Goal: Task Accomplishment & Management: Use online tool/utility

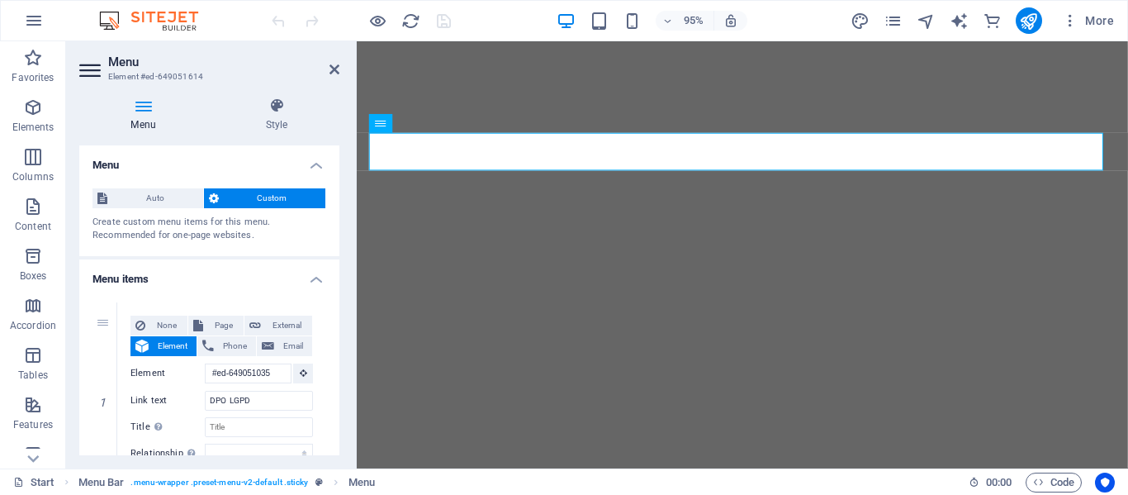
click at [281, 157] on h4 "Menu" at bounding box center [209, 160] width 260 height 30
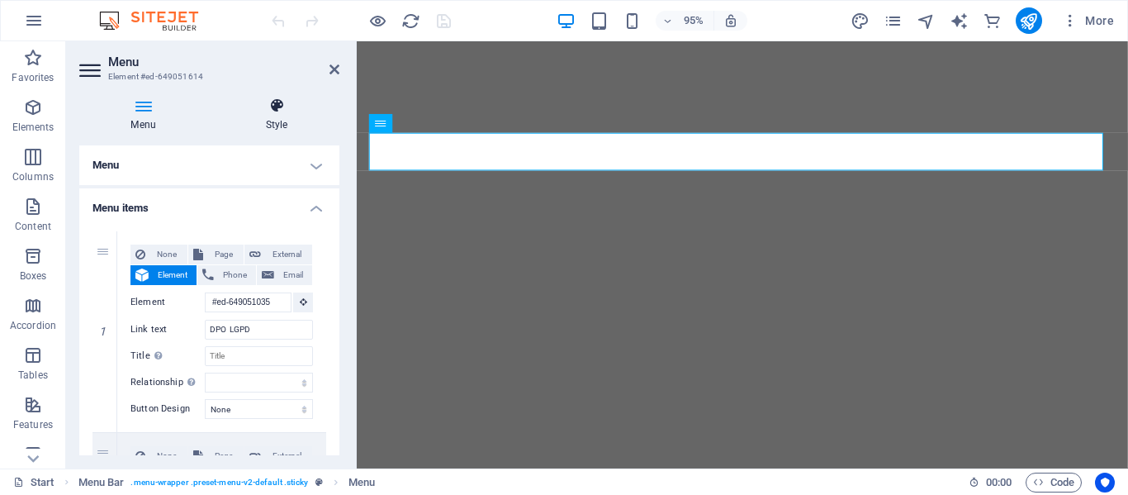
click at [322, 116] on h4 "Style" at bounding box center [277, 114] width 126 height 35
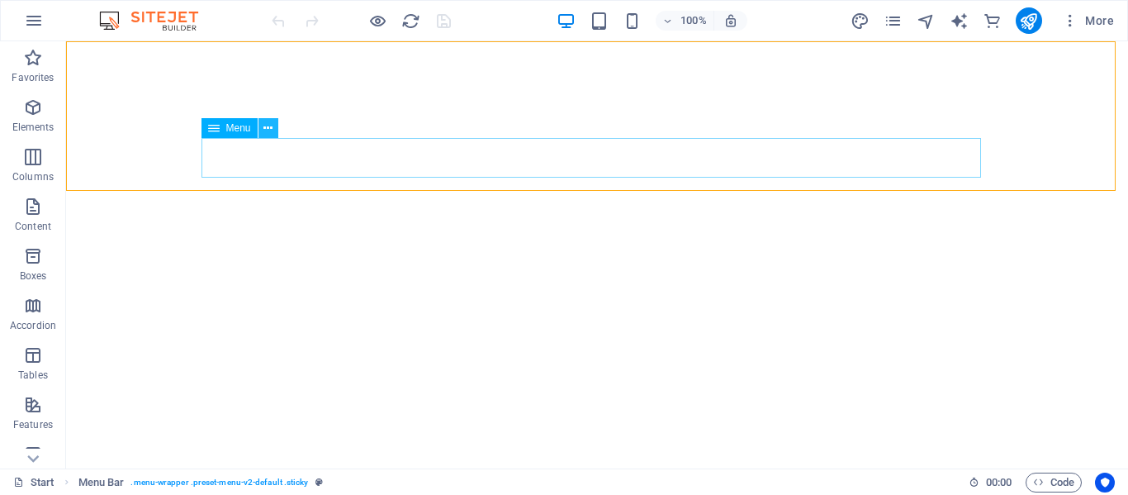
click at [268, 130] on icon at bounding box center [267, 128] width 9 height 17
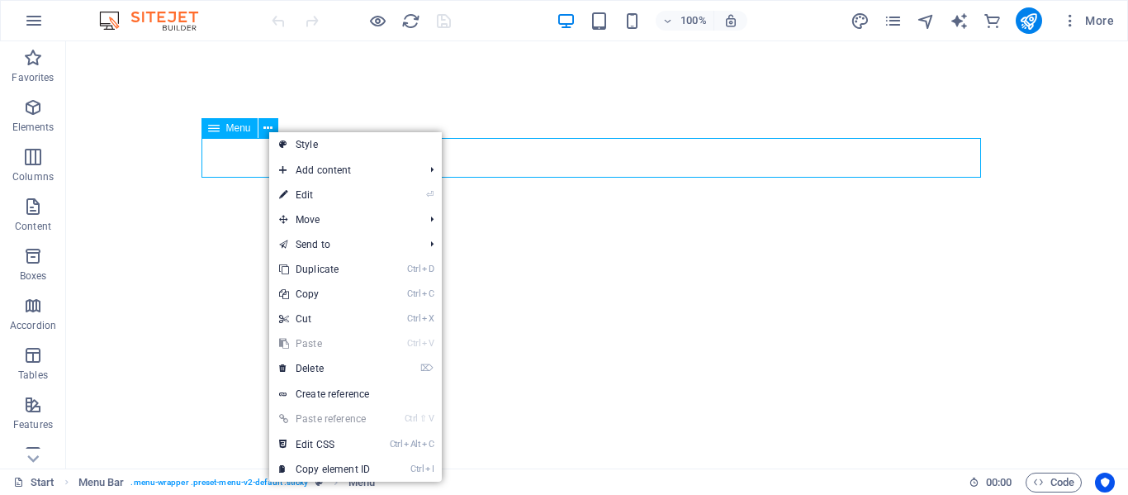
click at [213, 130] on icon at bounding box center [214, 128] width 12 height 20
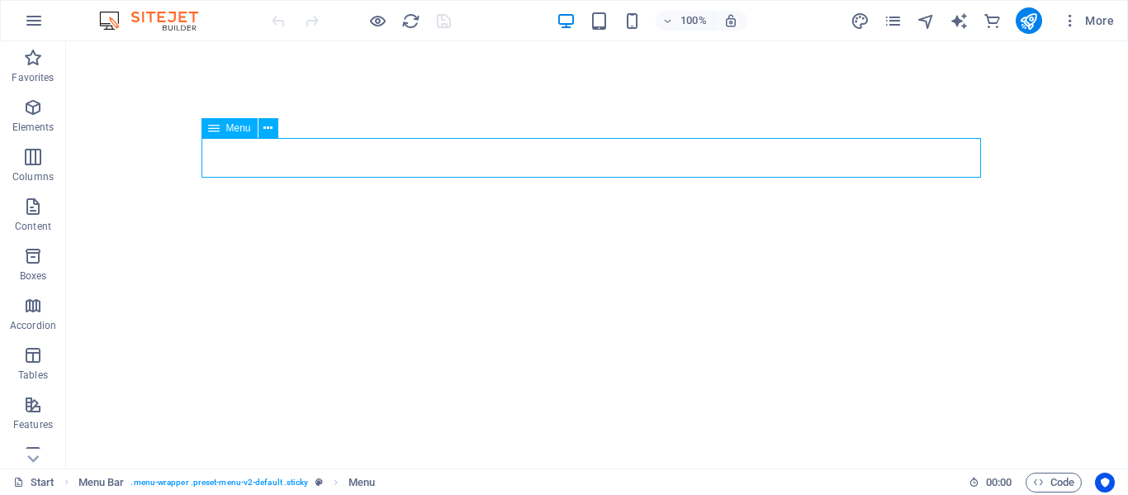
click at [213, 130] on icon at bounding box center [214, 128] width 12 height 20
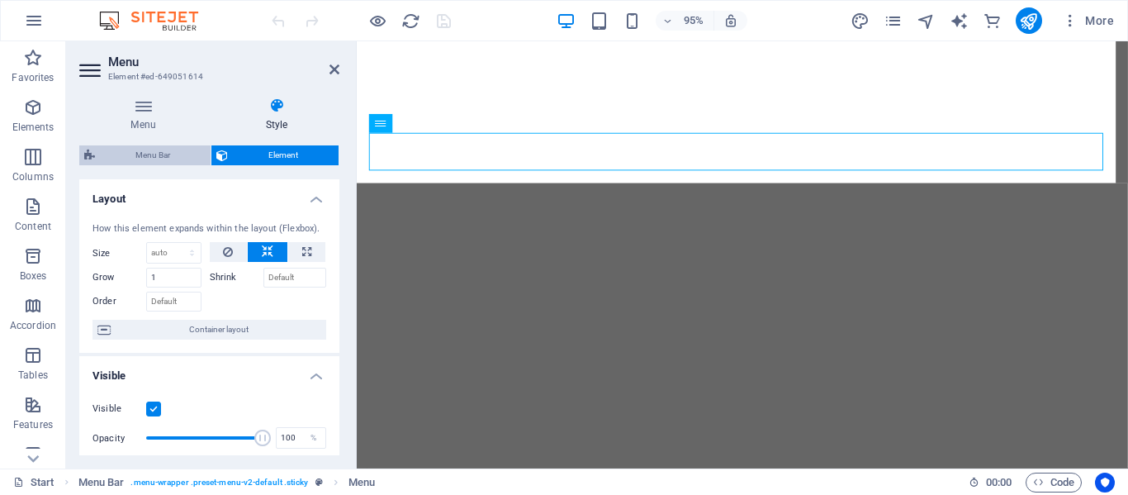
click at [151, 154] on span "Menu Bar" at bounding box center [153, 155] width 106 height 20
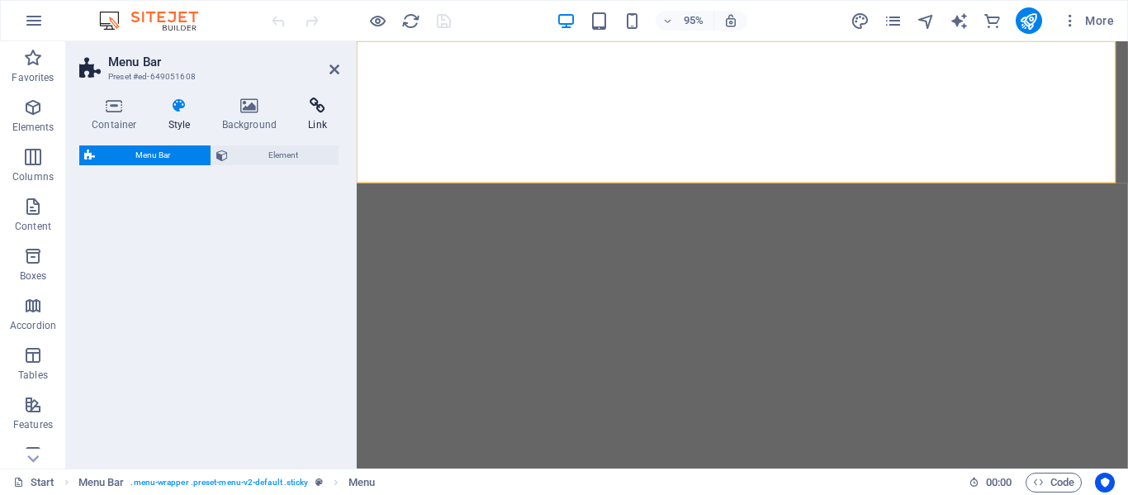
select select "rem"
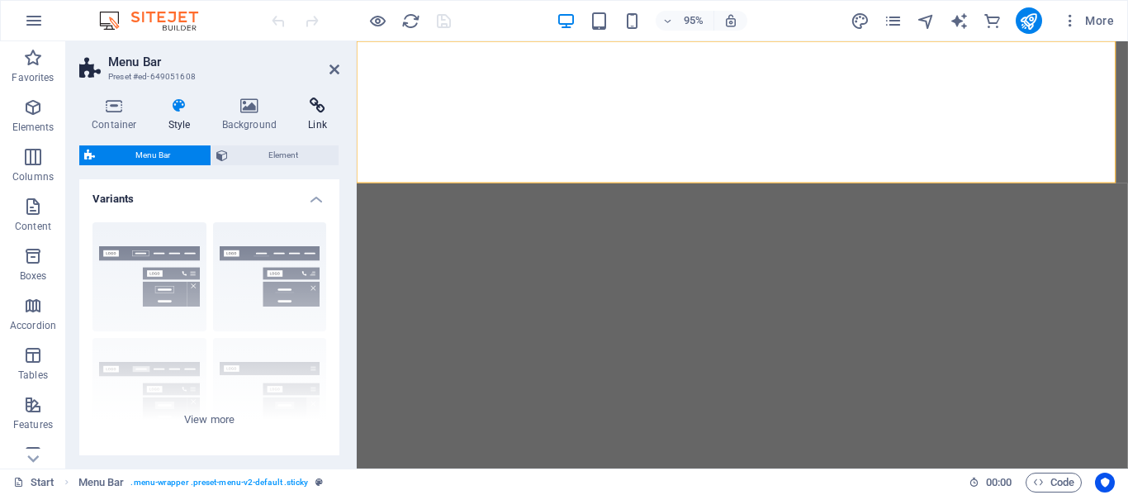
click at [315, 116] on h4 "Link" at bounding box center [318, 114] width 44 height 35
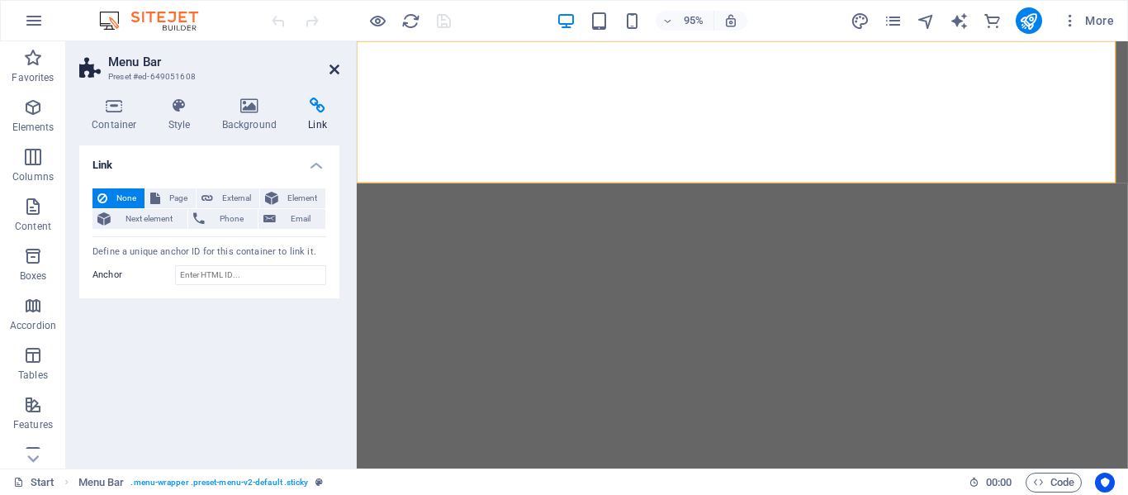
click at [333, 72] on icon at bounding box center [335, 69] width 10 height 13
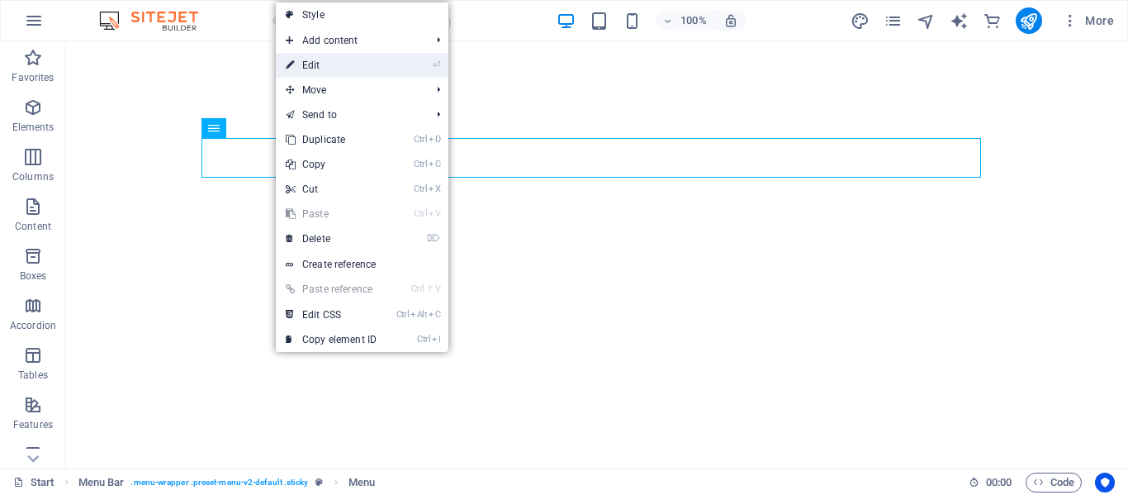
click at [301, 67] on link "⏎ Edit" at bounding box center [331, 65] width 111 height 25
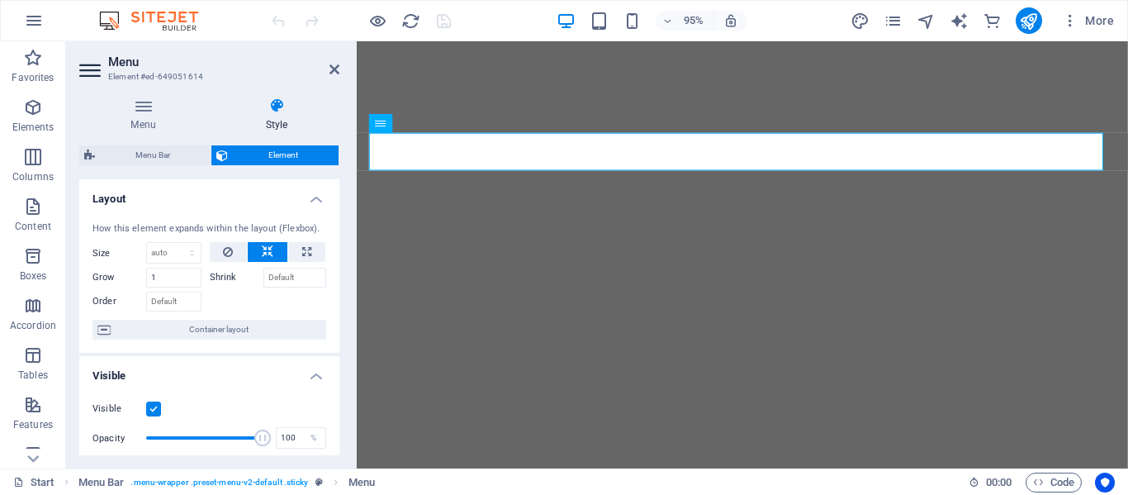
drag, startPoint x: 335, startPoint y: 231, endPoint x: 334, endPoint y: 288, distance: 57.0
click at [334, 288] on div "How this element expands within the layout (Flexbox). Size Default auto px % 1/…" at bounding box center [209, 281] width 260 height 145
click at [136, 119] on h4 "Menu" at bounding box center [146, 114] width 135 height 35
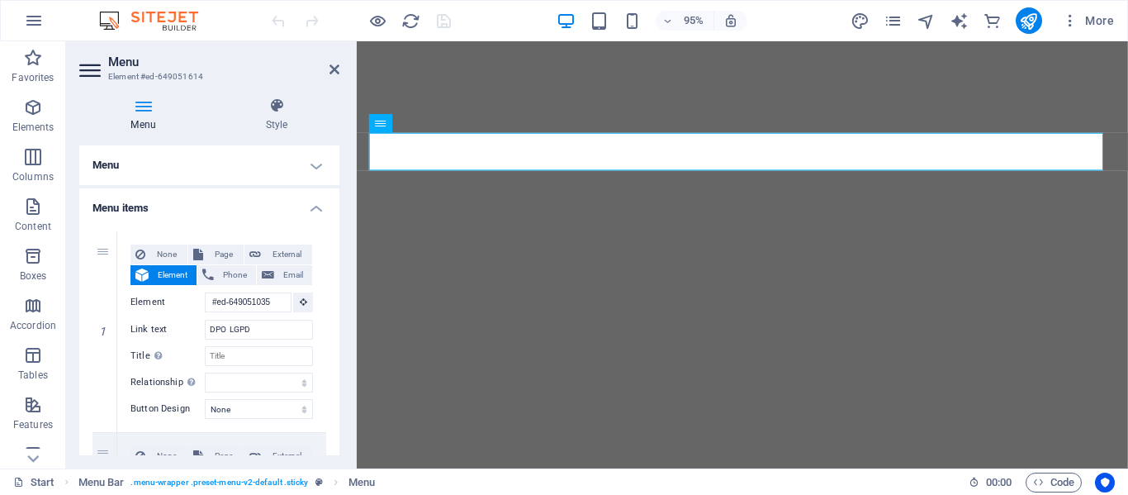
click at [315, 167] on h4 "Menu" at bounding box center [209, 165] width 260 height 40
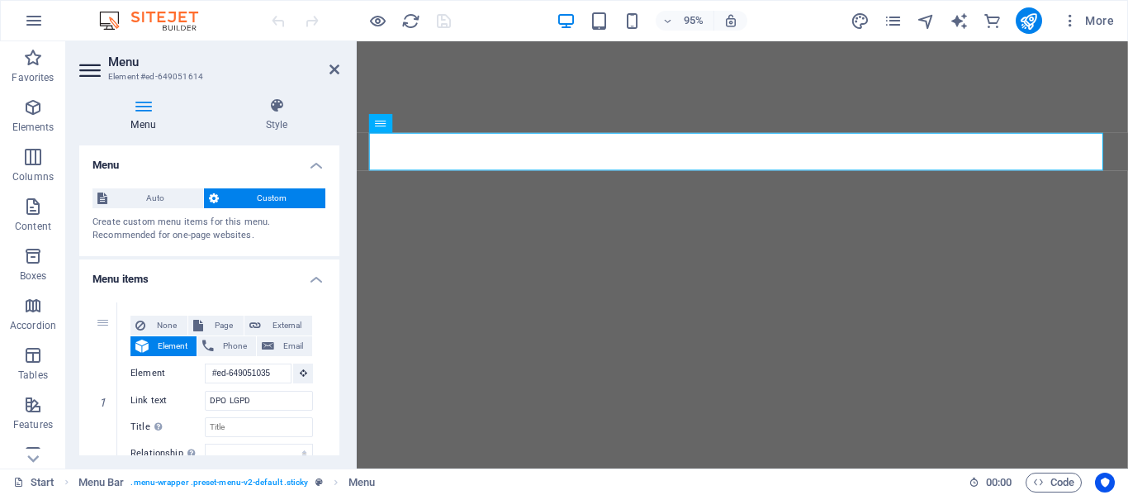
drag, startPoint x: 339, startPoint y: 211, endPoint x: 333, endPoint y: 243, distance: 32.9
click at [333, 243] on div "Menu Style Menu Auto Custom Create custom menu items for this menu. Recommended…" at bounding box center [209, 276] width 287 height 384
click at [135, 198] on span "Auto" at bounding box center [155, 198] width 86 height 20
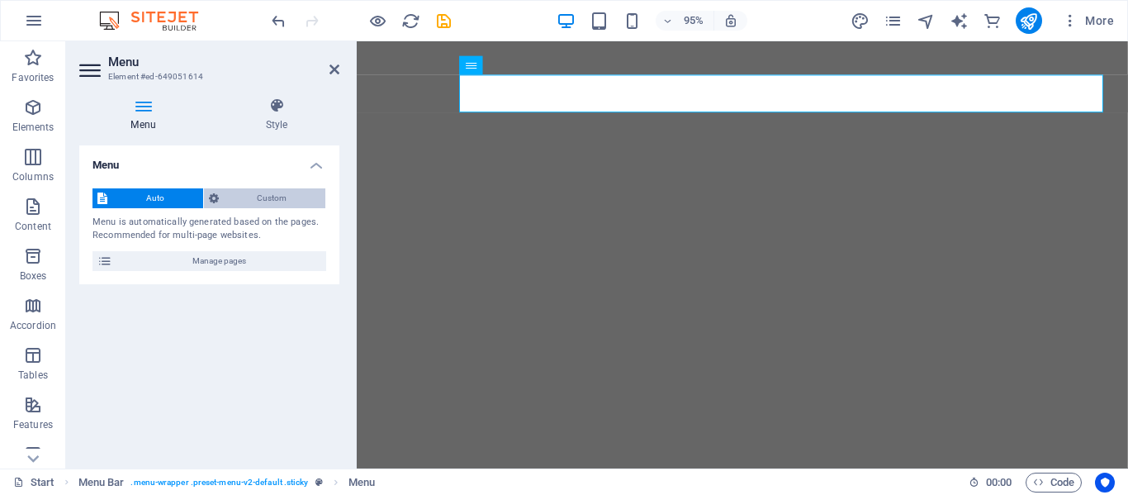
click at [235, 197] on span "Custom" at bounding box center [272, 198] width 97 height 20
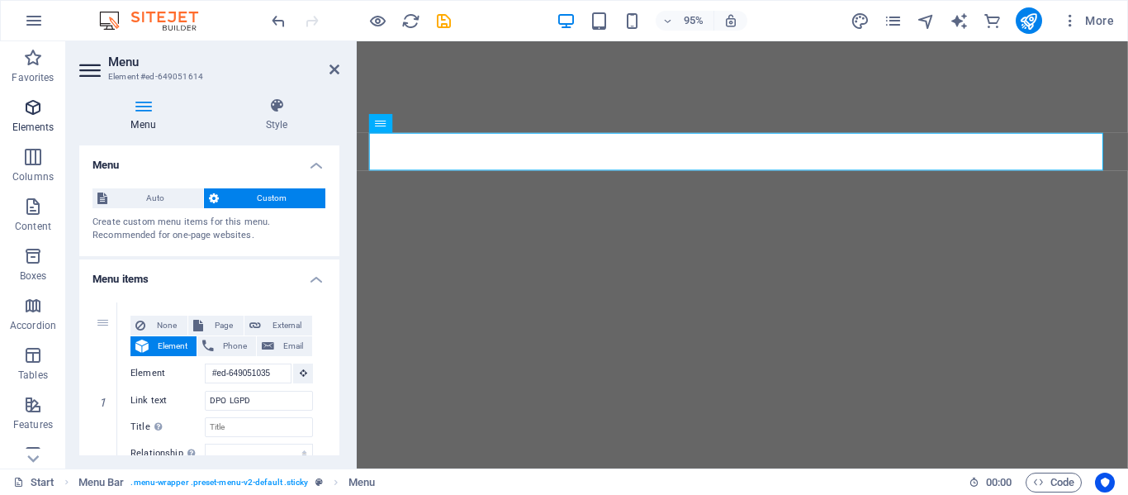
click at [40, 116] on icon "button" at bounding box center [33, 107] width 20 height 20
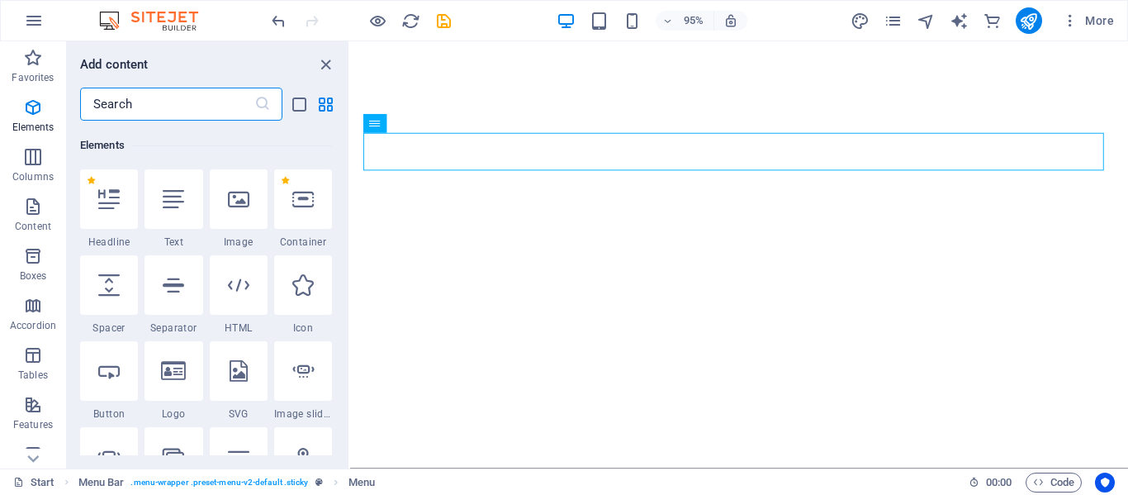
scroll to position [176, 0]
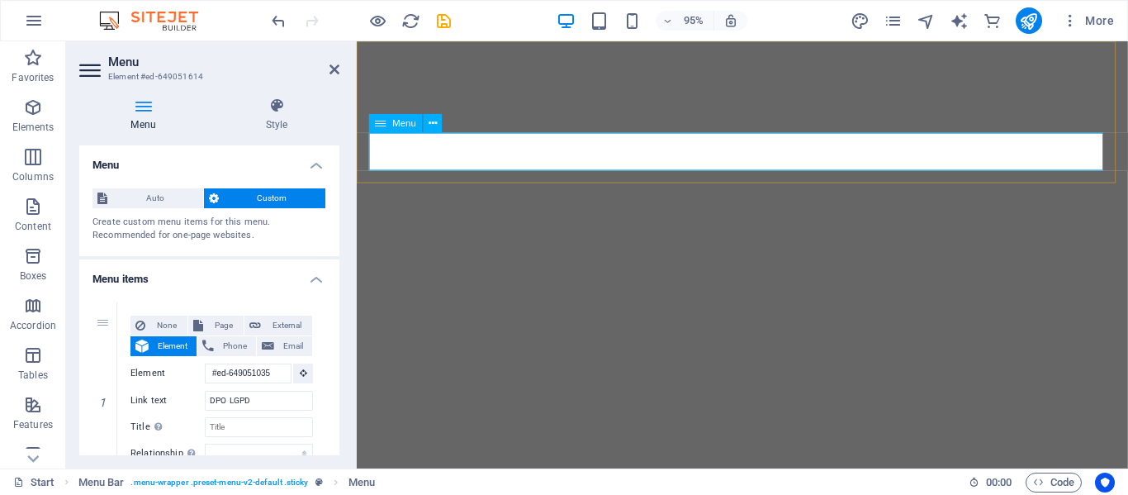
click at [405, 125] on span "Menu" at bounding box center [405, 123] width 24 height 9
click at [83, 72] on icon at bounding box center [91, 70] width 25 height 26
click at [168, 75] on h3 "Element #ed-649051614" at bounding box center [207, 76] width 198 height 15
click at [142, 111] on icon at bounding box center [143, 105] width 128 height 17
click at [143, 126] on h4 "Menu" at bounding box center [146, 114] width 135 height 35
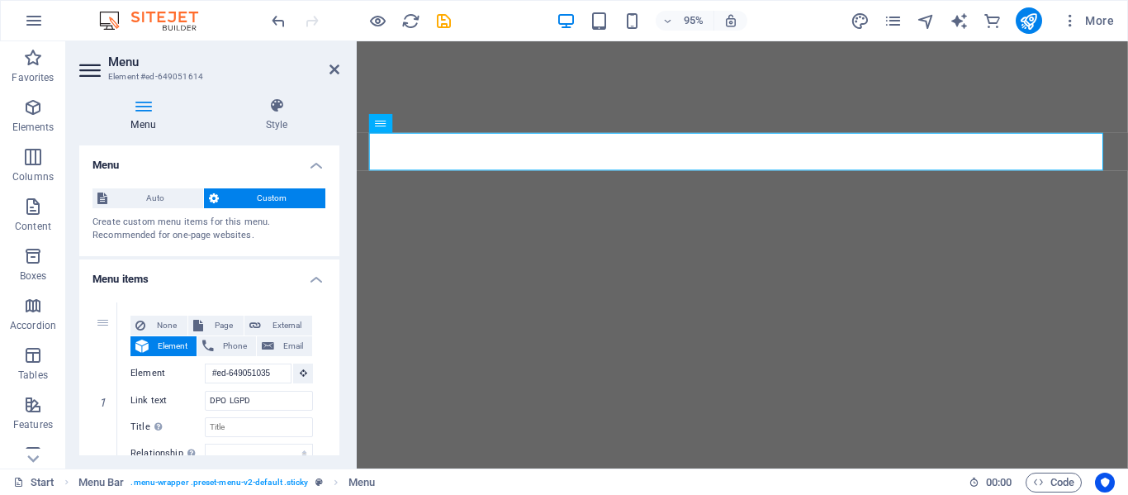
click at [137, 280] on h4 "Menu items" at bounding box center [209, 274] width 260 height 30
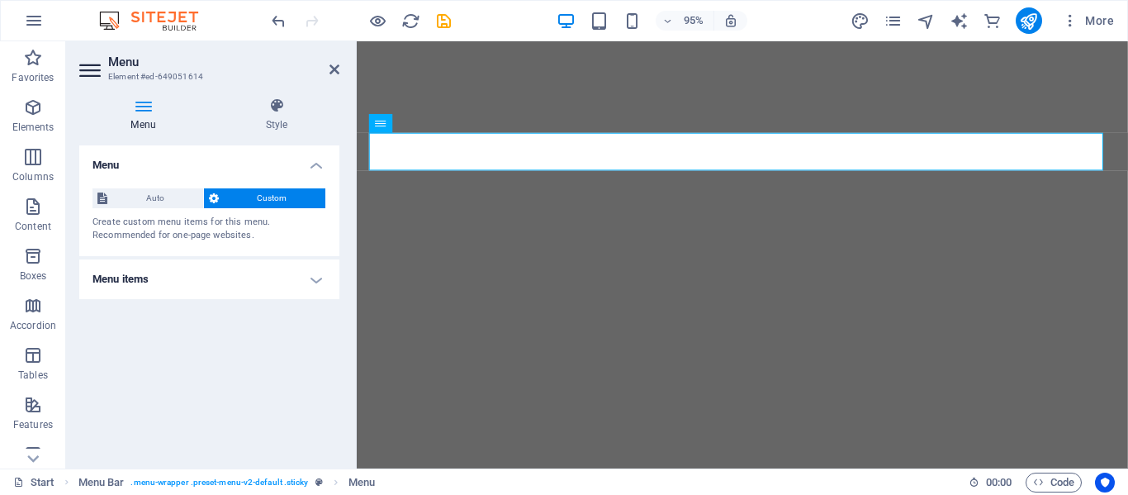
click at [137, 280] on h4 "Menu items" at bounding box center [209, 279] width 260 height 40
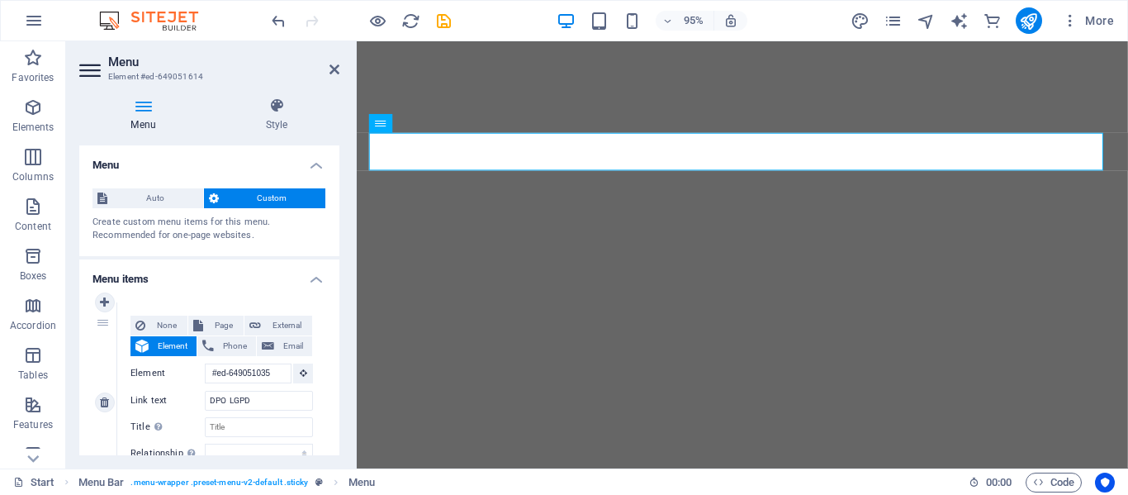
click at [101, 321] on div "1" at bounding box center [104, 402] width 25 height 201
click at [244, 396] on input "DPO LGPD" at bounding box center [259, 401] width 108 height 20
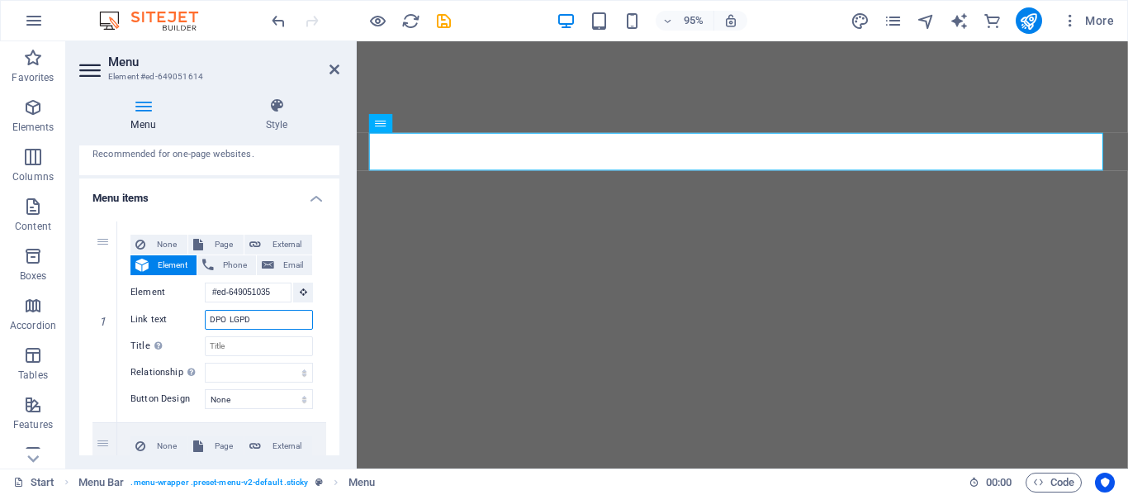
scroll to position [77, 0]
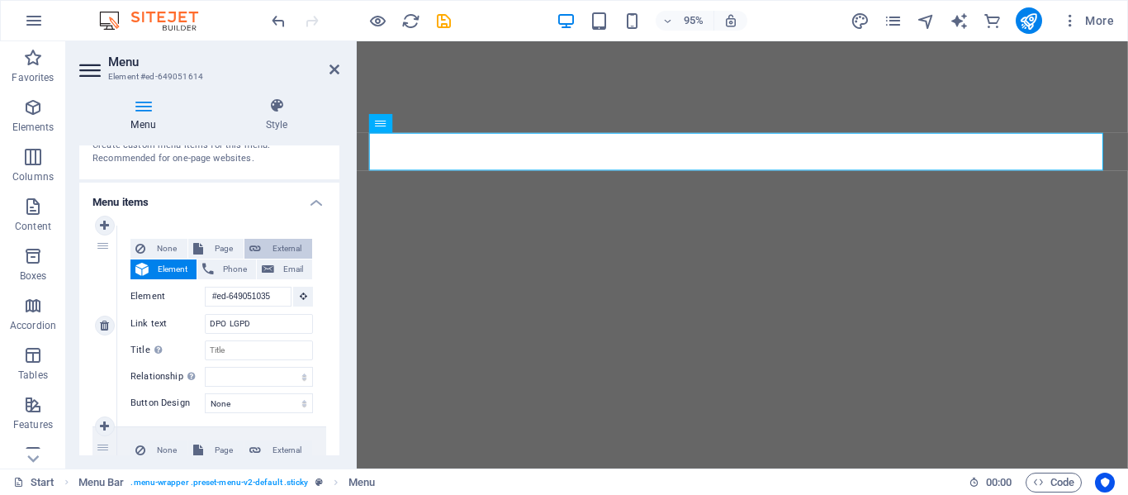
click at [278, 248] on span "External" at bounding box center [286, 249] width 41 height 20
select select "blank"
select select
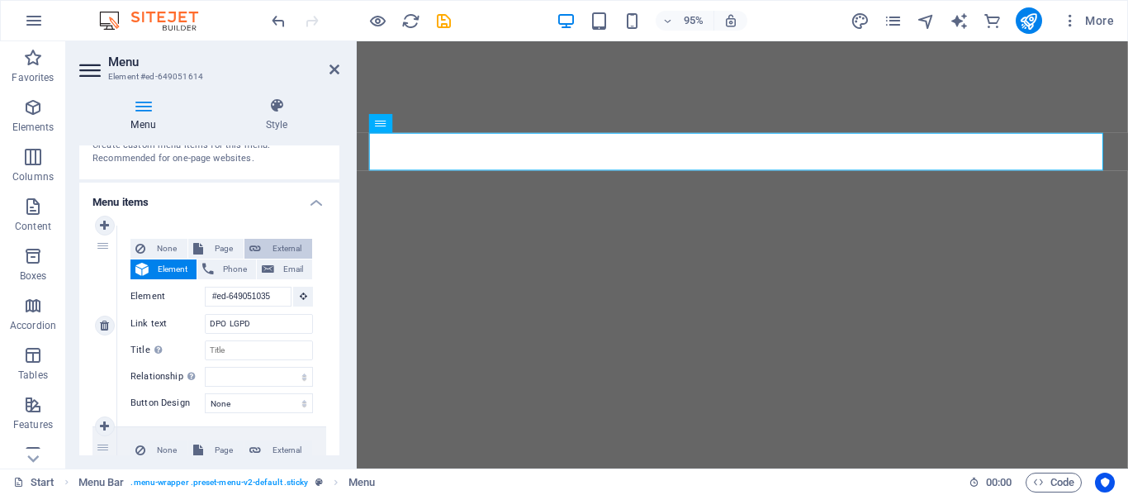
select select
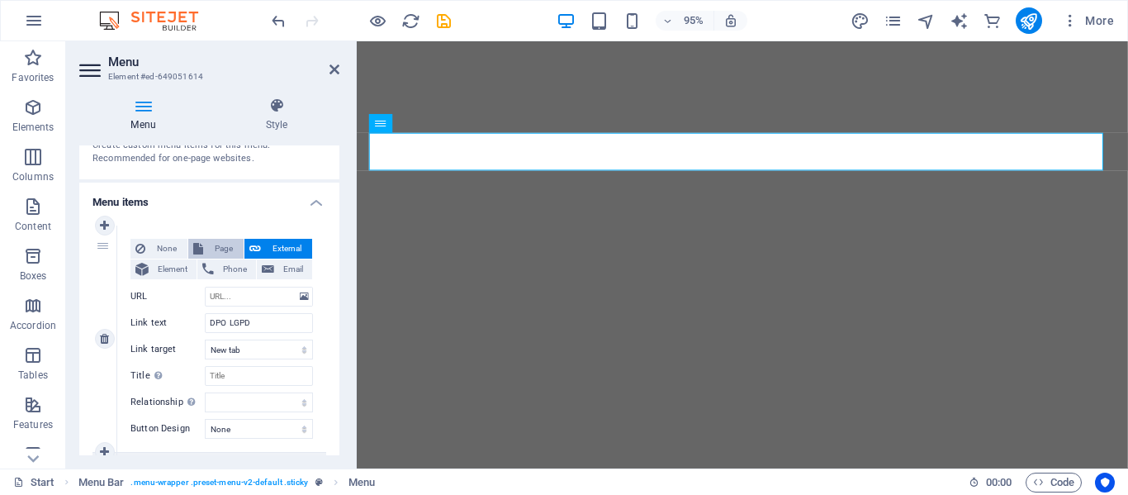
click at [212, 247] on span "Page" at bounding box center [223, 249] width 31 height 20
select select
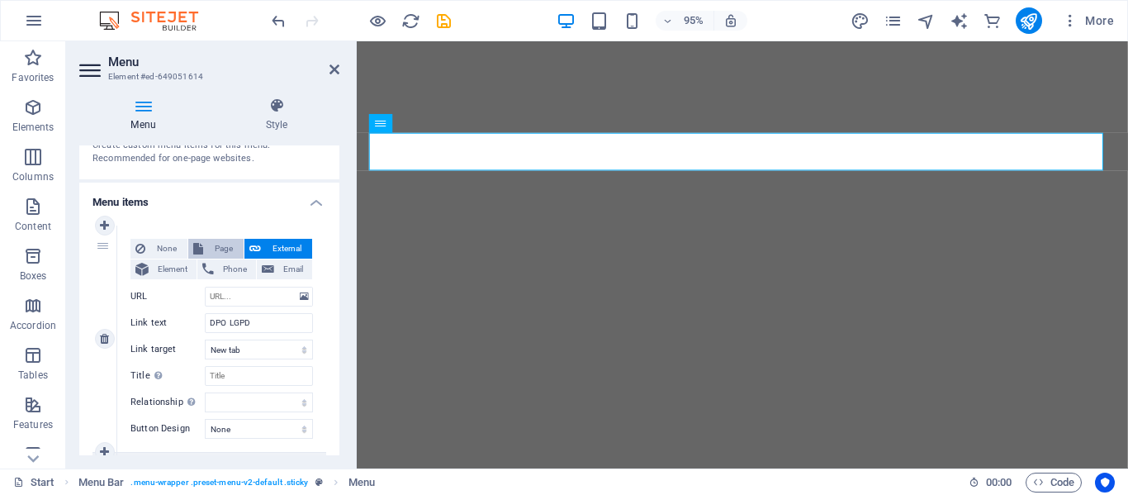
select select
click at [153, 251] on span "None" at bounding box center [166, 249] width 32 height 20
select select
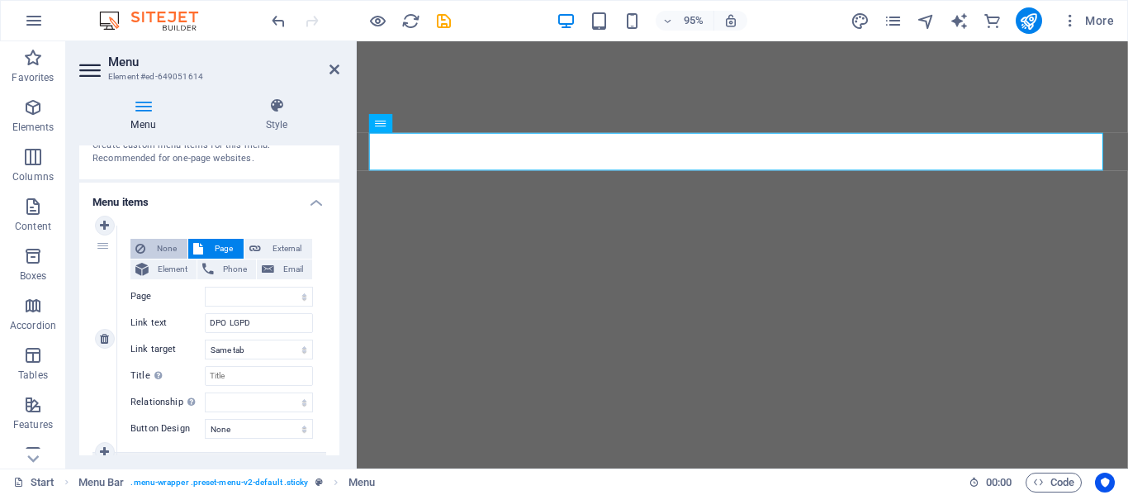
select select
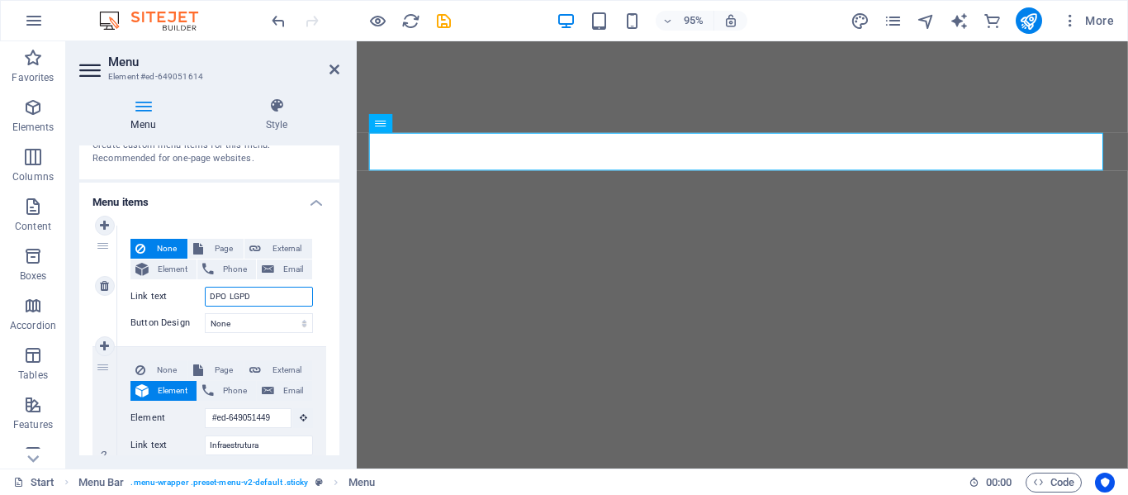
click at [232, 299] on input "DPO LGPD" at bounding box center [259, 297] width 108 height 20
drag, startPoint x: 339, startPoint y: 233, endPoint x: 337, endPoint y: 244, distance: 11.0
click at [337, 244] on div "Menu Style Menu Auto Custom Create custom menu items for this menu. Recommended…" at bounding box center [209, 276] width 287 height 384
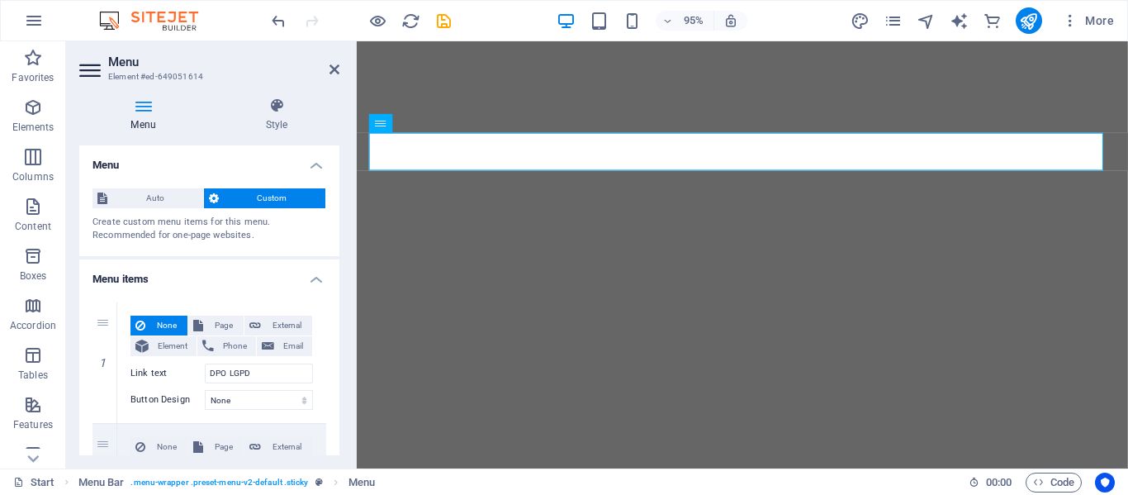
scroll to position [154, 0]
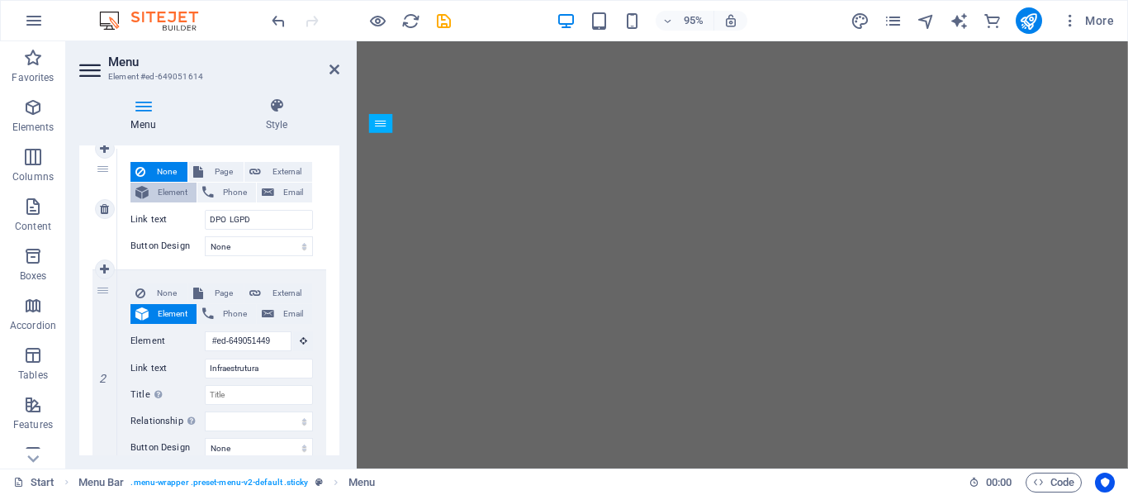
click at [159, 185] on span "Element" at bounding box center [173, 193] width 38 height 20
select select
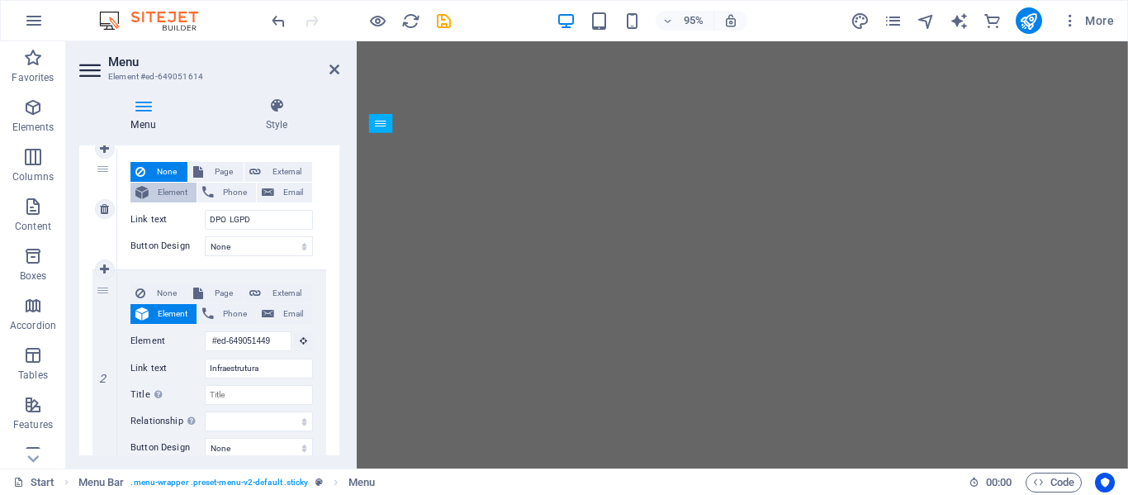
select select
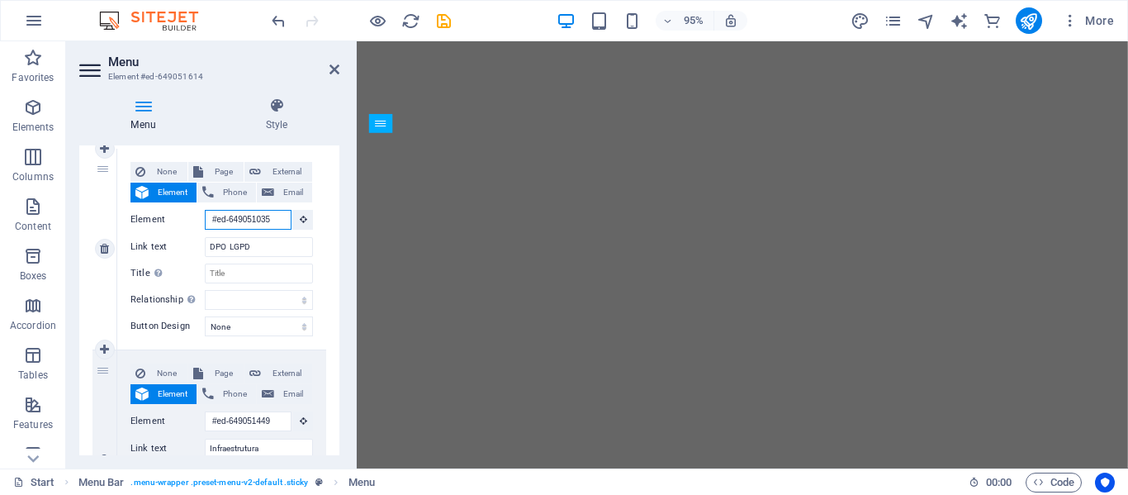
scroll to position [0, 2]
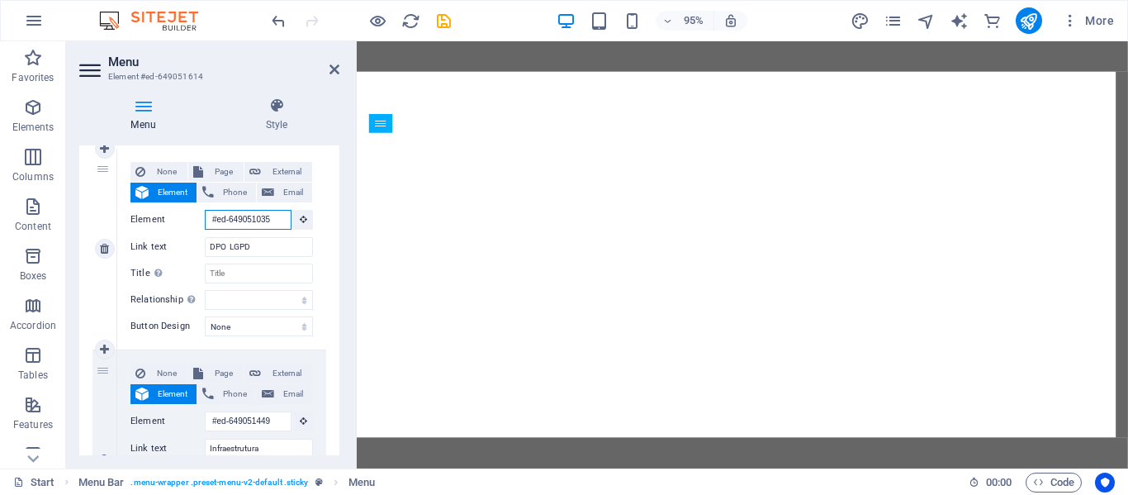
click at [239, 224] on input "#ed-649051035" at bounding box center [248, 220] width 87 height 20
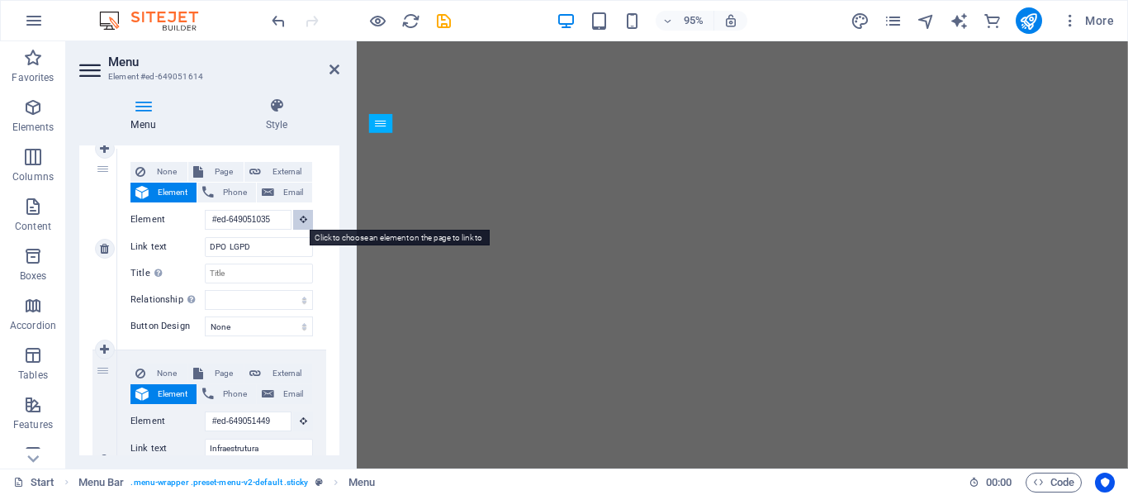
scroll to position [0, 0]
click at [300, 217] on icon at bounding box center [303, 219] width 7 height 8
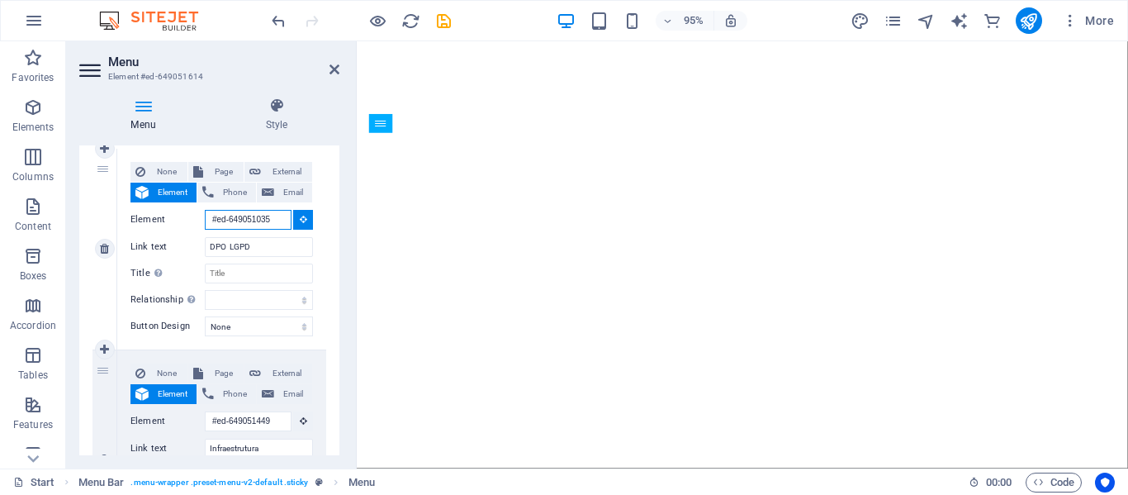
click at [245, 221] on input "#ed-649051035" at bounding box center [248, 220] width 87 height 20
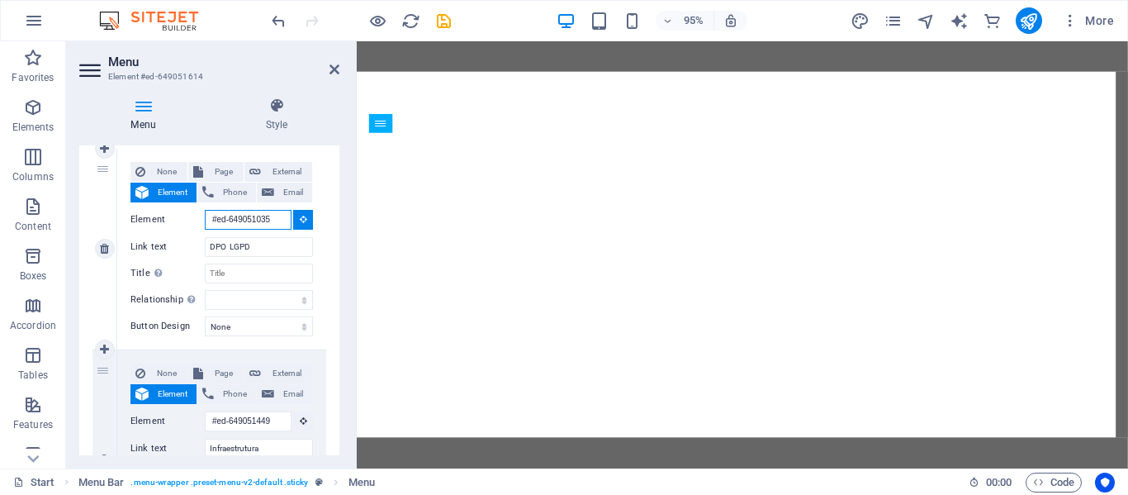
click at [235, 216] on input "#ed-649051035" at bounding box center [248, 220] width 87 height 20
click at [250, 221] on input "#ed-649051035" at bounding box center [248, 220] width 87 height 20
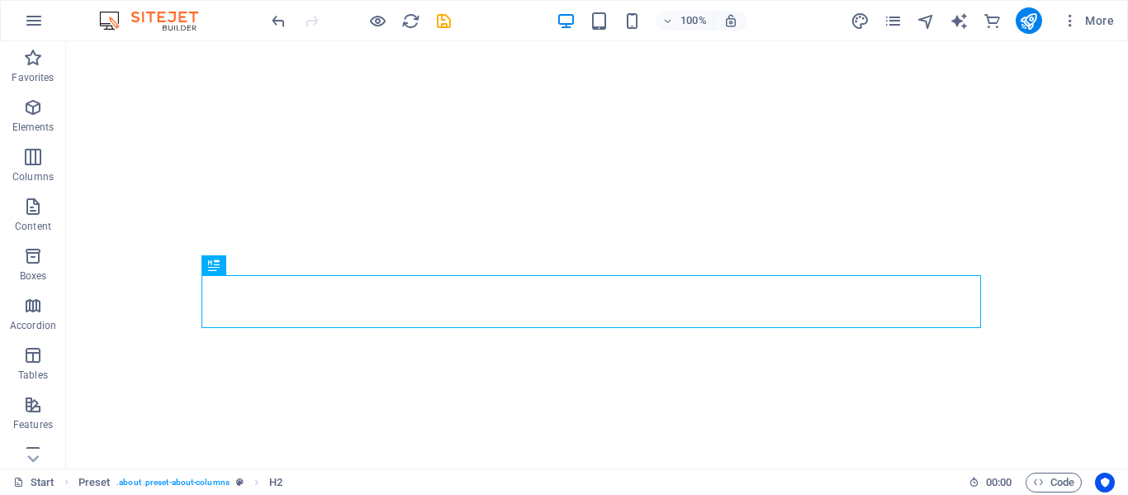
click at [1125, 467] on div at bounding box center [1131, 466] width 13 height 13
click at [1032, 18] on icon "publish" at bounding box center [1028, 21] width 19 height 19
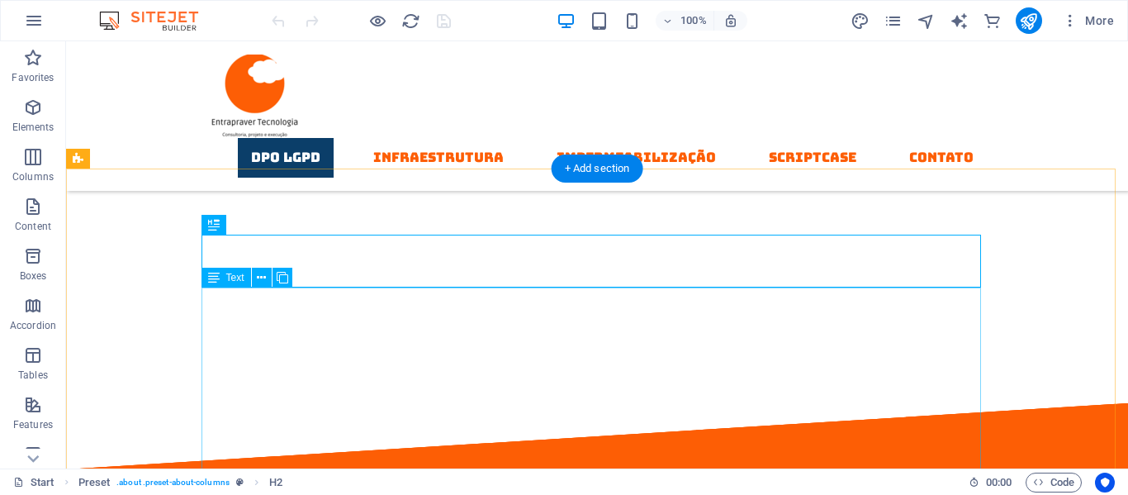
scroll to position [822, 0]
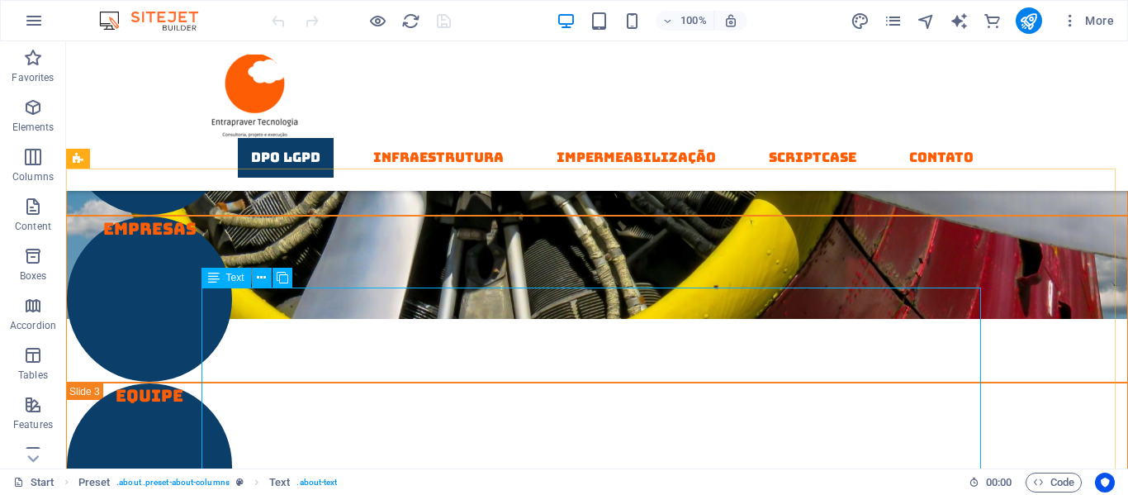
click at [230, 280] on span "Text" at bounding box center [235, 278] width 18 height 10
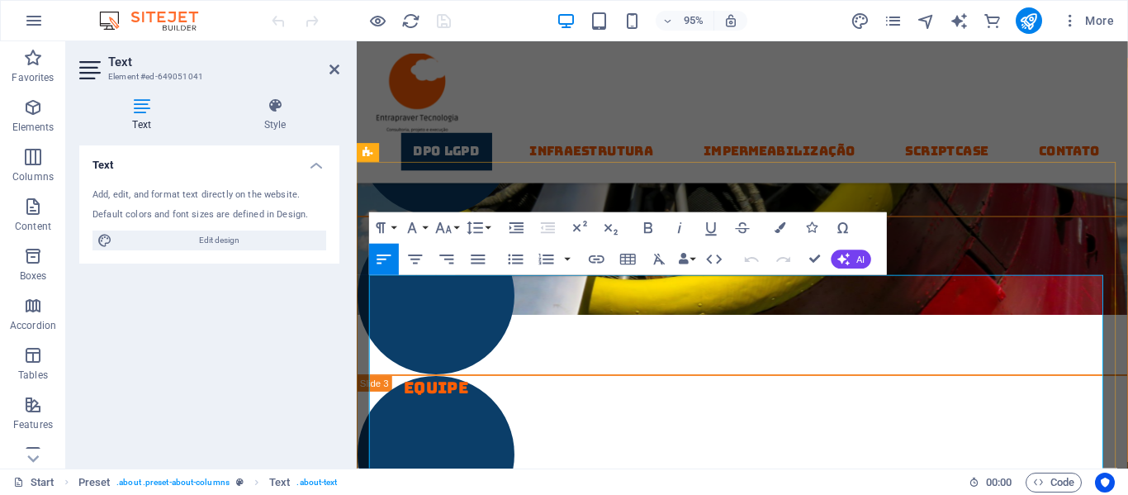
drag, startPoint x: 371, startPoint y: 297, endPoint x: 944, endPoint y: 477, distance: 600.8
click at [775, 226] on icon "button" at bounding box center [780, 227] width 11 height 11
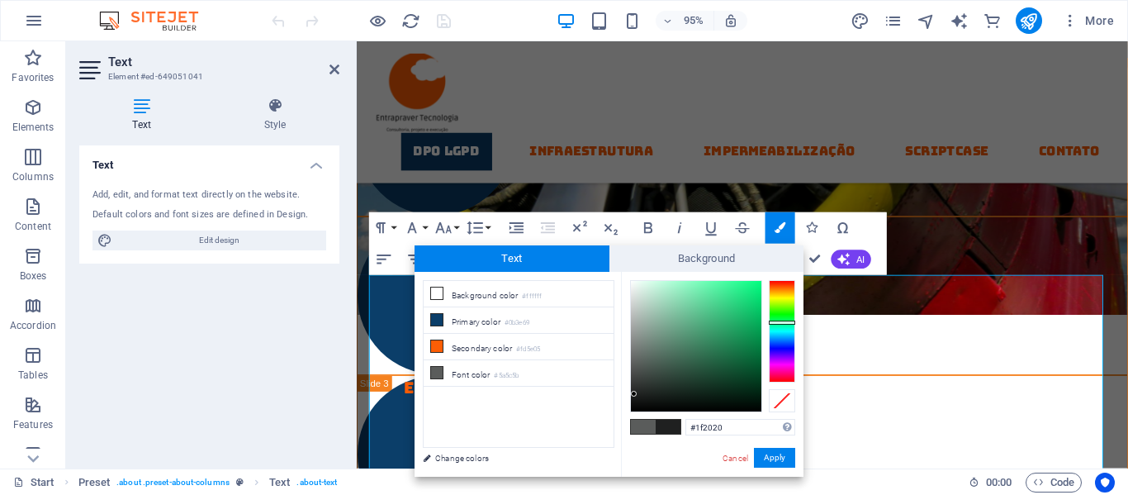
type input "#212222"
drag, startPoint x: 632, startPoint y: 363, endPoint x: 633, endPoint y: 393, distance: 29.8
click at [633, 393] on div at bounding box center [633, 393] width 6 height 6
click at [761, 456] on button "Apply" at bounding box center [774, 458] width 41 height 20
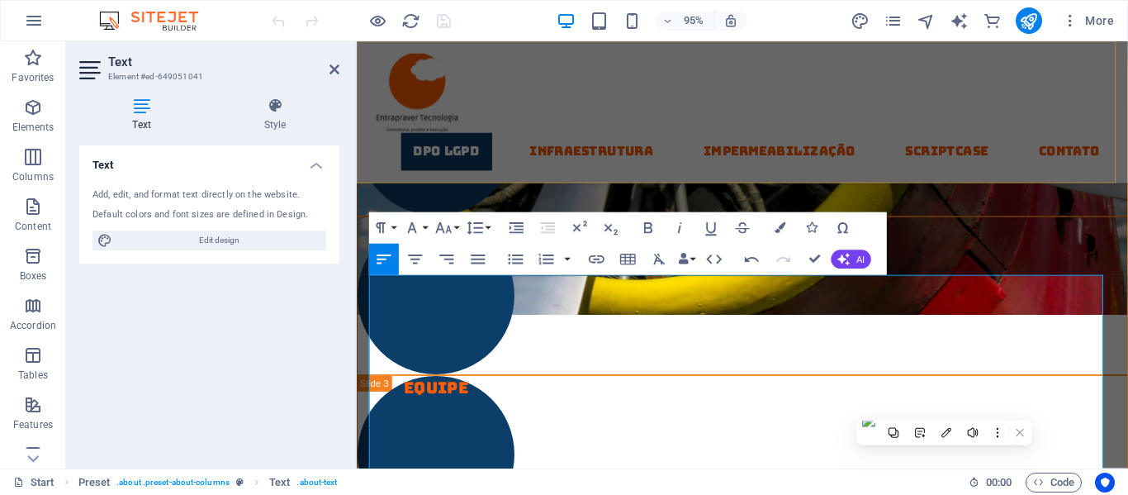
click at [529, 104] on div "DPO LGPD Infraestrutura Impermeabilização Scriptcase contato" at bounding box center [763, 115] width 812 height 149
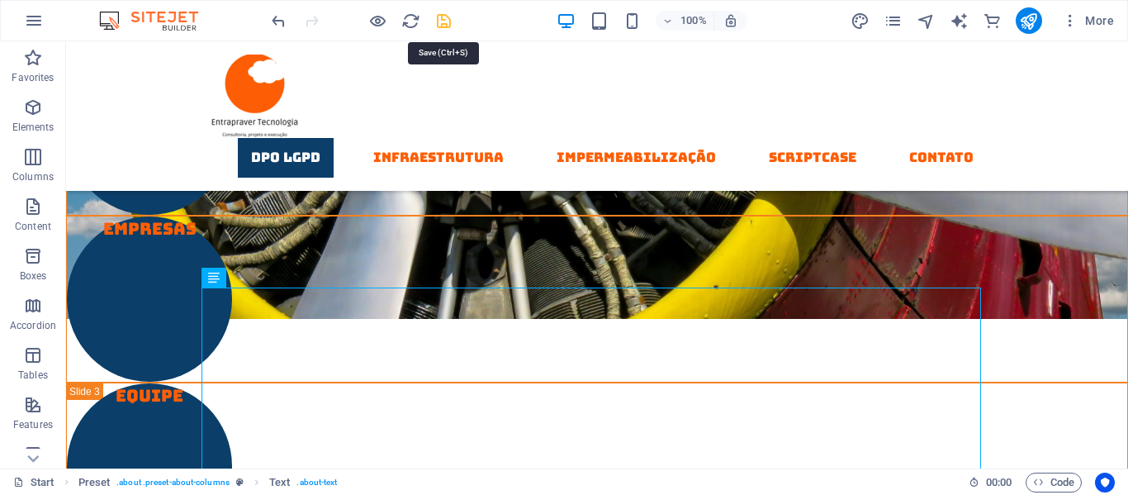
click at [444, 23] on icon "save" at bounding box center [443, 21] width 19 height 19
checkbox input "false"
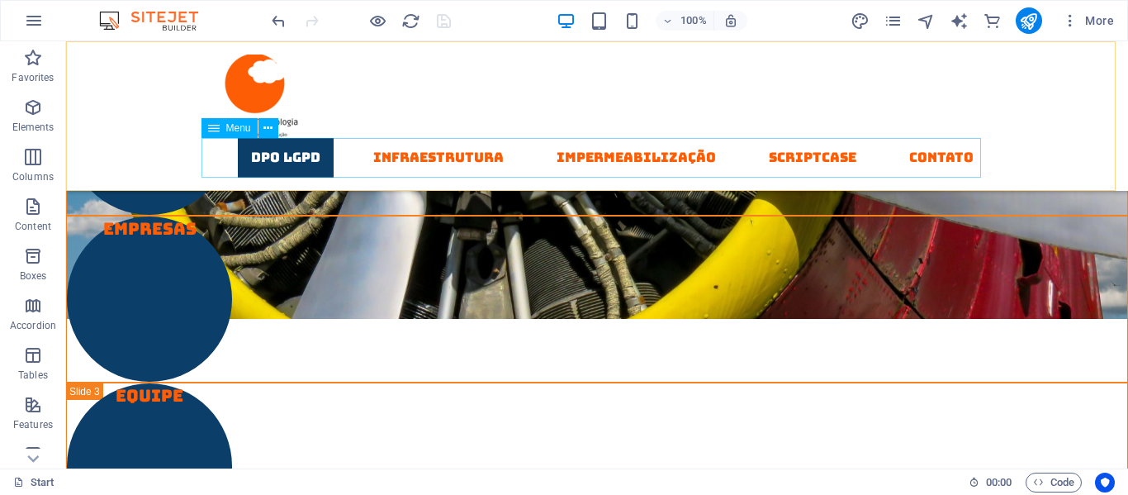
click at [418, 160] on nav "DPO LGPD Infraestrutura Impermeabilização Scriptcase contato" at bounding box center [597, 158] width 780 height 40
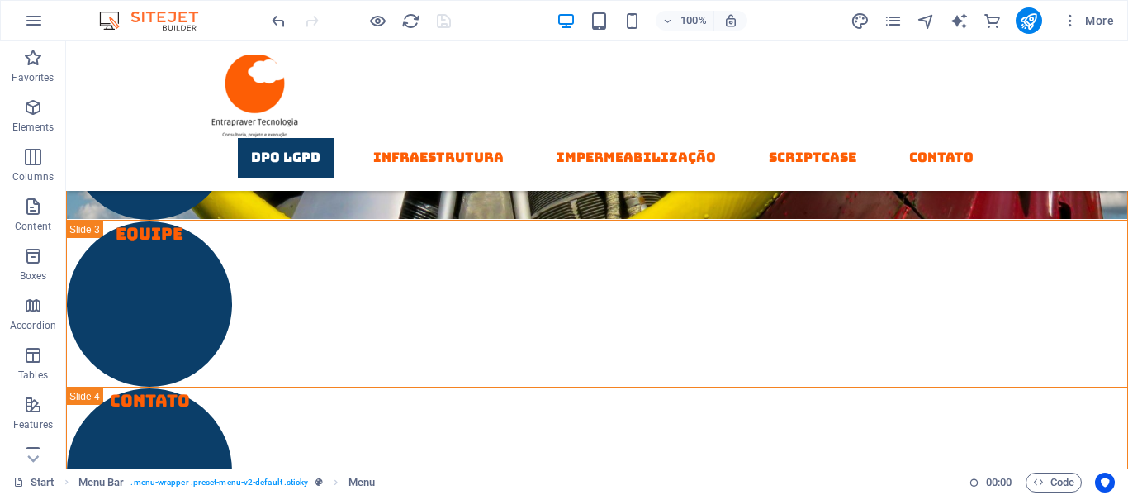
scroll to position [1002, 0]
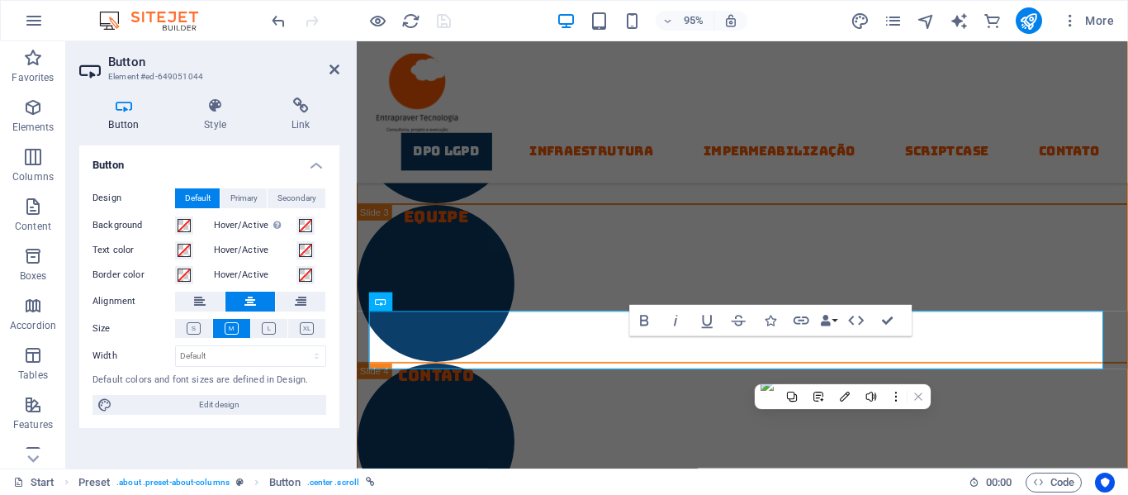
click at [129, 111] on icon at bounding box center [123, 105] width 89 height 17
click at [211, 112] on icon at bounding box center [215, 105] width 81 height 17
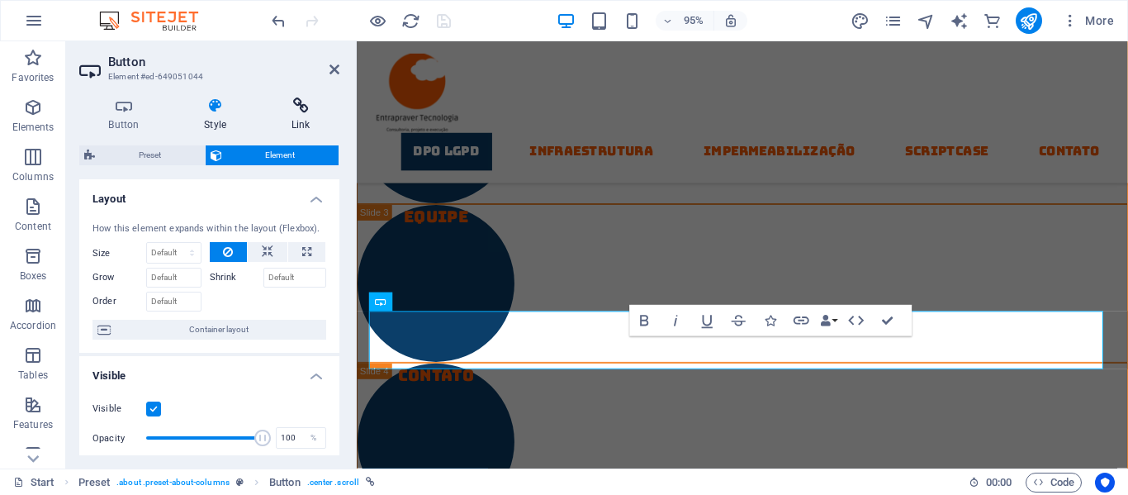
click at [288, 107] on icon at bounding box center [301, 105] width 78 height 17
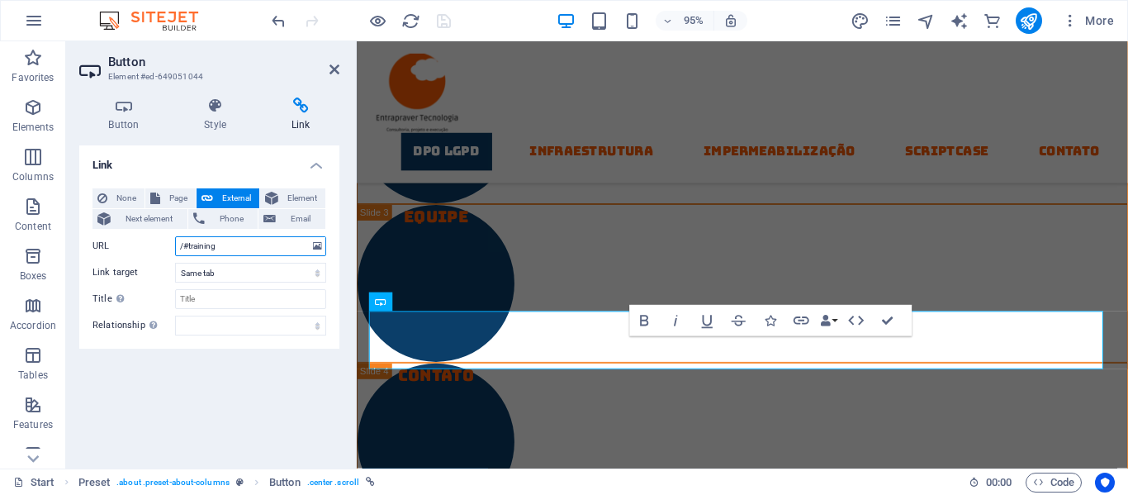
click at [219, 247] on input "/#training" at bounding box center [250, 246] width 151 height 20
click at [247, 242] on input "/#training" at bounding box center [250, 246] width 151 height 20
click at [205, 251] on input "/#training" at bounding box center [250, 246] width 151 height 20
click at [205, 249] on input "/#training" at bounding box center [250, 246] width 151 height 20
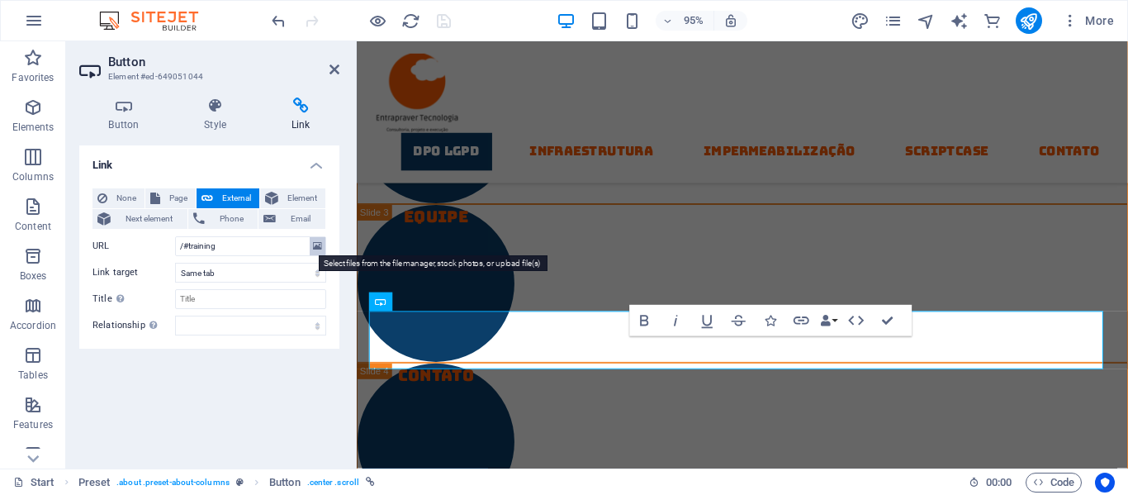
click at [318, 246] on icon at bounding box center [317, 246] width 9 height 18
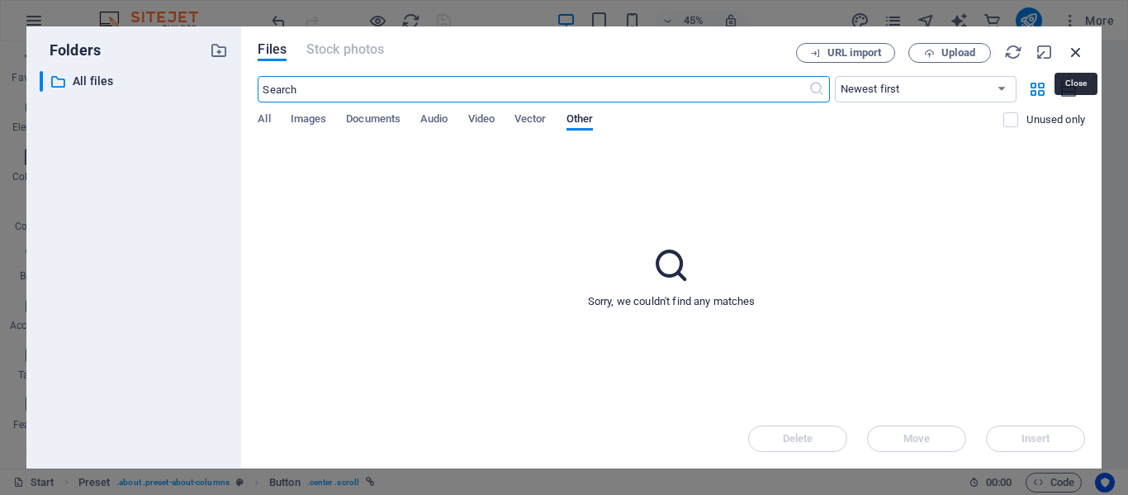
click at [1076, 48] on icon "button" at bounding box center [1076, 52] width 18 height 18
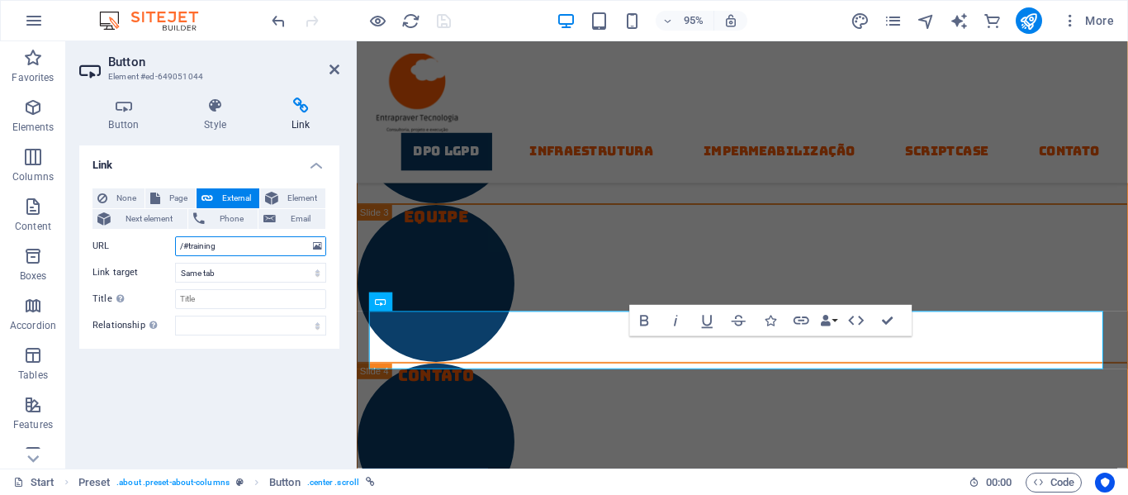
click at [197, 246] on input "/#training" at bounding box center [250, 246] width 151 height 20
click at [215, 221] on span "Phone" at bounding box center [232, 219] width 44 height 20
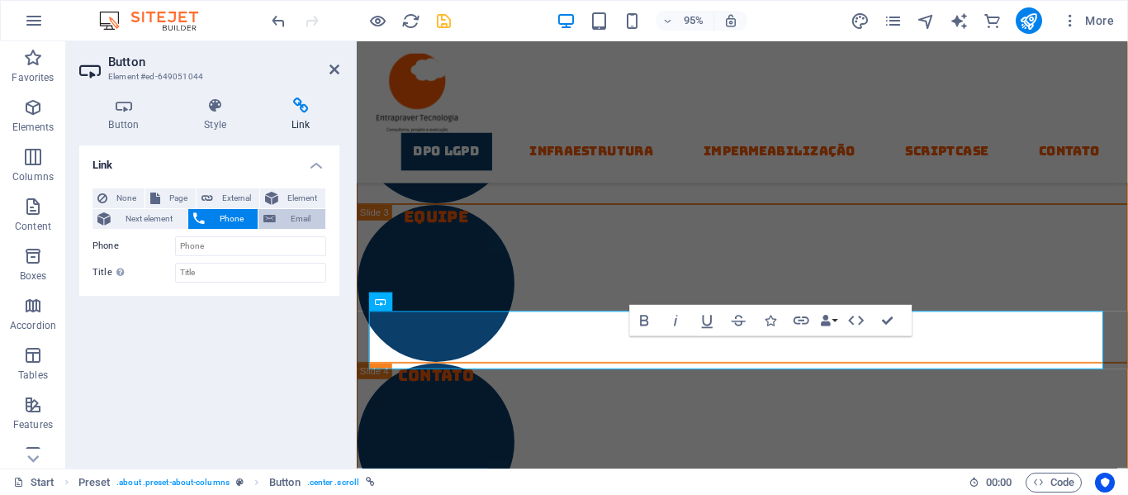
click at [273, 220] on icon at bounding box center [269, 219] width 12 height 20
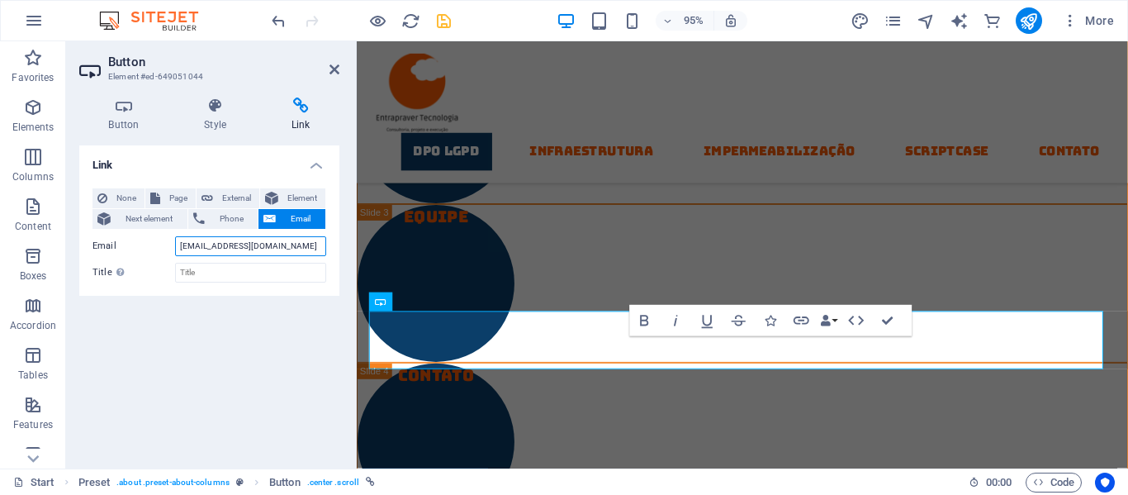
click at [181, 250] on input "lgpd@entrapraver.com.br" at bounding box center [250, 246] width 151 height 20
click at [299, 243] on input "dpo-lgpd@entrapraver.com.br" at bounding box center [250, 246] width 151 height 20
click at [194, 244] on input "dpo-lgpd@entrapraver.com.br" at bounding box center [250, 246] width 151 height 20
type input "dpo.lgpd@entrapraver.com.br"
click at [126, 196] on span "None" at bounding box center [125, 198] width 27 height 20
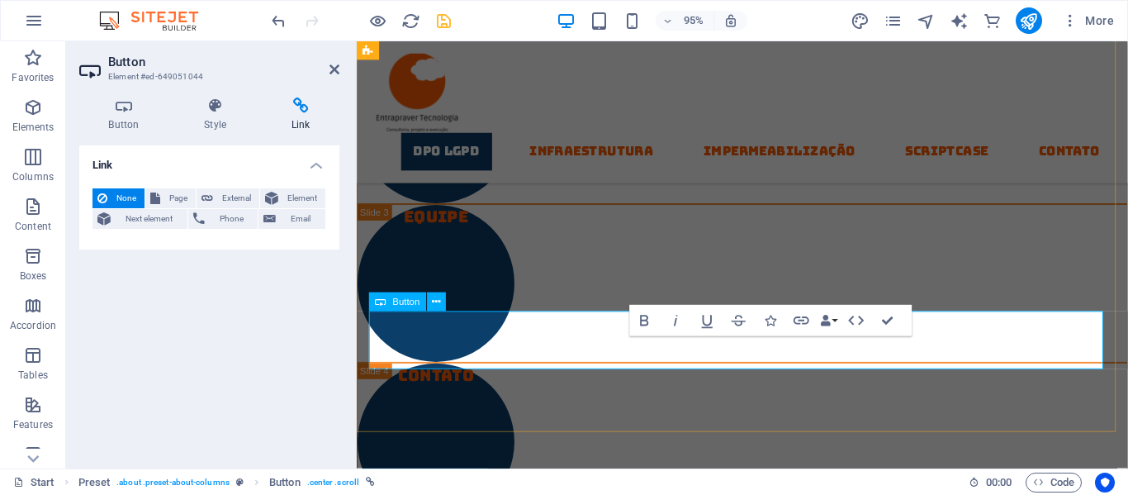
drag, startPoint x: 662, startPoint y: 373, endPoint x: 853, endPoint y: 375, distance: 191.6
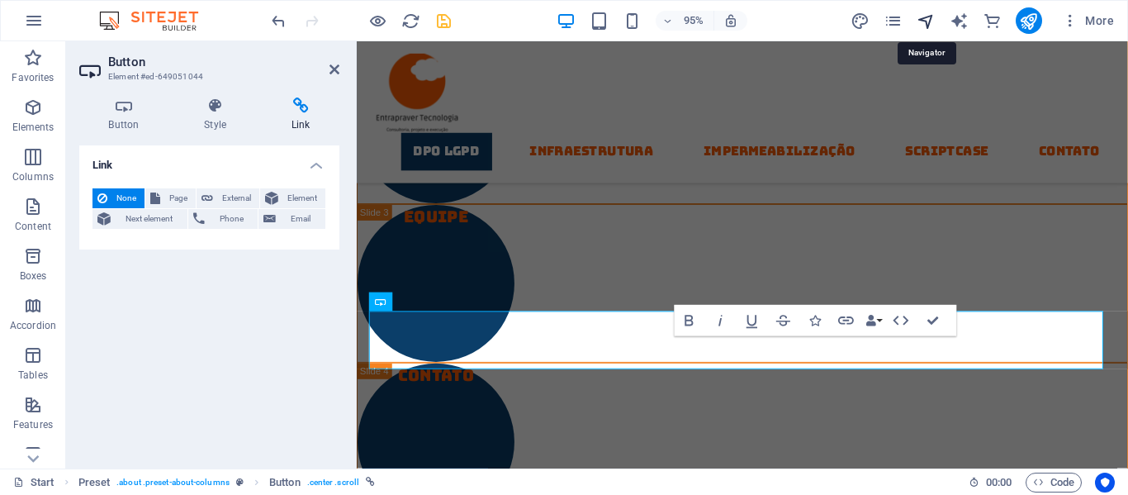
click at [924, 20] on icon "navigator" at bounding box center [926, 21] width 19 height 19
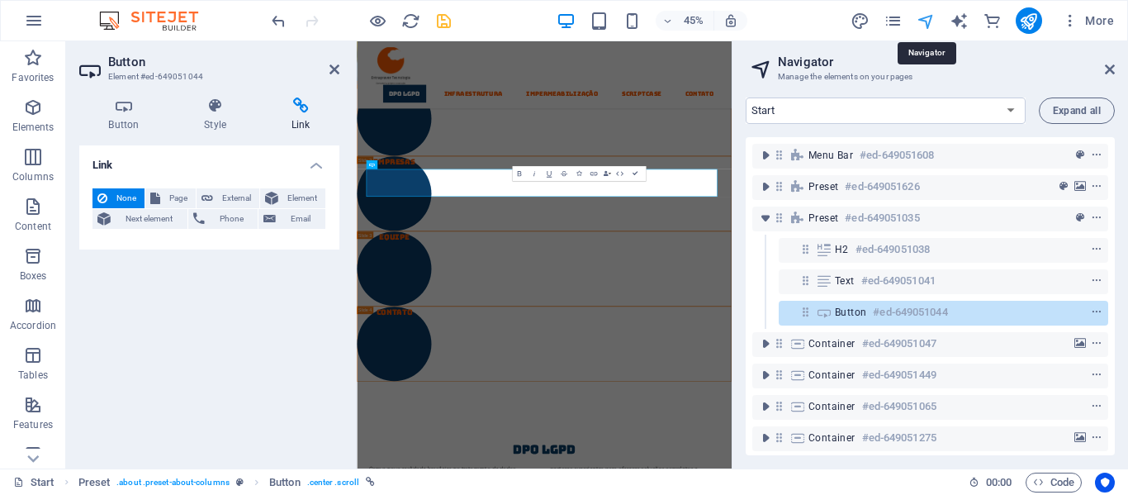
click at [926, 21] on icon "navigator" at bounding box center [926, 21] width 19 height 19
click at [1031, 26] on icon "publish" at bounding box center [1028, 21] width 19 height 19
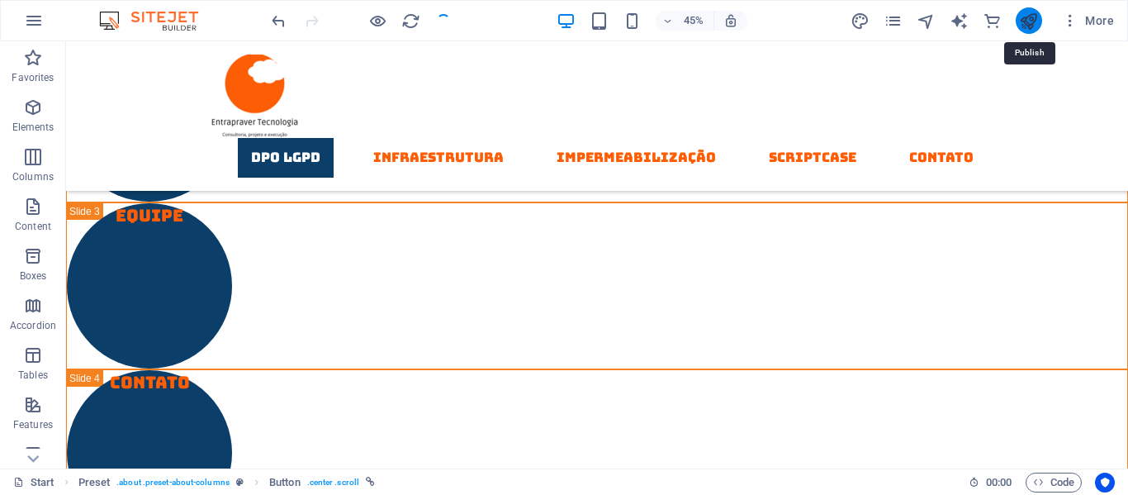
checkbox input "false"
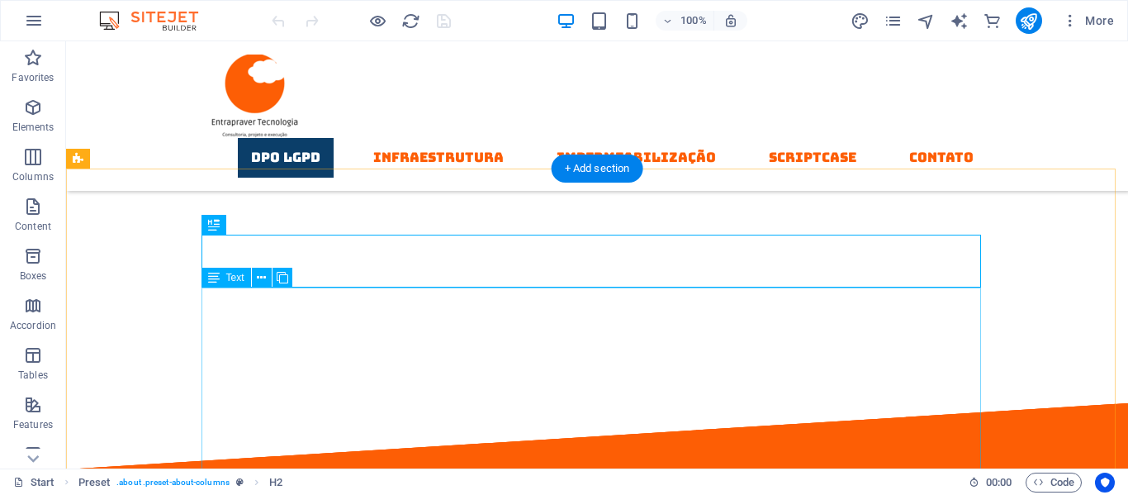
scroll to position [822, 0]
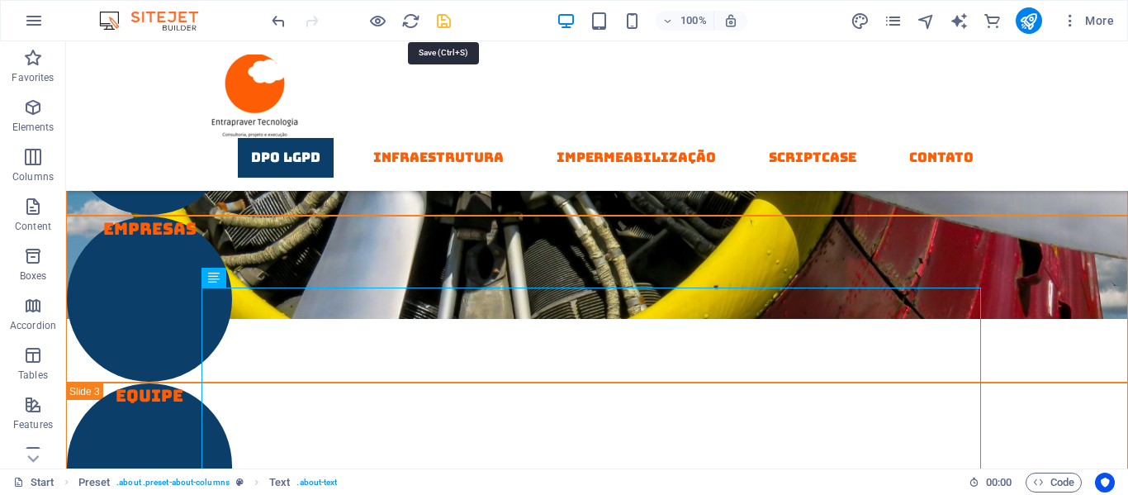
click at [444, 21] on icon "save" at bounding box center [443, 21] width 19 height 19
checkbox input "false"
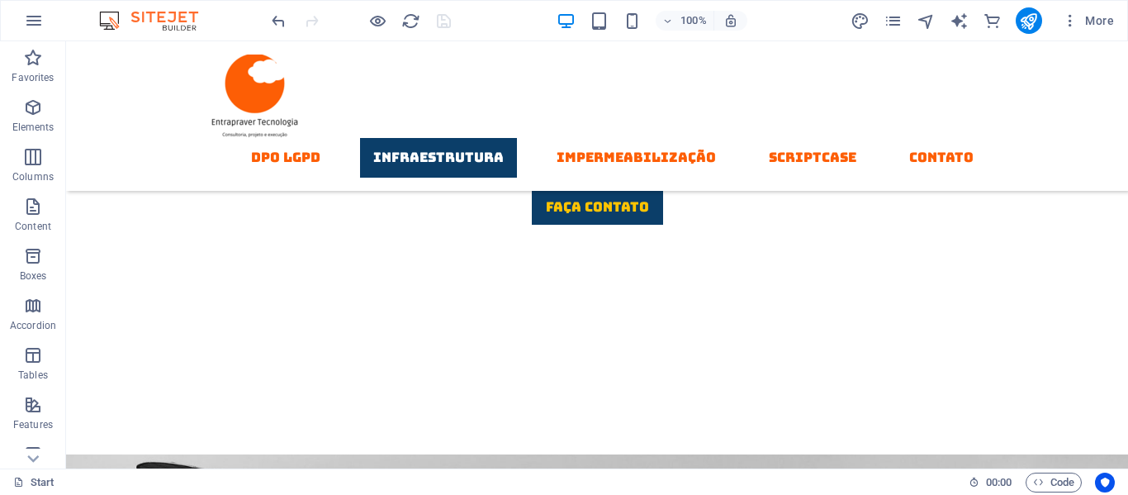
scroll to position [1720, 0]
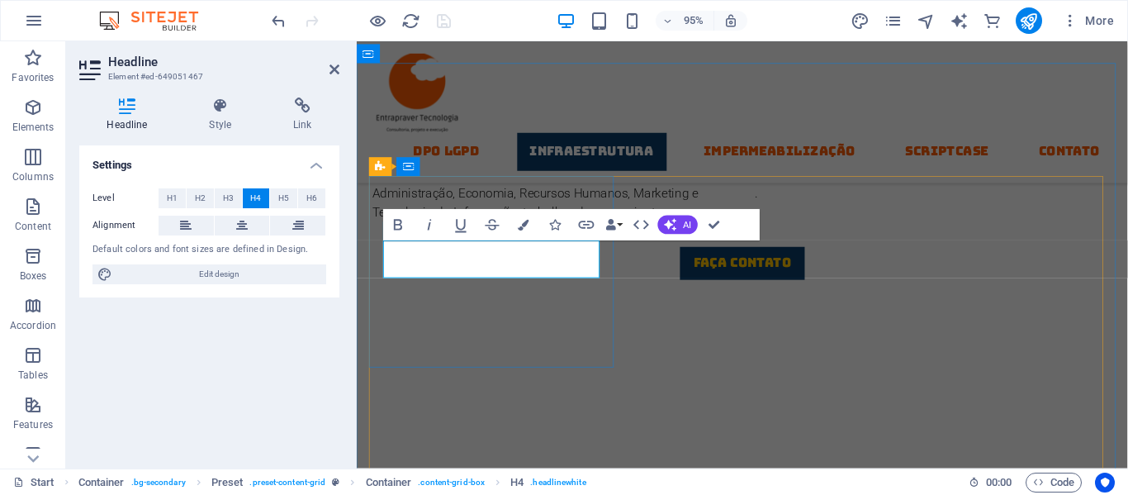
drag, startPoint x: 545, startPoint y: 281, endPoint x: 769, endPoint y: 280, distance: 223.8
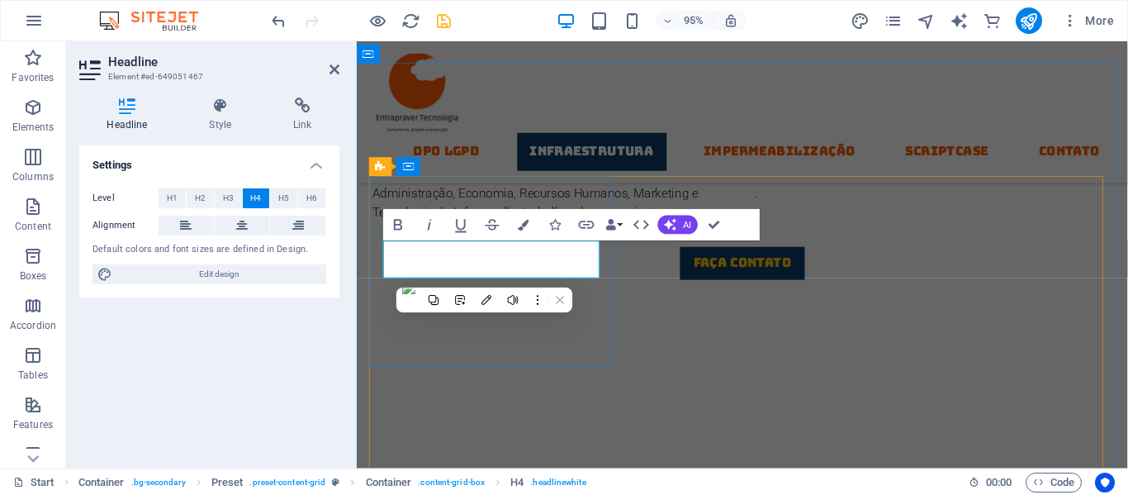
drag, startPoint x: 545, startPoint y: 277, endPoint x: 782, endPoint y: 272, distance: 237.1
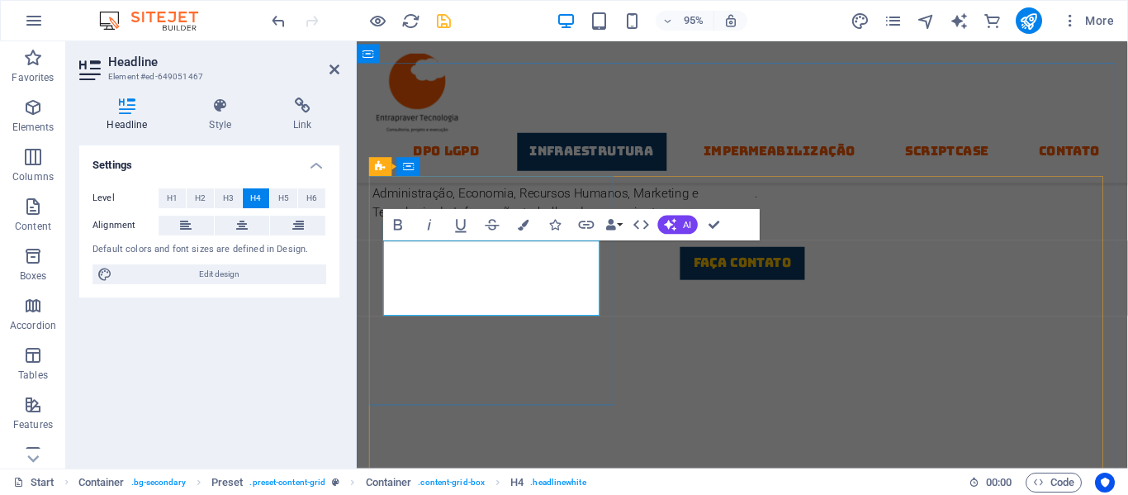
drag, startPoint x: 401, startPoint y: 281, endPoint x: 587, endPoint y: 320, distance: 190.0
drag, startPoint x: 573, startPoint y: 260, endPoint x: 577, endPoint y: 323, distance: 62.9
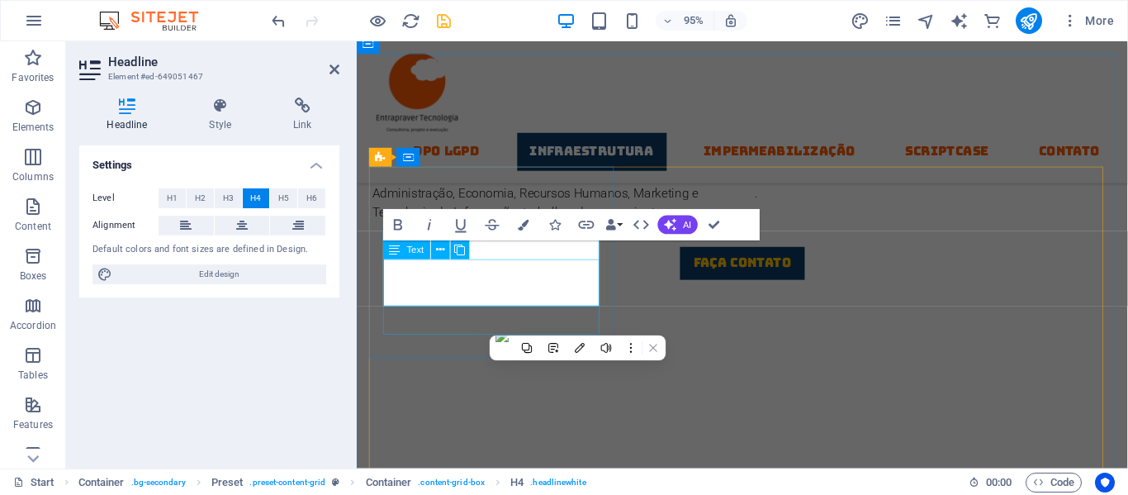
scroll to position [1730, 0]
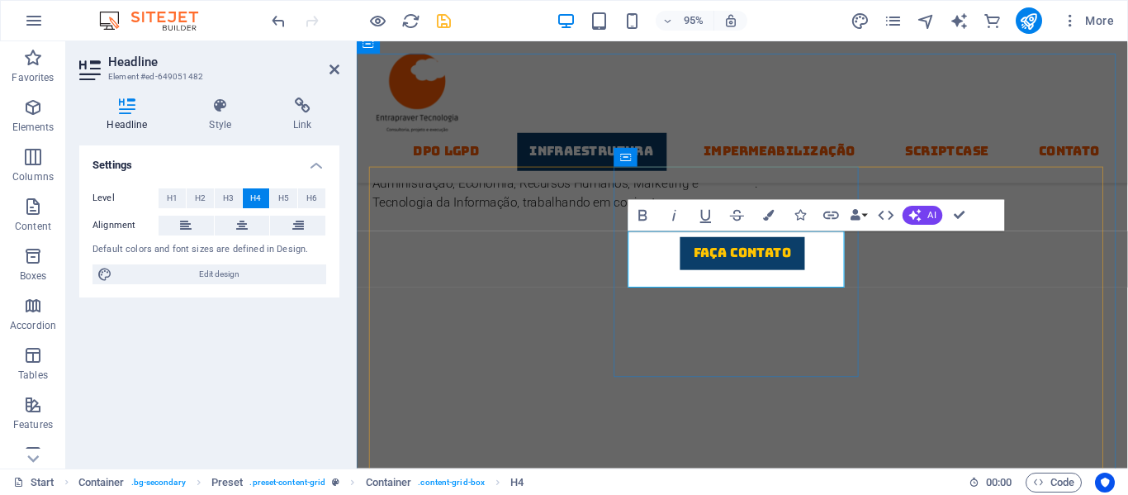
drag, startPoint x: 846, startPoint y: 246, endPoint x: 847, endPoint y: 285, distance: 38.8
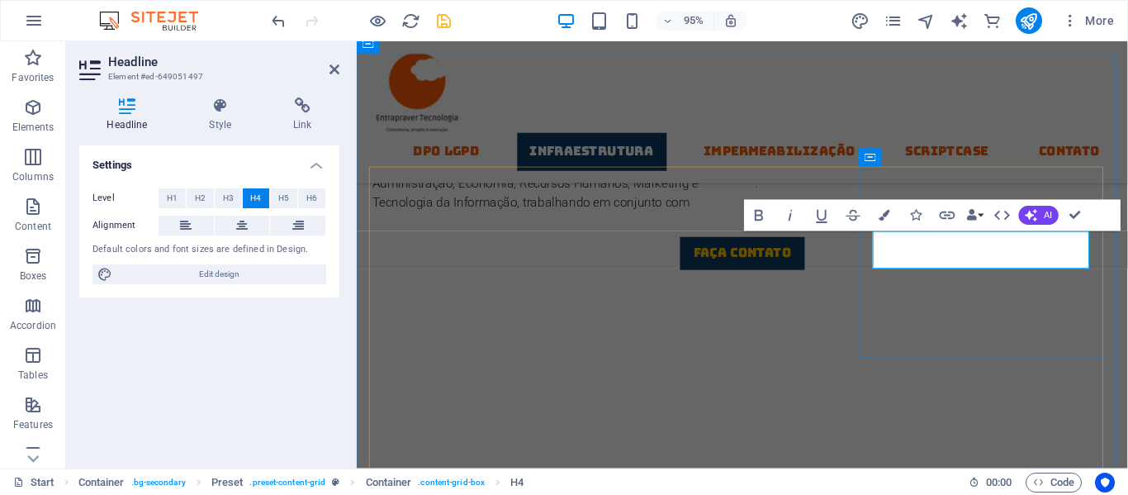
drag, startPoint x: 1084, startPoint y: 253, endPoint x: 1091, endPoint y: 274, distance: 22.5
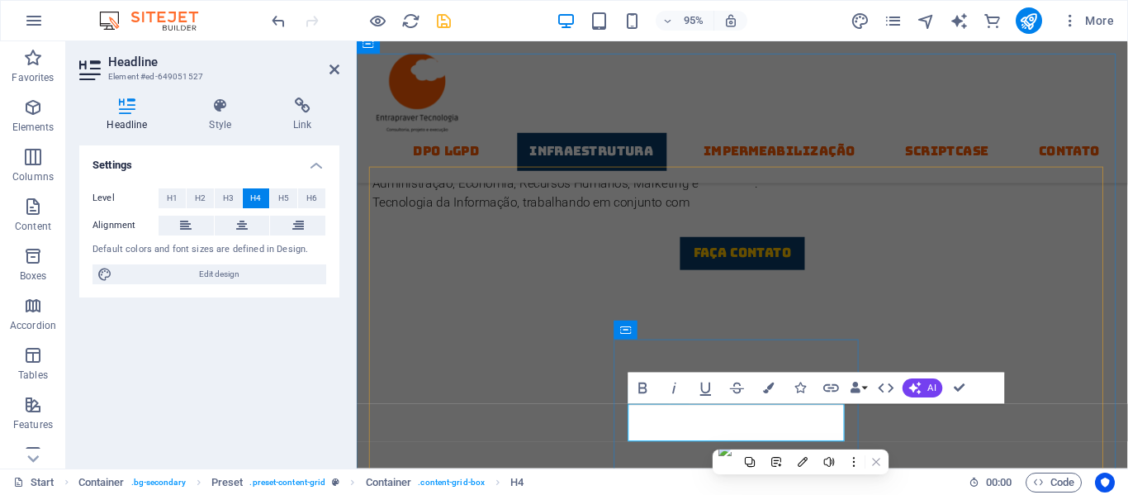
scroll to position [1740, 0]
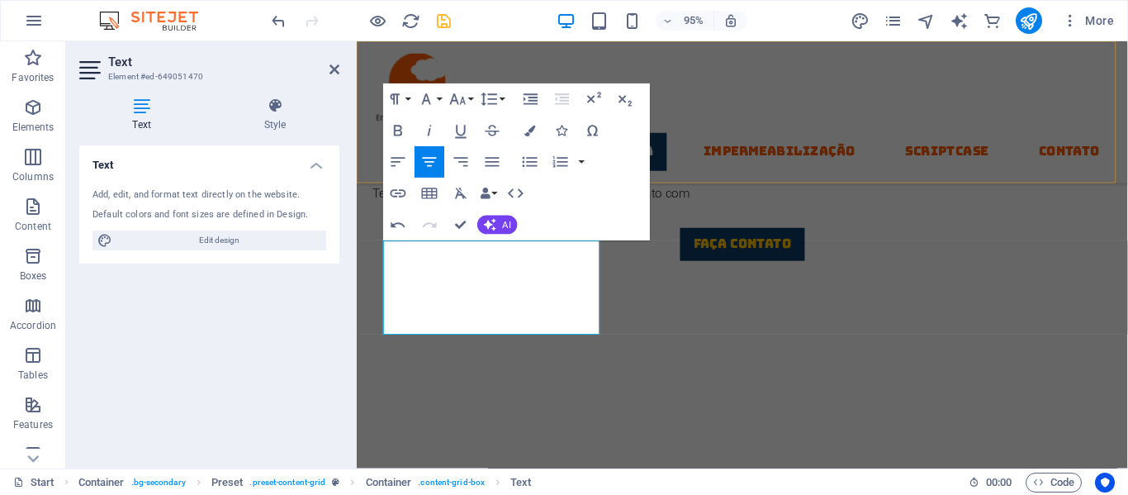
click at [715, 111] on div "DPO LGPD Infraestrutura Impermeabilização Scriptcase contato" at bounding box center [763, 115] width 812 height 149
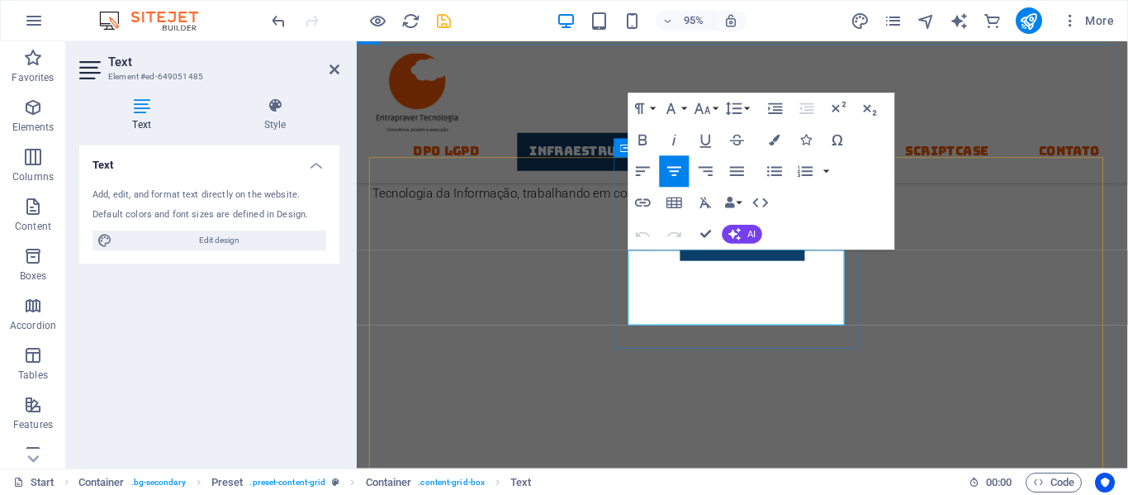
drag, startPoint x: 676, startPoint y: 270, endPoint x: 792, endPoint y: 348, distance: 139.9
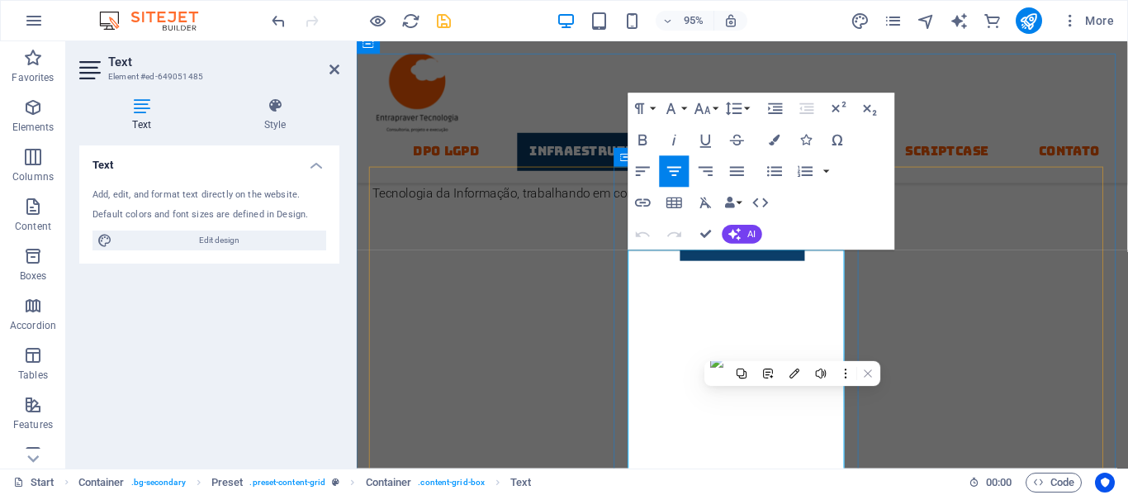
scroll to position [1730, 0]
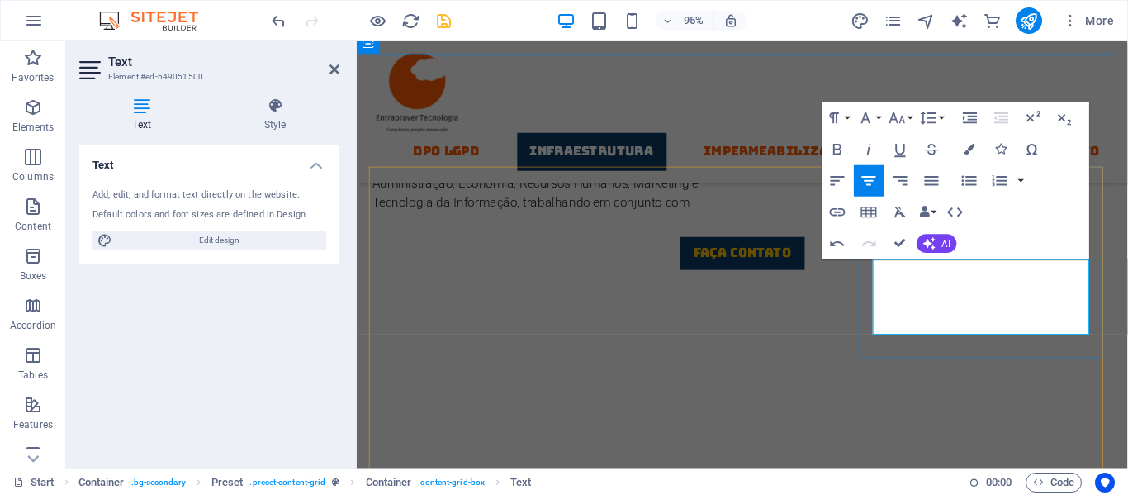
drag, startPoint x: 908, startPoint y: 320, endPoint x: 956, endPoint y: 320, distance: 47.9
click at [722, 72] on div "DPO LGPD Infraestrutura Impermeabilização Scriptcase contato" at bounding box center [763, 115] width 812 height 149
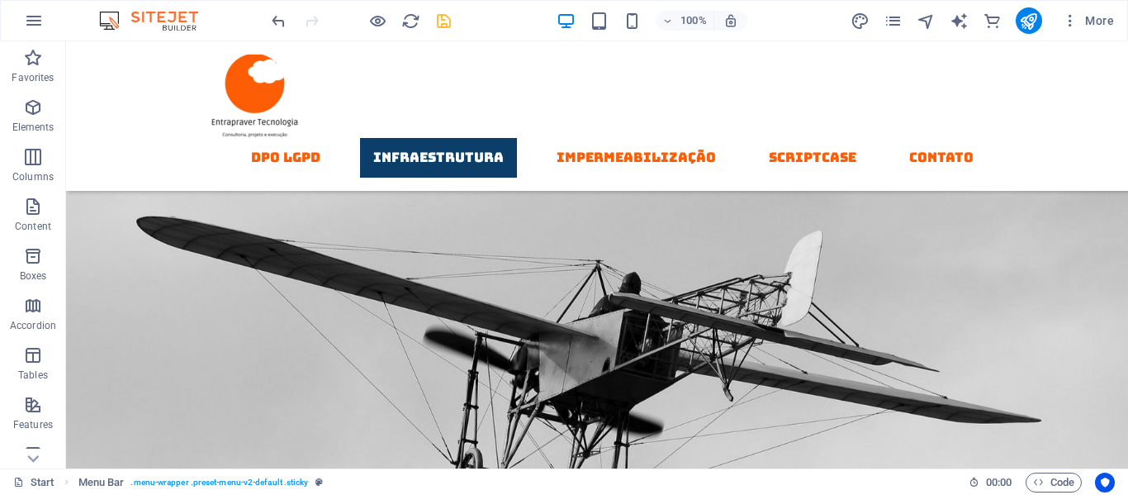
scroll to position [1895, 0]
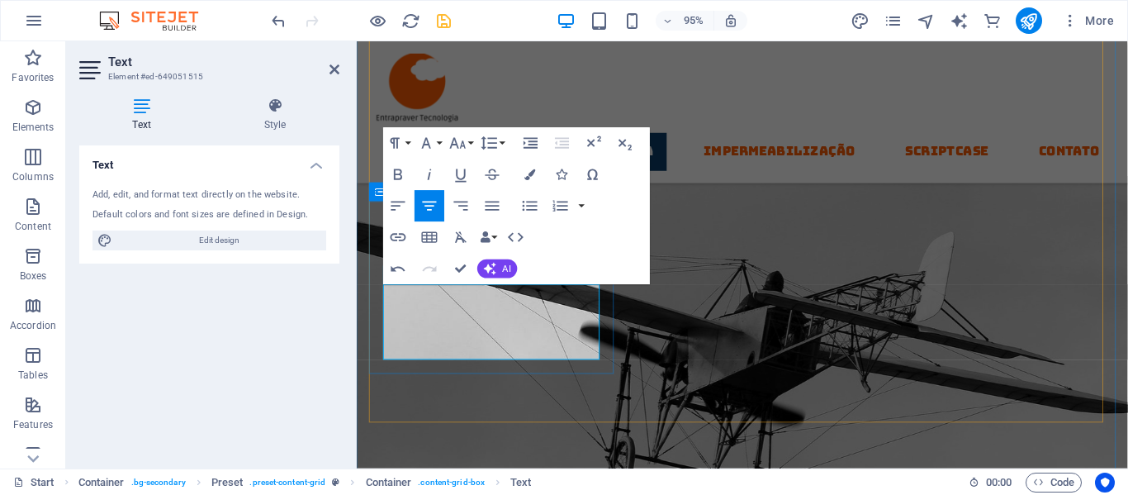
drag, startPoint x: 396, startPoint y: 325, endPoint x: 435, endPoint y: 319, distance: 40.1
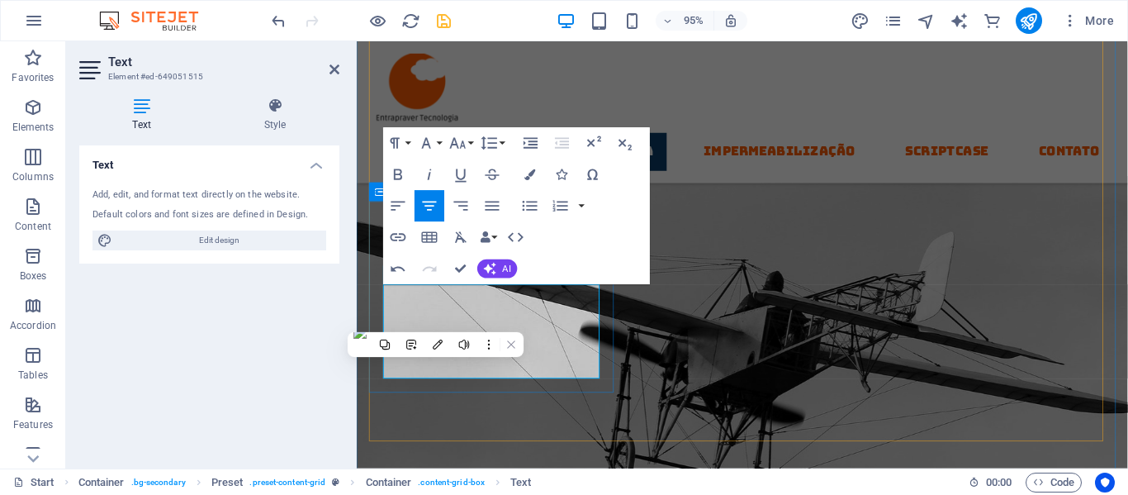
drag, startPoint x: 398, startPoint y: 324, endPoint x: 553, endPoint y: 321, distance: 155.3
drag, startPoint x: 426, startPoint y: 306, endPoint x: 380, endPoint y: 295, distance: 47.7
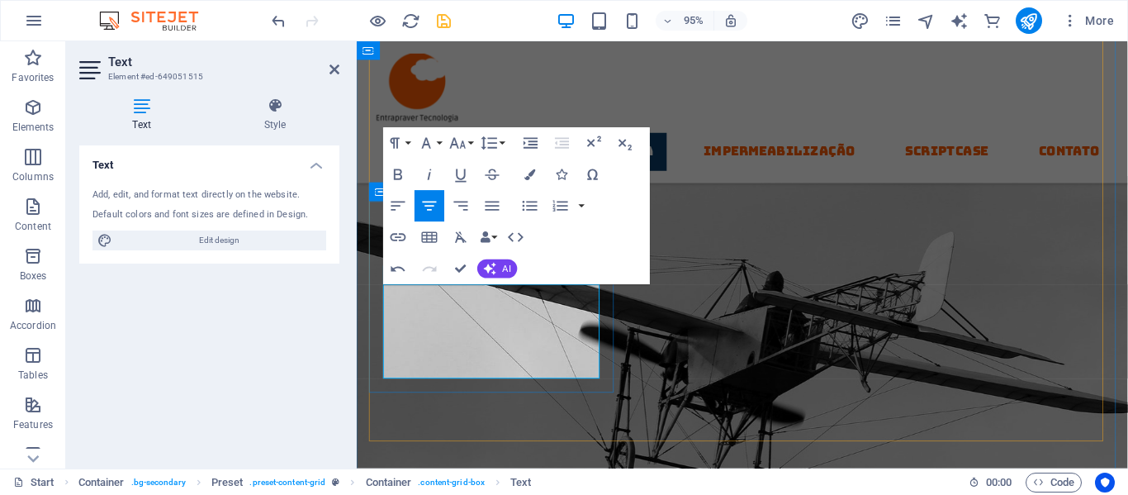
drag, startPoint x: 421, startPoint y: 307, endPoint x: 396, endPoint y: 305, distance: 25.7
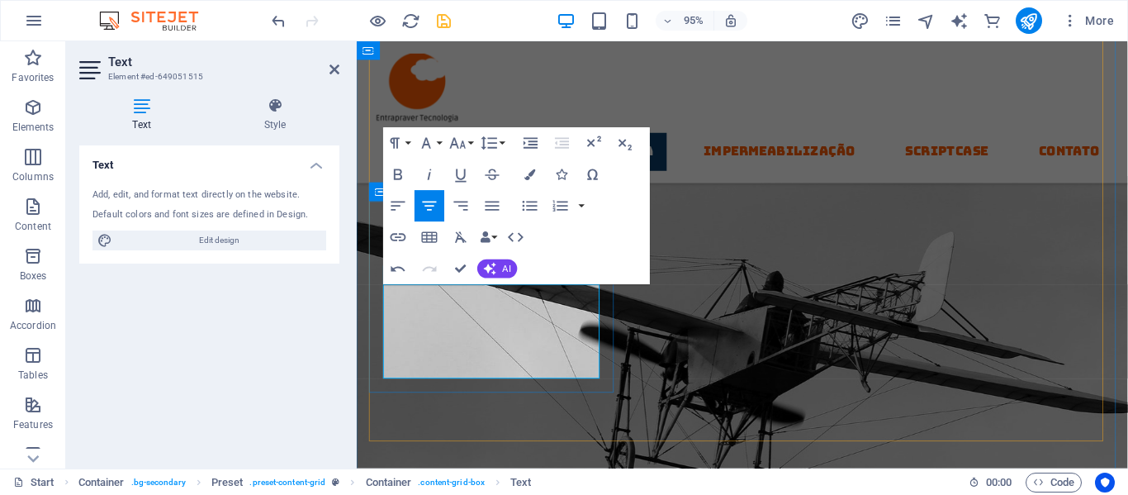
drag, startPoint x: 398, startPoint y: 306, endPoint x: 424, endPoint y: 305, distance: 25.7
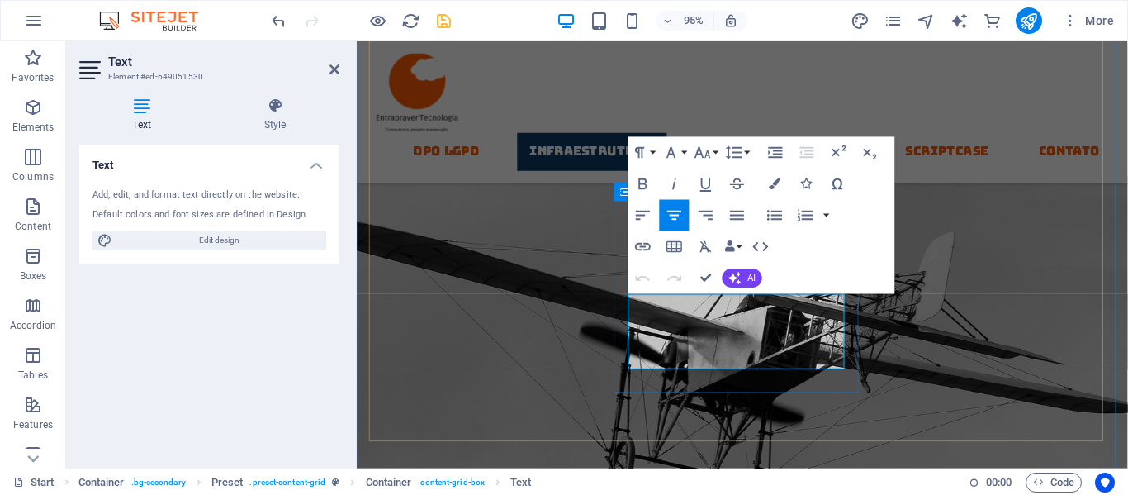
drag, startPoint x: 772, startPoint y: 377, endPoint x: 638, endPoint y: 300, distance: 154.3
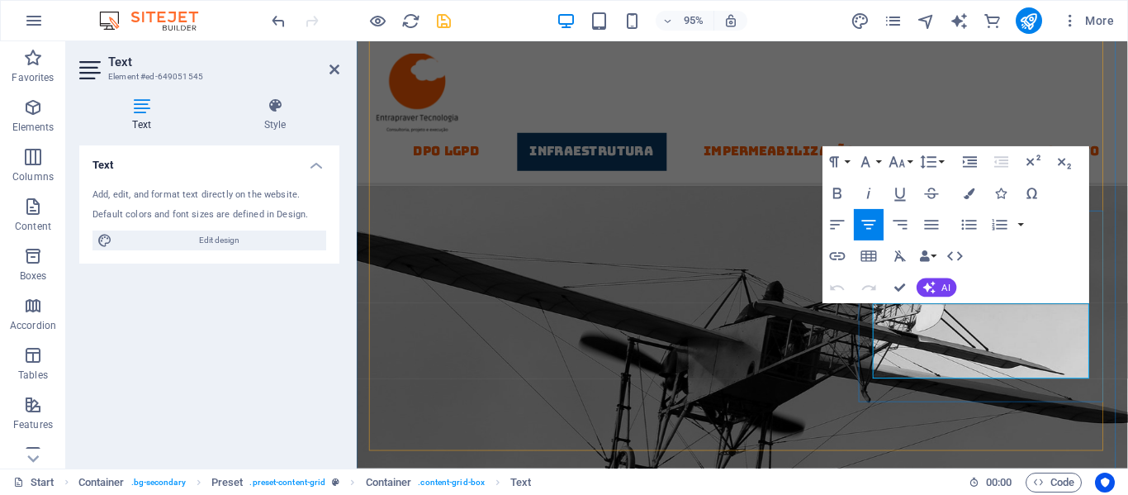
drag, startPoint x: 934, startPoint y: 329, endPoint x: 1030, endPoint y: 390, distance: 113.6
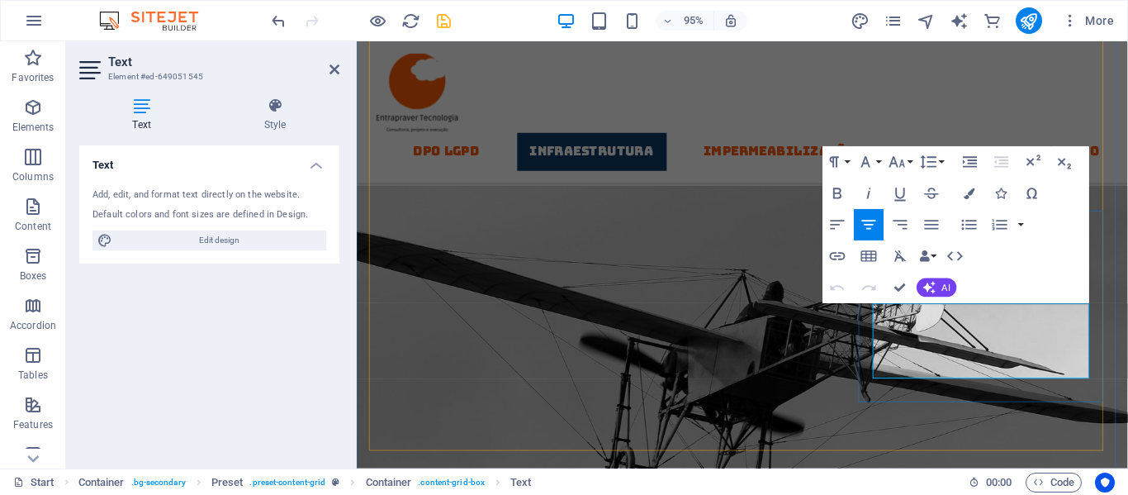
drag, startPoint x: 1066, startPoint y: 369, endPoint x: 1093, endPoint y: 395, distance: 37.4
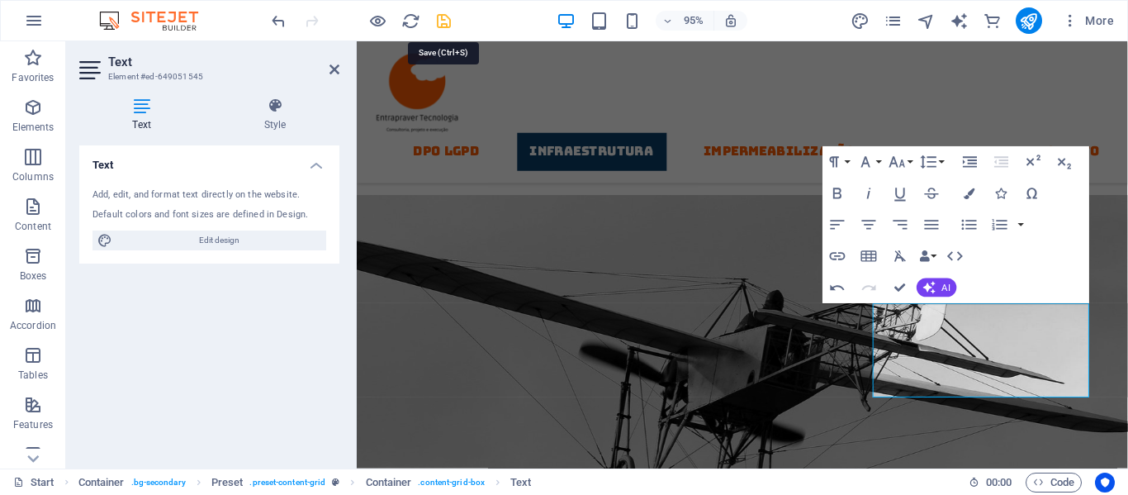
click at [445, 19] on icon "save" at bounding box center [443, 21] width 19 height 19
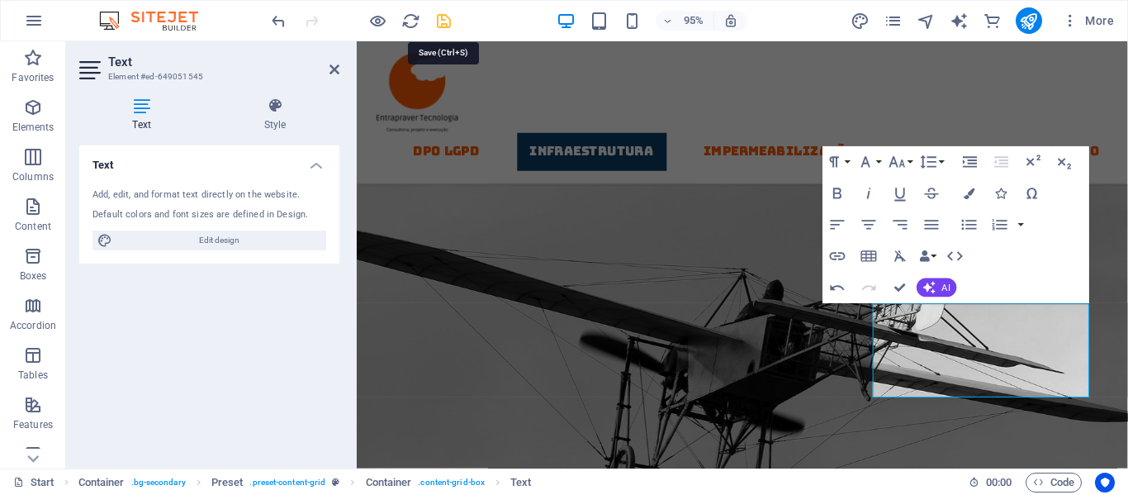
checkbox input "false"
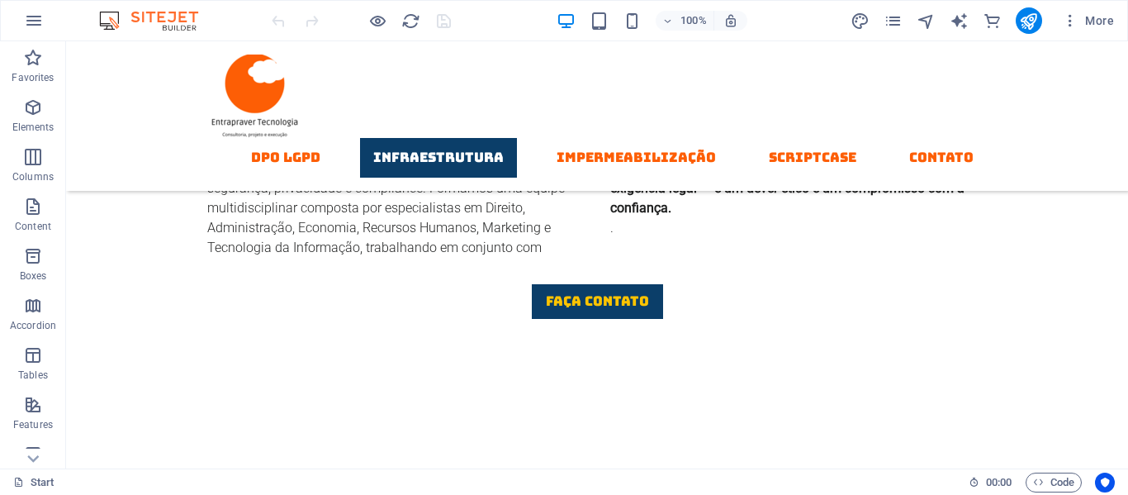
scroll to position [1626, 0]
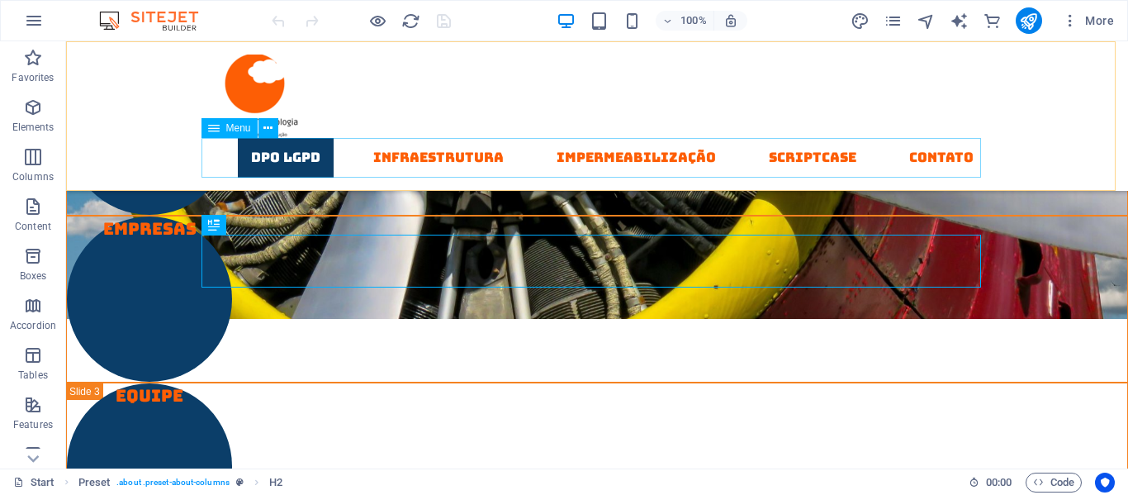
click at [447, 160] on nav "DPO LGPD Infraestrutura Impermeabilização Scriptcase contato" at bounding box center [597, 158] width 780 height 40
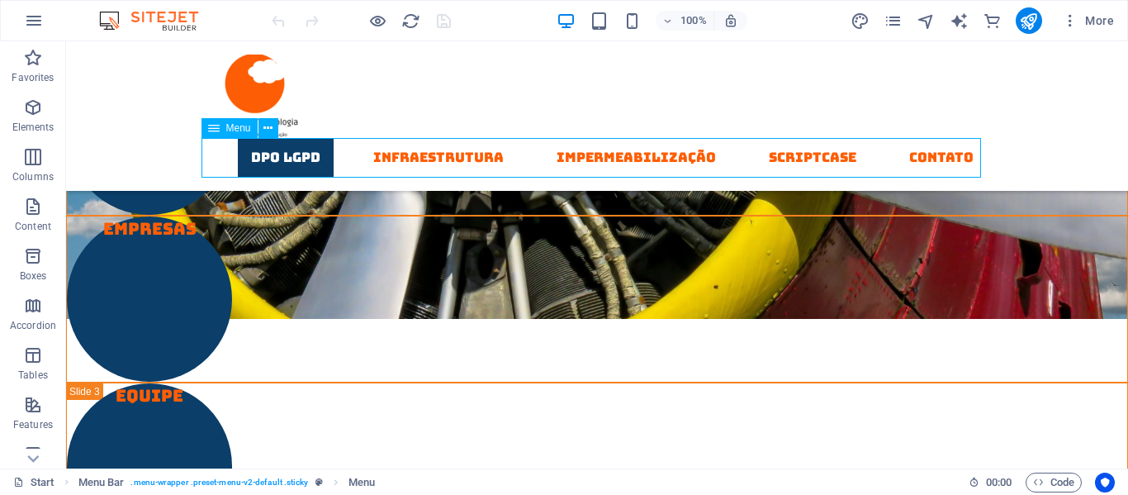
click at [447, 160] on nav "DPO LGPD Infraestrutura Impermeabilização Scriptcase contato" at bounding box center [597, 158] width 780 height 40
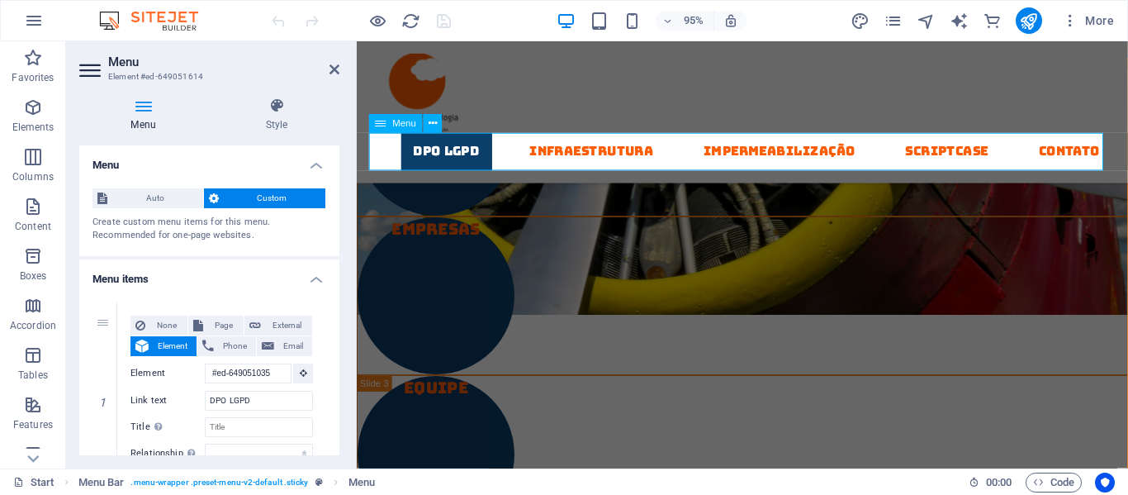
click at [604, 164] on nav "DPO LGPD Infraestrutura Impermeabilização Scriptcase contato" at bounding box center [763, 158] width 780 height 40
click at [624, 153] on nav "DPO LGPD Infraestrutura Impermeabilização Scriptcase contato" at bounding box center [763, 158] width 780 height 40
click at [785, 155] on nav "DPO LGPD Infraestrutura Impermeabilização Scriptcase contato" at bounding box center [763, 158] width 780 height 40
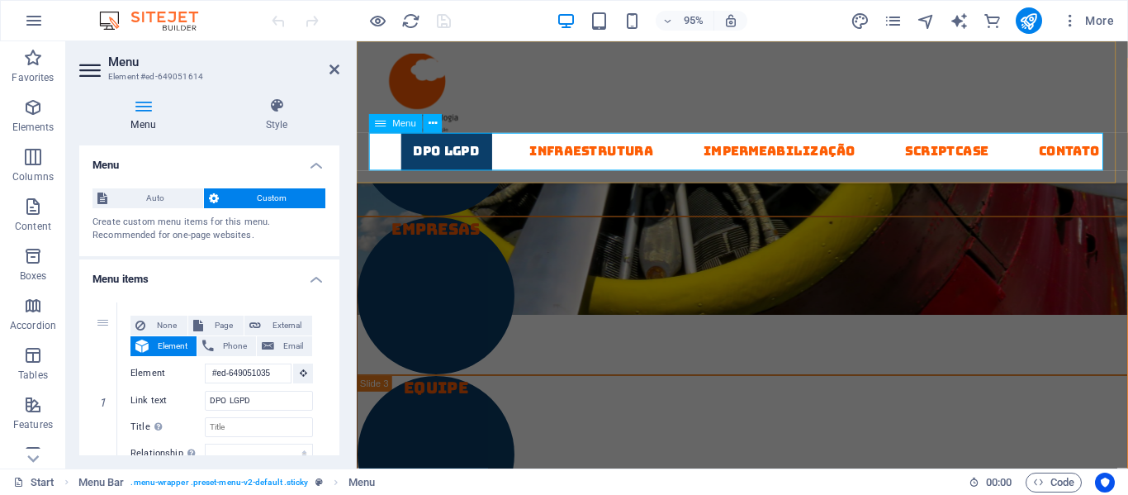
click at [785, 155] on nav "DPO LGPD Infraestrutura Impermeabilização Scriptcase contato" at bounding box center [763, 158] width 780 height 40
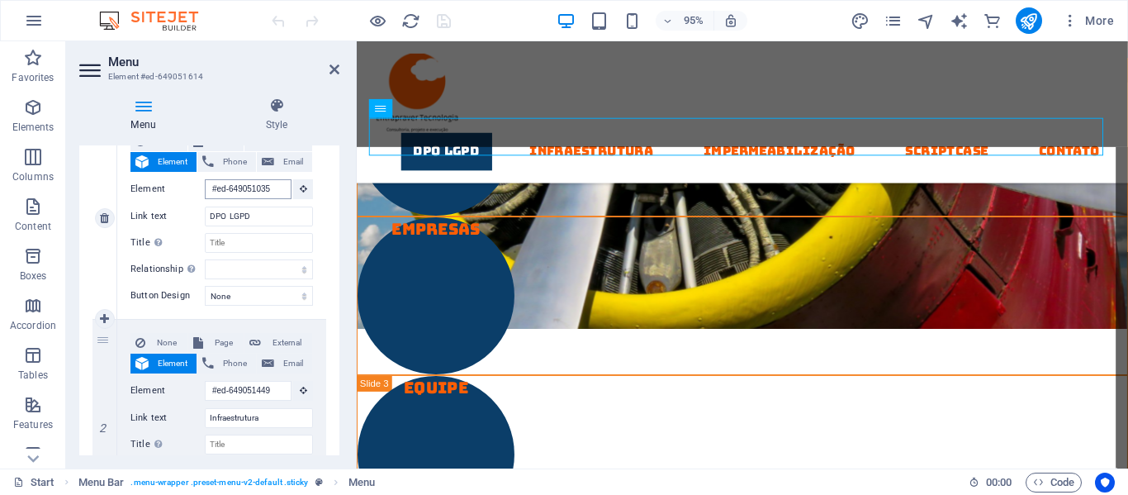
scroll to position [956, 0]
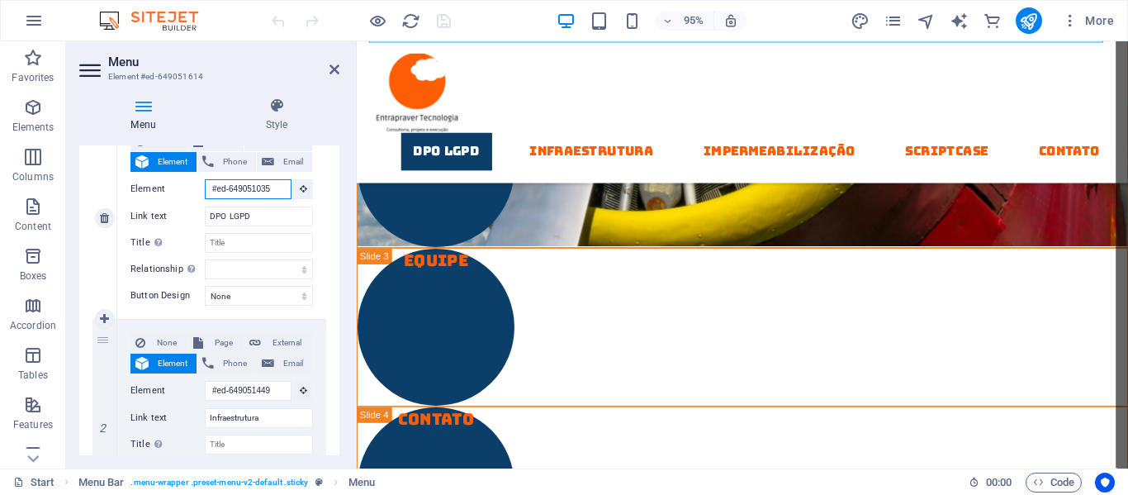
click at [246, 191] on input "#ed-649051035" at bounding box center [248, 189] width 87 height 20
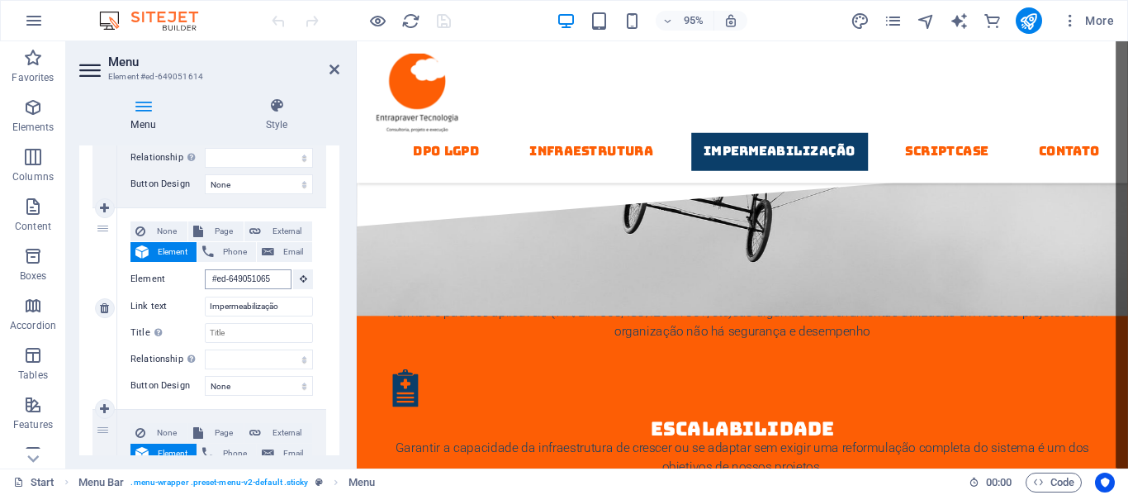
scroll to position [3720, 0]
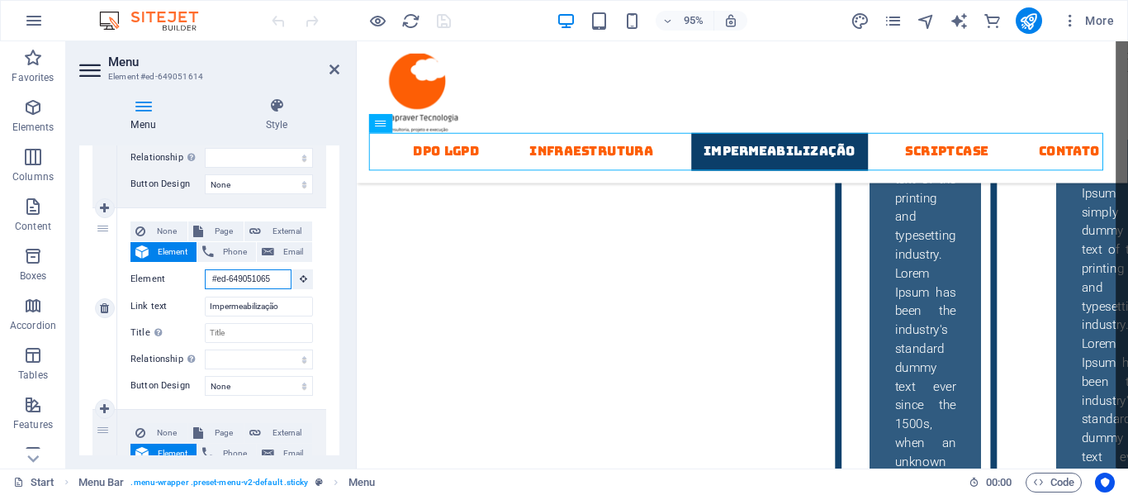
click at [254, 284] on input "#ed-649051065" at bounding box center [248, 279] width 87 height 20
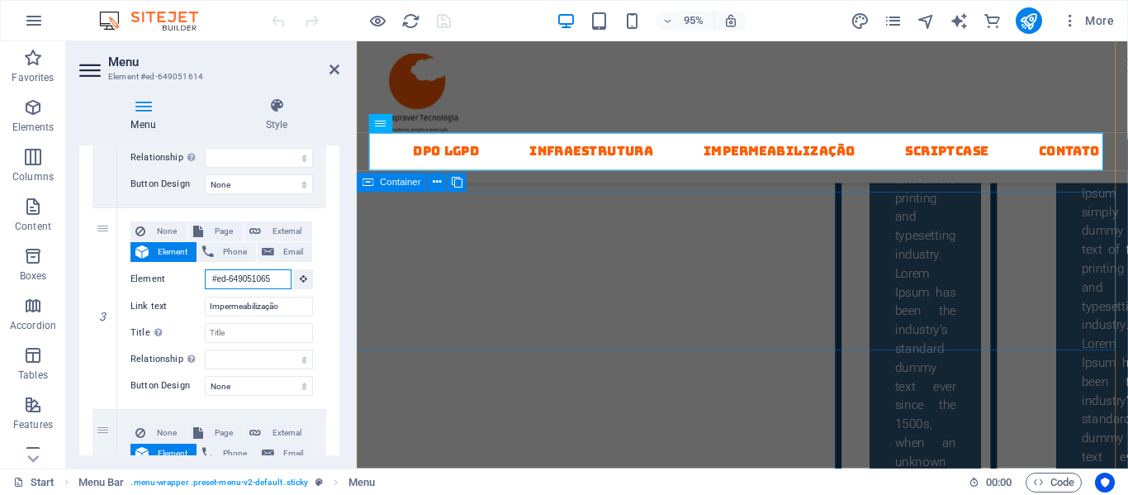
scroll to position [224, 0]
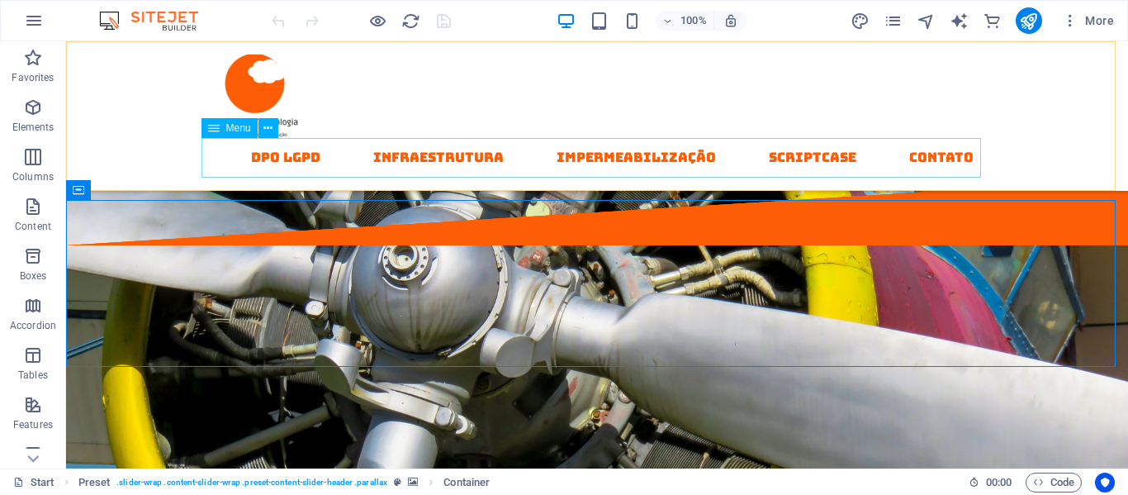
click at [658, 161] on nav "DPO LGPD Infraestrutura Impermeabilização Scriptcase contato" at bounding box center [597, 158] width 780 height 40
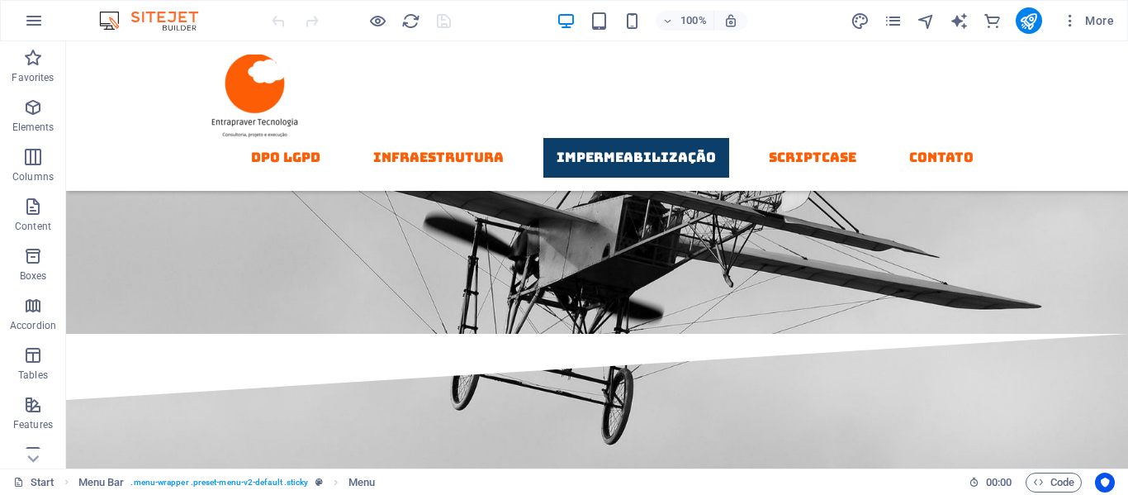
scroll to position [2839, 0]
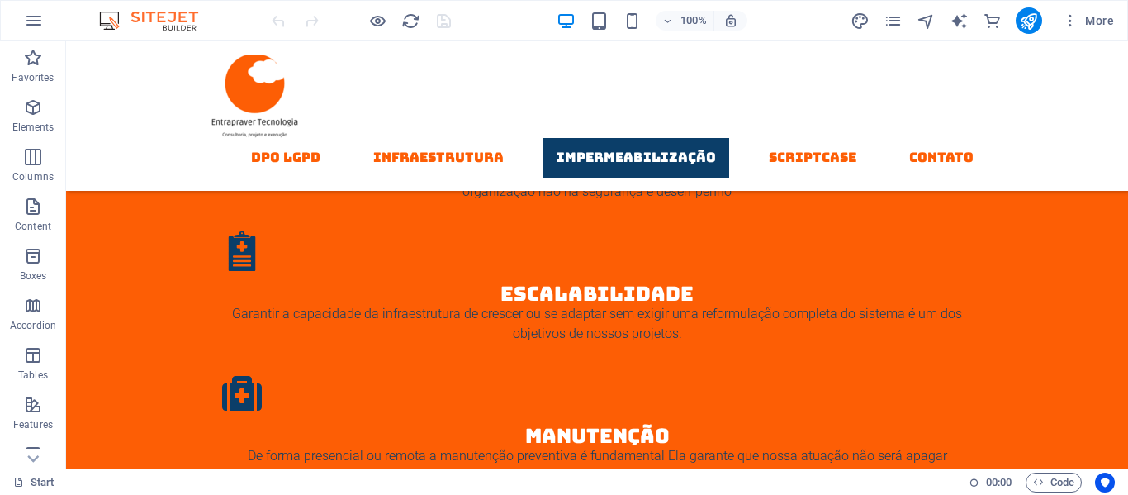
scroll to position [2410, 0]
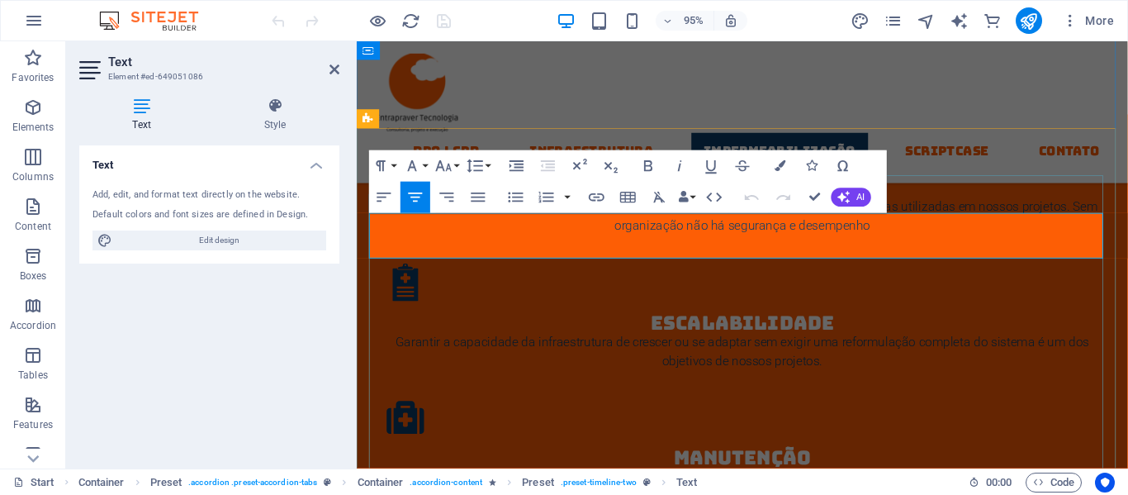
drag, startPoint x: 628, startPoint y: 237, endPoint x: 903, endPoint y: 249, distance: 275.3
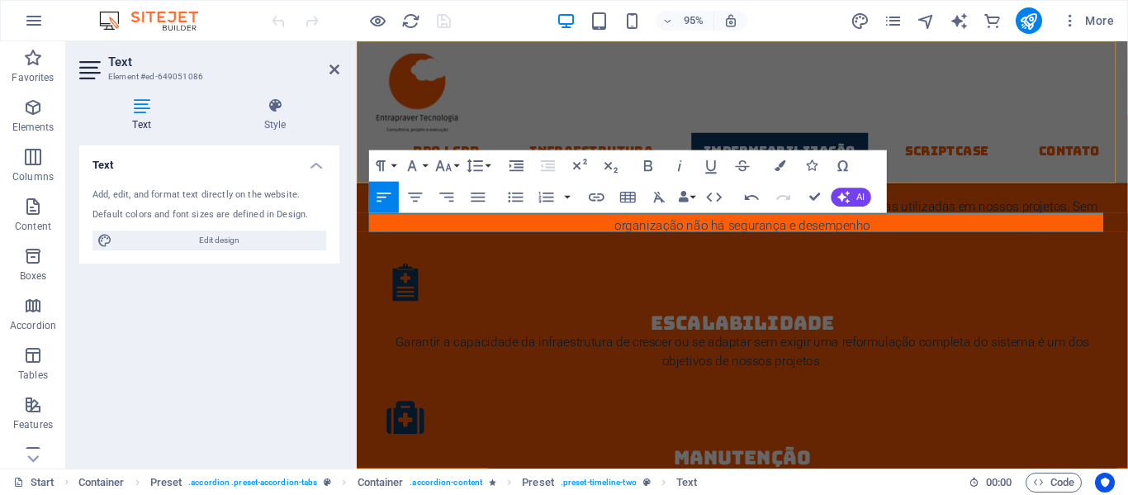
click at [865, 106] on div "DPO LGPD Infraestrutura Impermeabilização Scriptcase contato" at bounding box center [763, 115] width 812 height 149
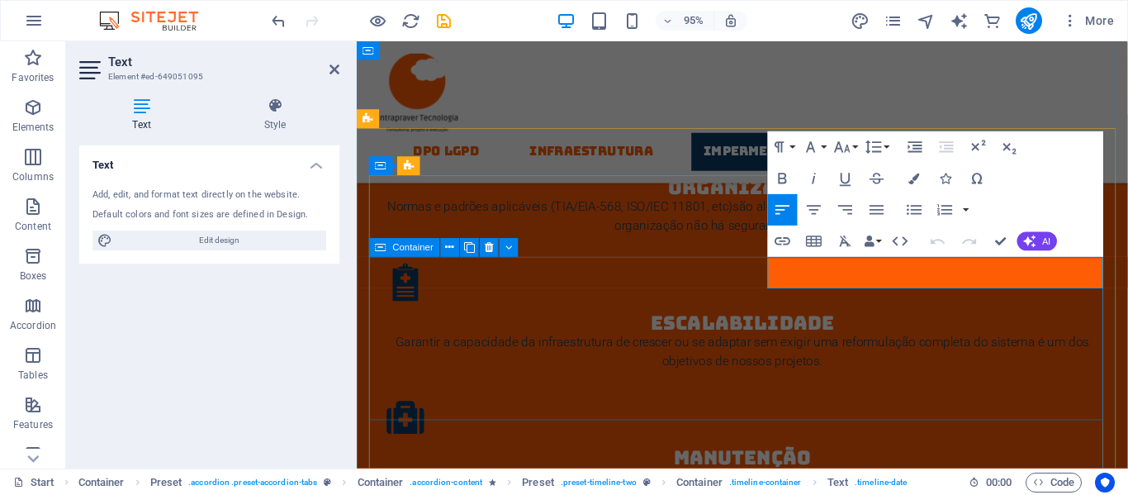
drag, startPoint x: 877, startPoint y: 284, endPoint x: 785, endPoint y: 282, distance: 91.7
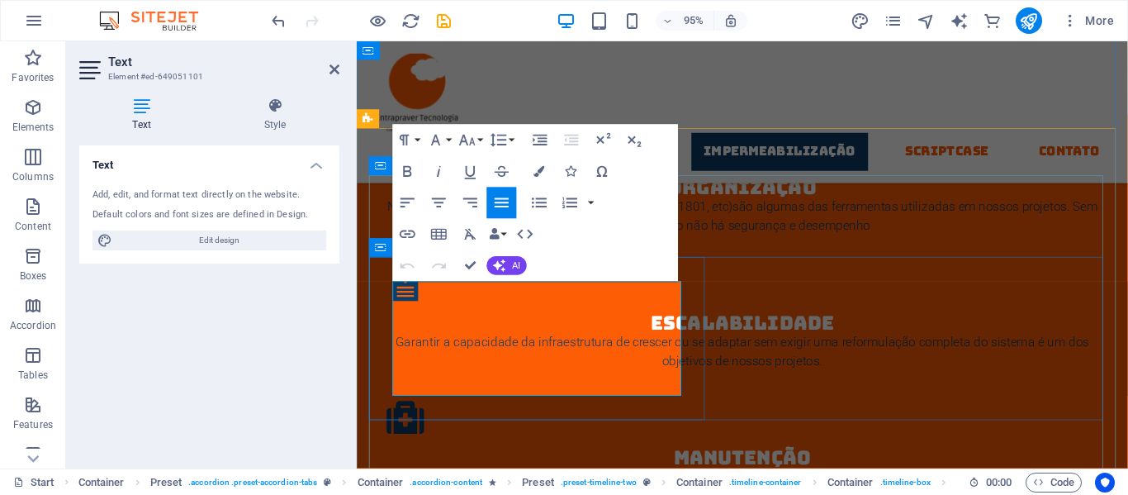
drag, startPoint x: 646, startPoint y: 409, endPoint x: 376, endPoint y: 286, distance: 296.8
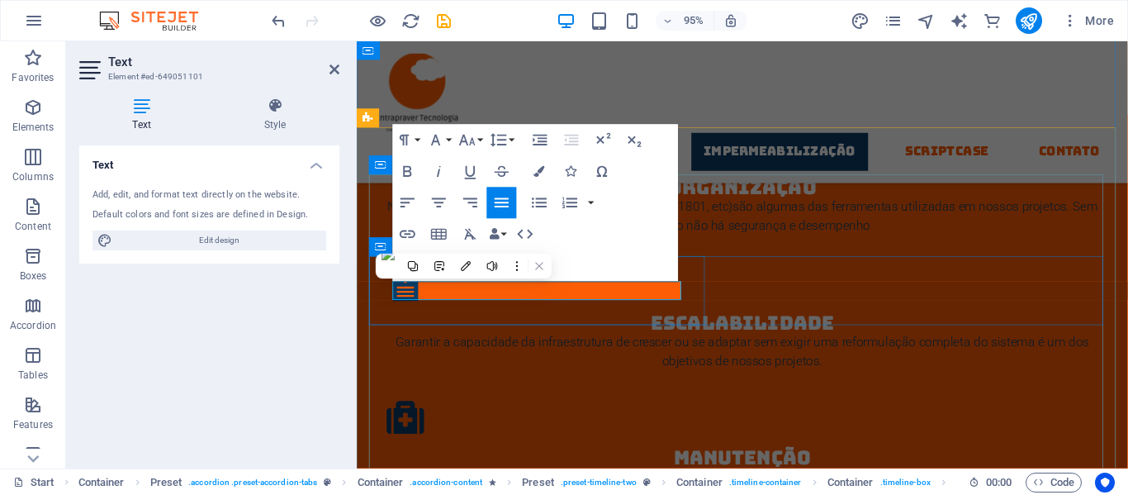
scroll to position [2411, 0]
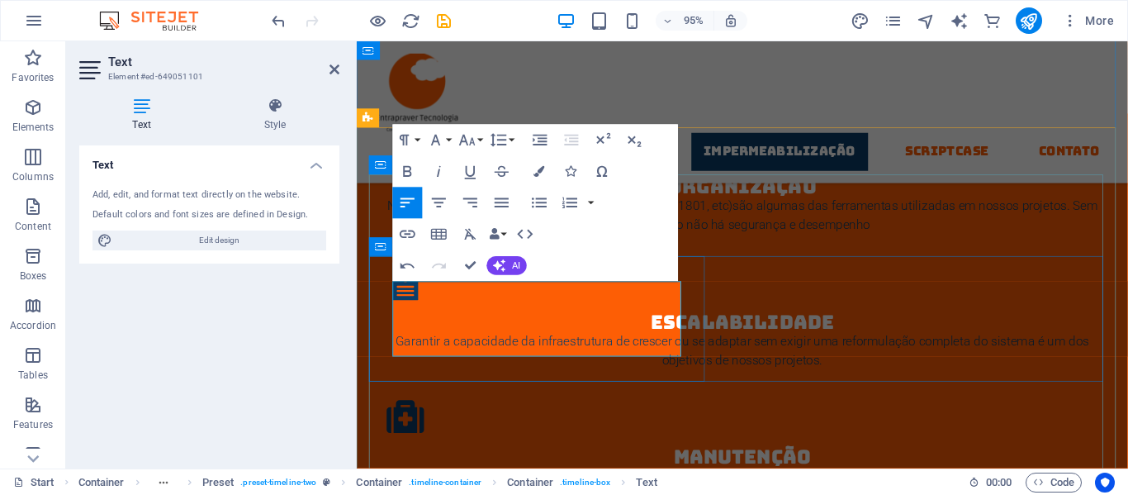
scroll to position [2410, 0]
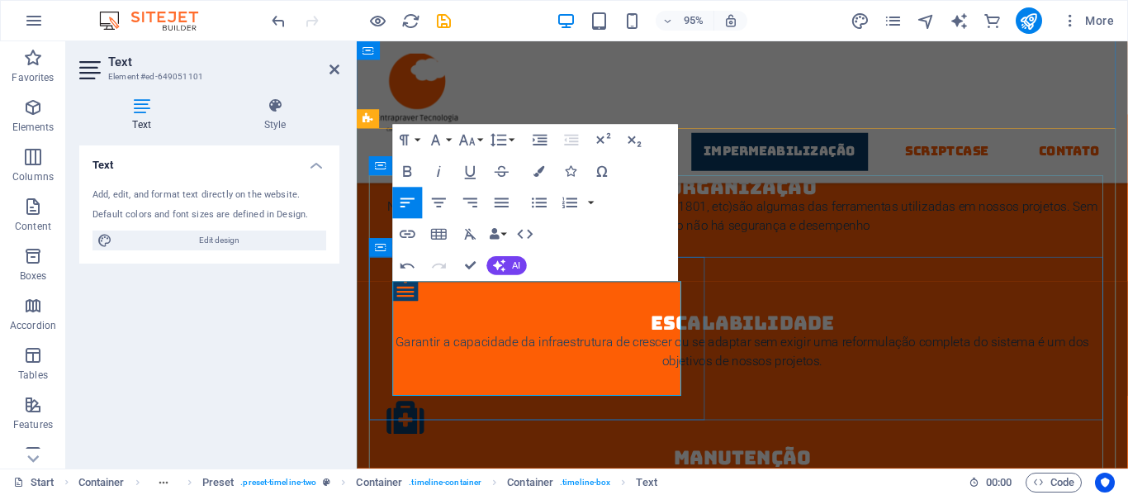
drag, startPoint x: 653, startPoint y: 363, endPoint x: 398, endPoint y: 344, distance: 256.0
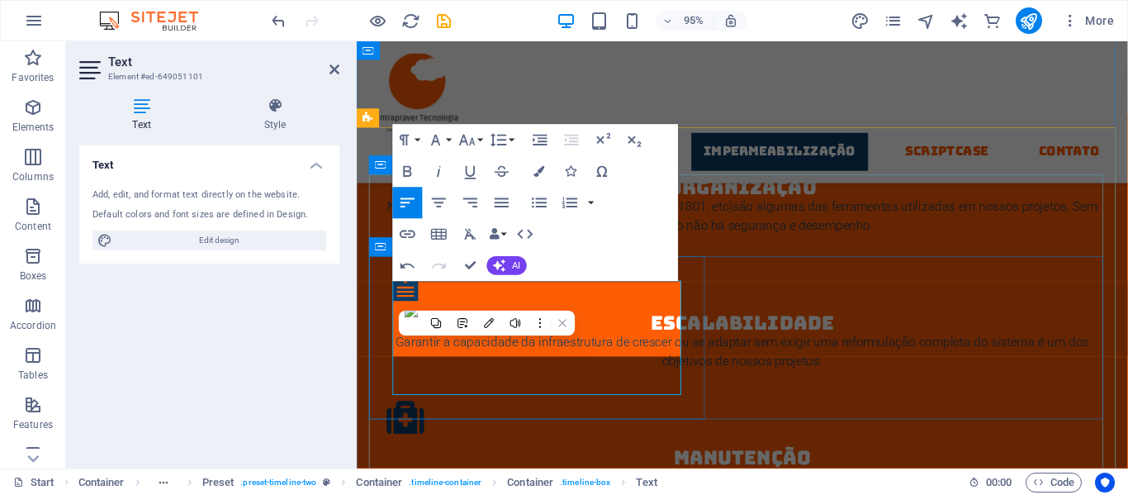
scroll to position [2411, 0]
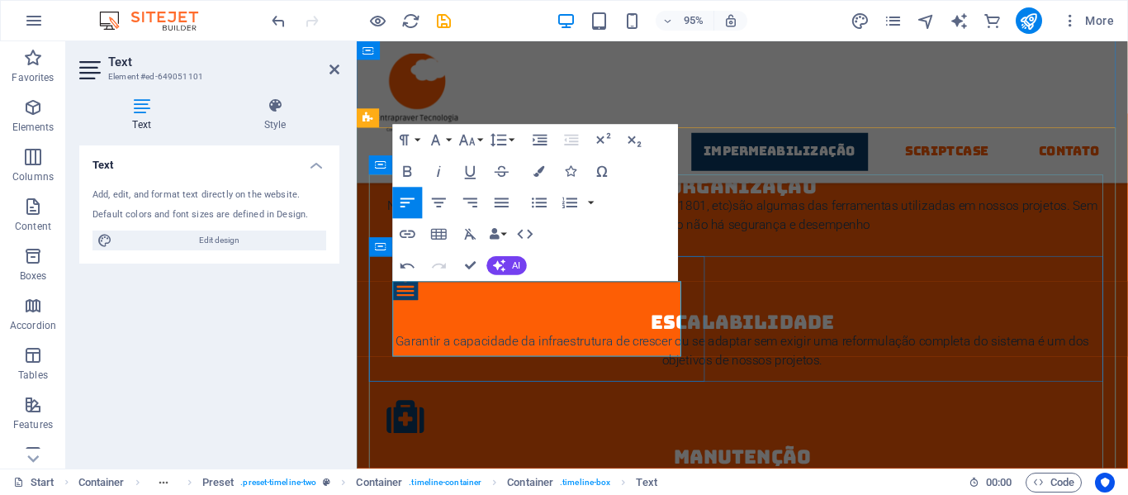
drag, startPoint x: 439, startPoint y: 358, endPoint x: 538, endPoint y: 360, distance: 99.1
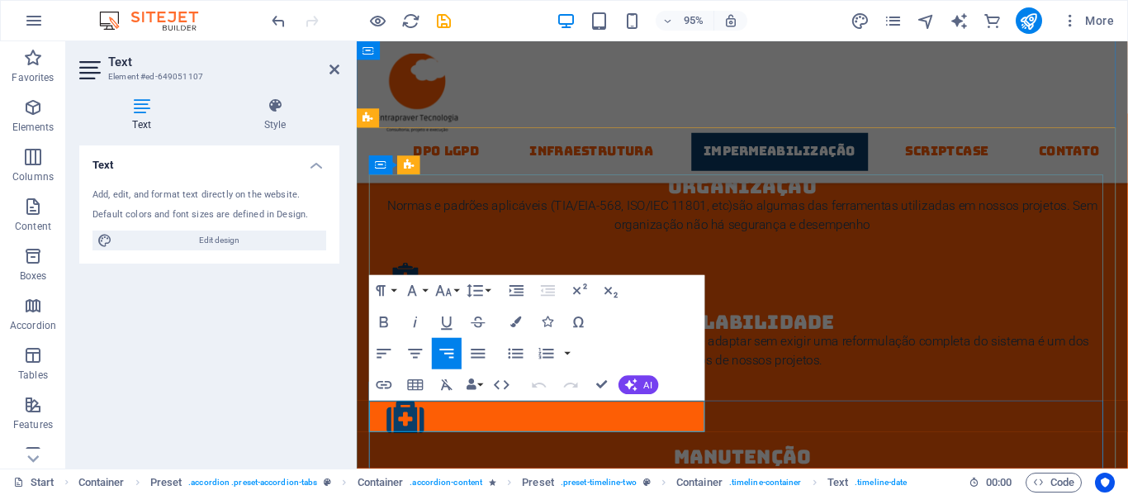
drag, startPoint x: 628, startPoint y: 437, endPoint x: 729, endPoint y: 436, distance: 101.6
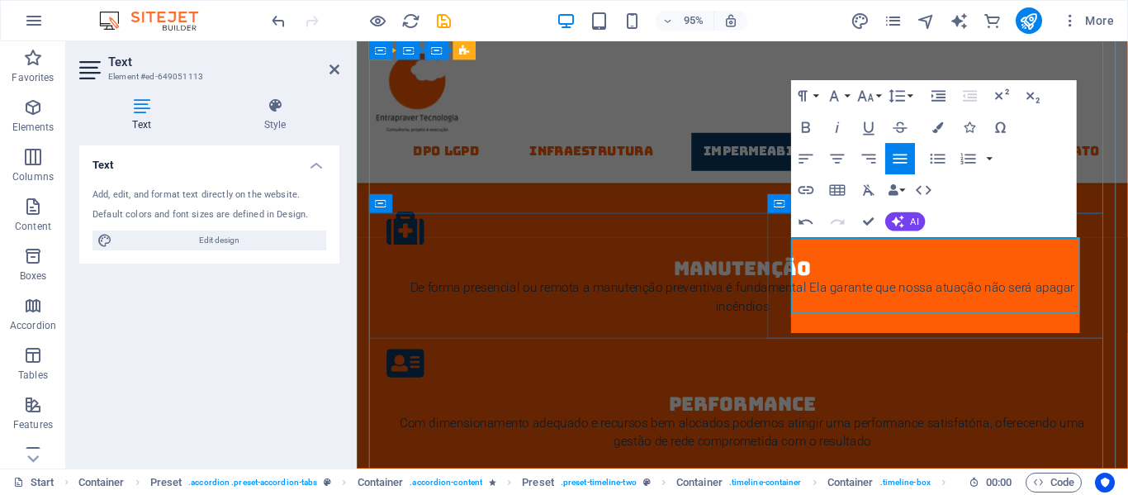
scroll to position [2608, 0]
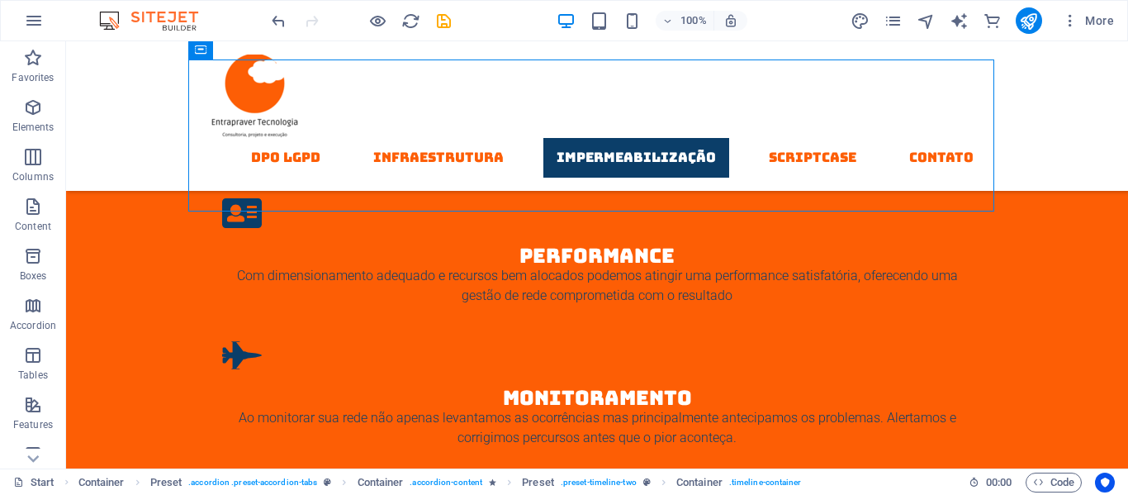
scroll to position [2773, 0]
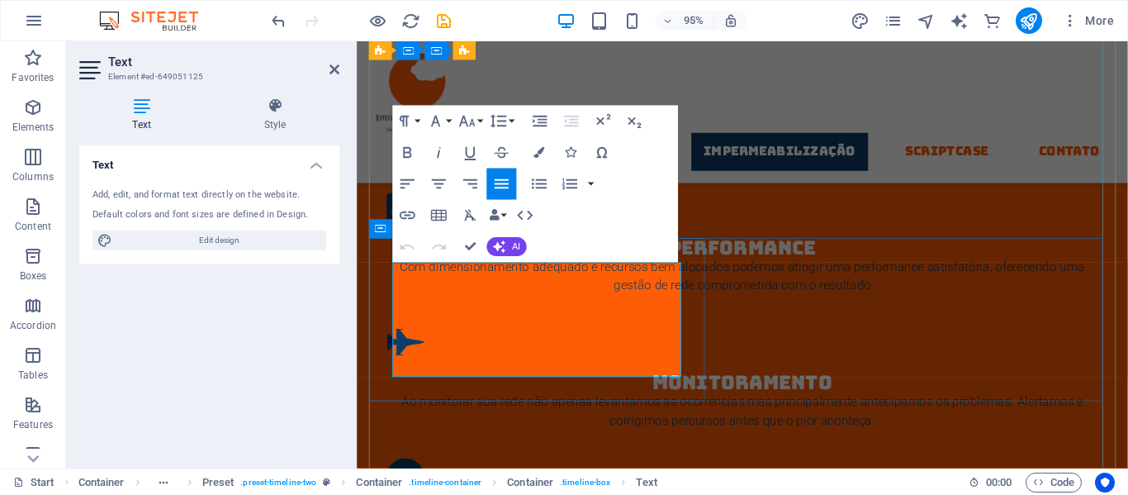
drag, startPoint x: 642, startPoint y: 383, endPoint x: 393, endPoint y: 281, distance: 268.8
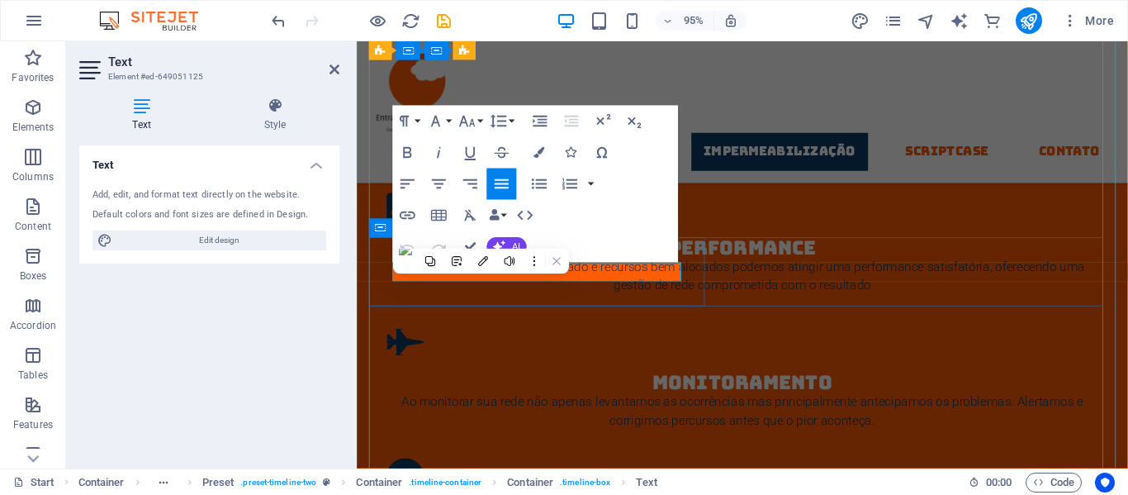
scroll to position [2774, 0]
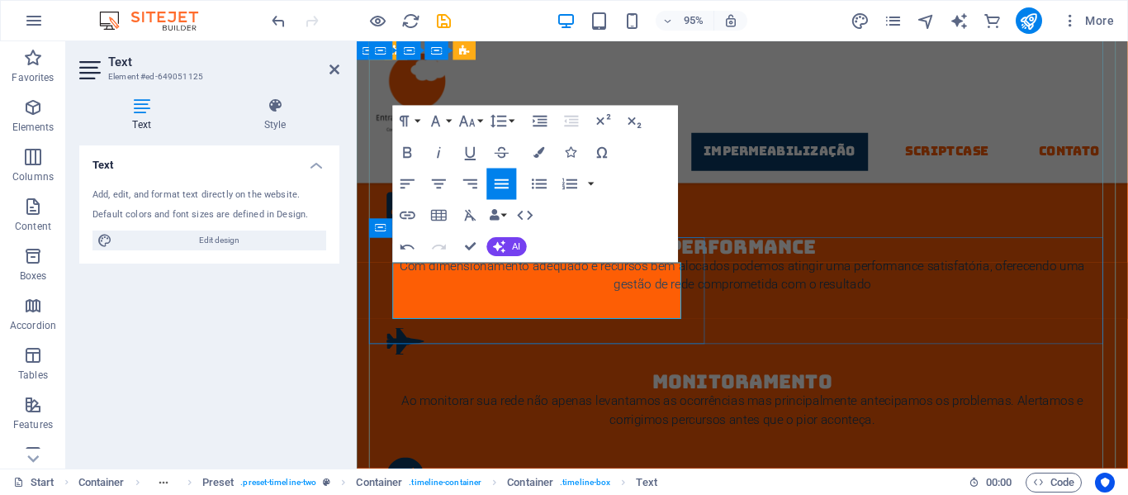
drag, startPoint x: 520, startPoint y: 285, endPoint x: 397, endPoint y: 282, distance: 123.1
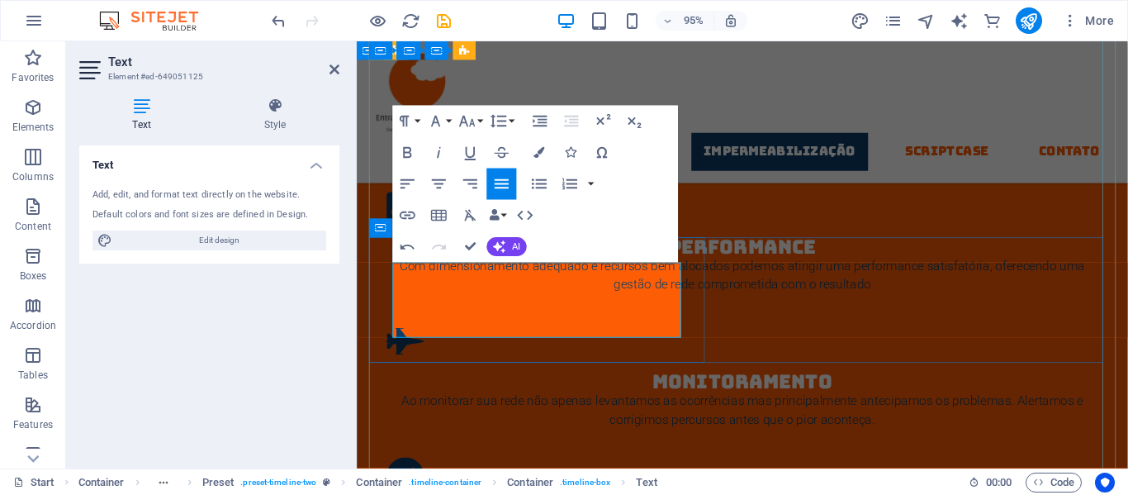
drag, startPoint x: 624, startPoint y: 323, endPoint x: 624, endPoint y: 339, distance: 16.5
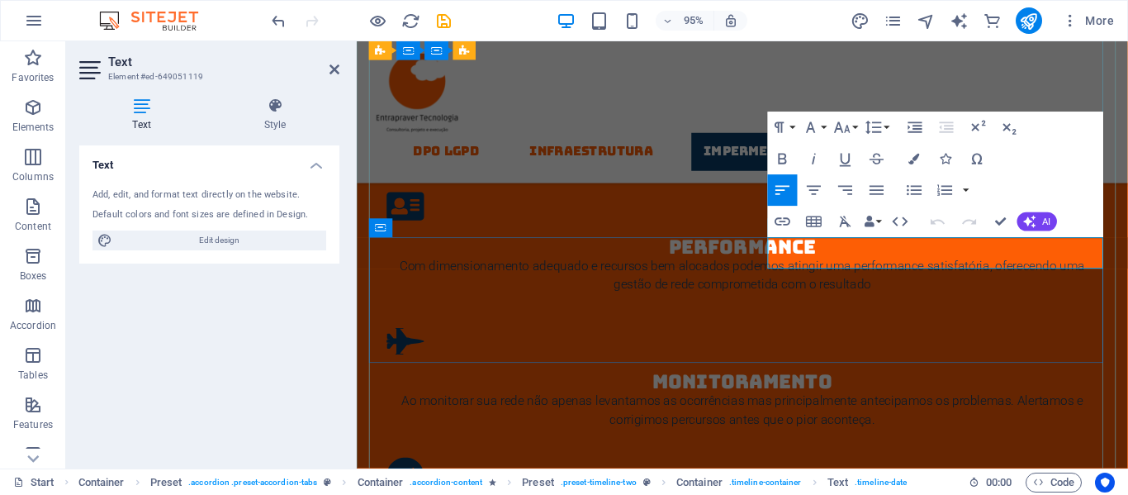
drag, startPoint x: 871, startPoint y: 265, endPoint x: 791, endPoint y: 265, distance: 80.1
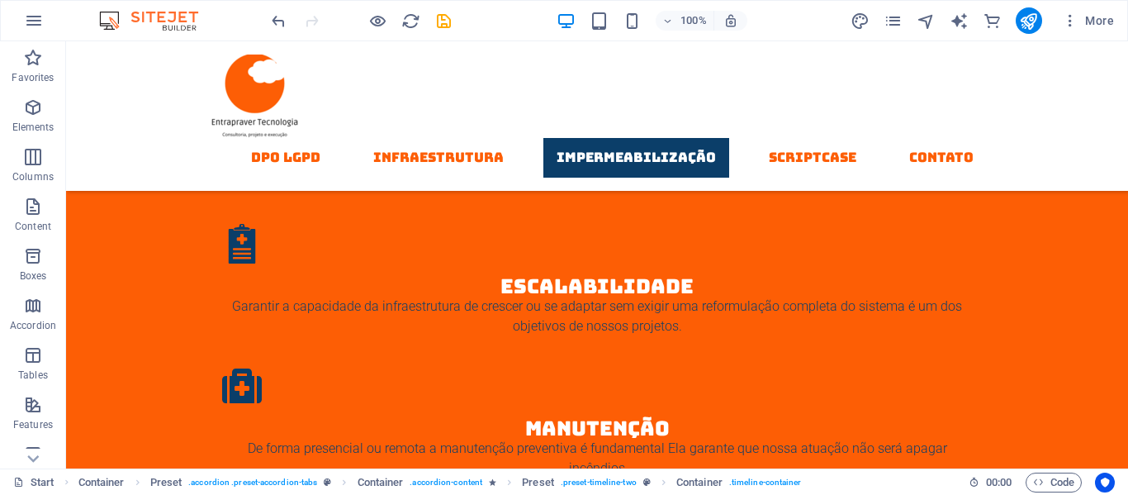
scroll to position [2444, 0]
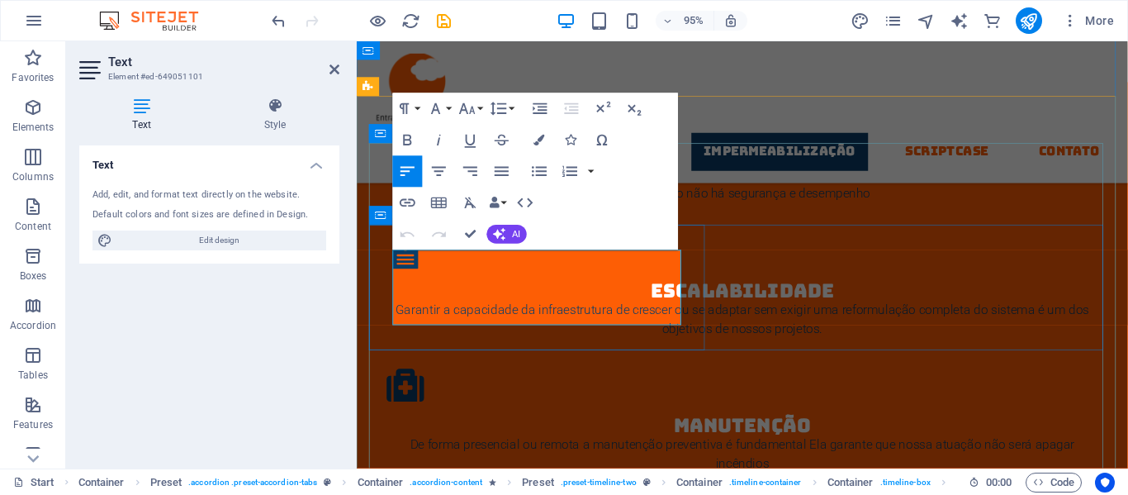
drag, startPoint x: 453, startPoint y: 327, endPoint x: 526, endPoint y: 330, distance: 73.6
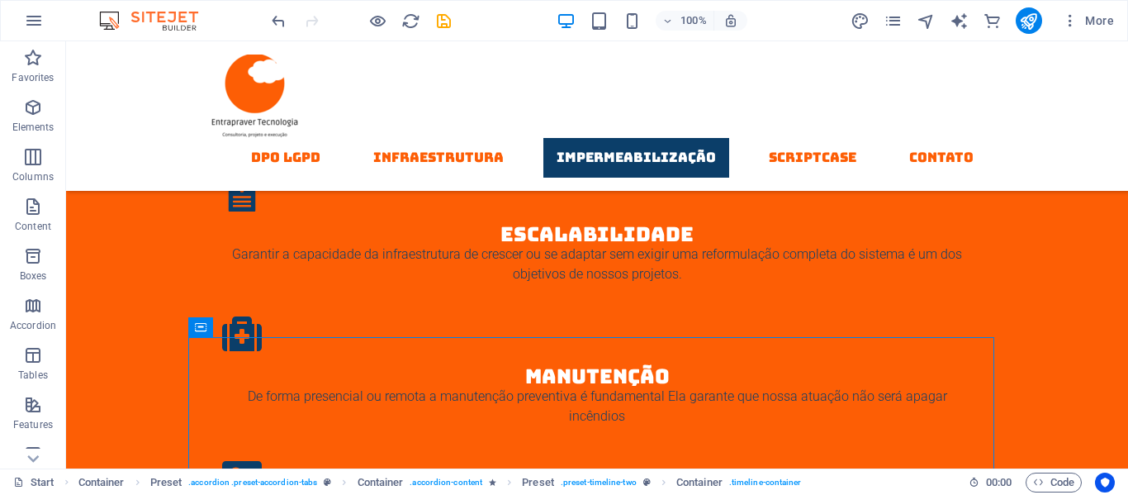
scroll to position [2510, 0]
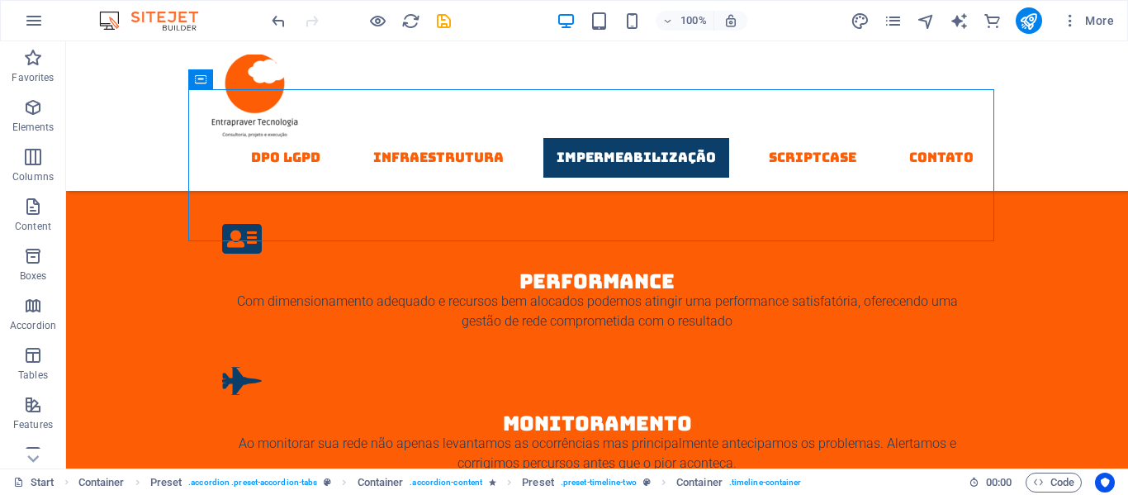
scroll to position [2741, 0]
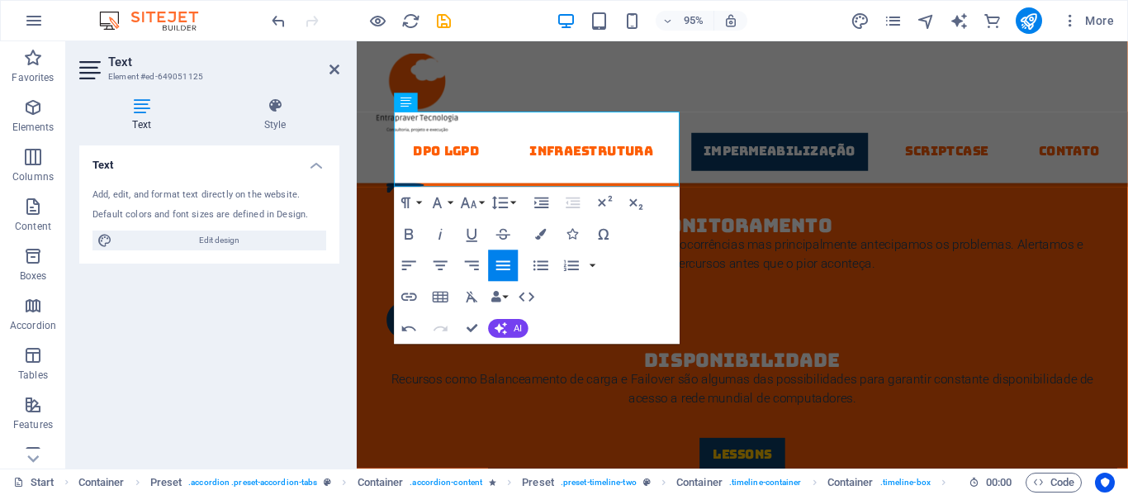
scroll to position [2939, 0]
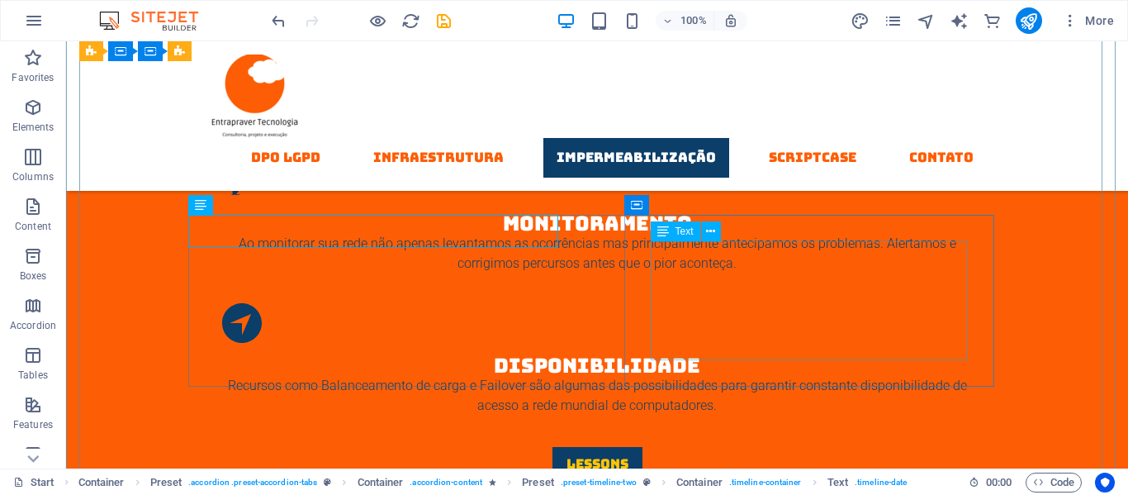
click at [692, 241] on div "Text" at bounding box center [691, 231] width 81 height 21
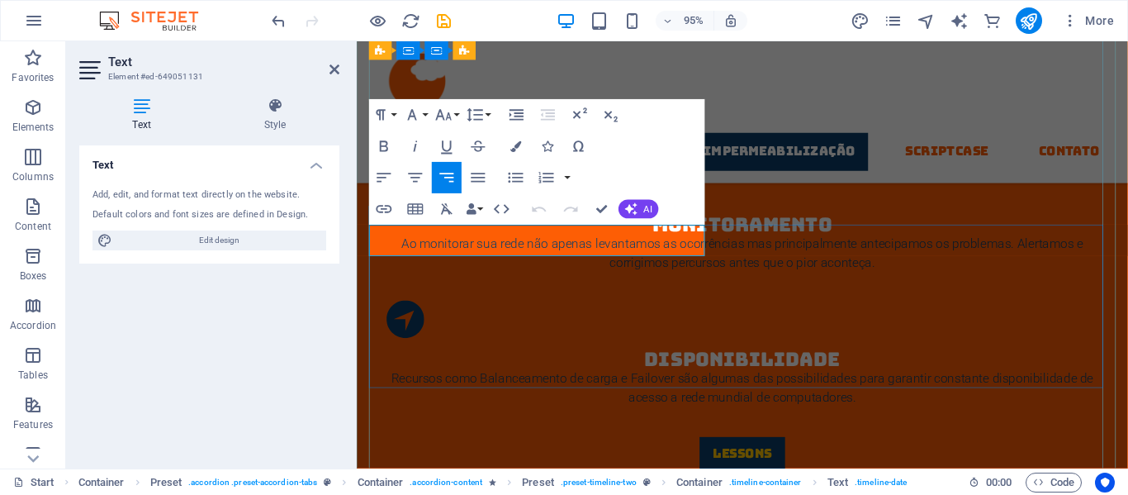
drag, startPoint x: 635, startPoint y: 250, endPoint x: 728, endPoint y: 245, distance: 92.6
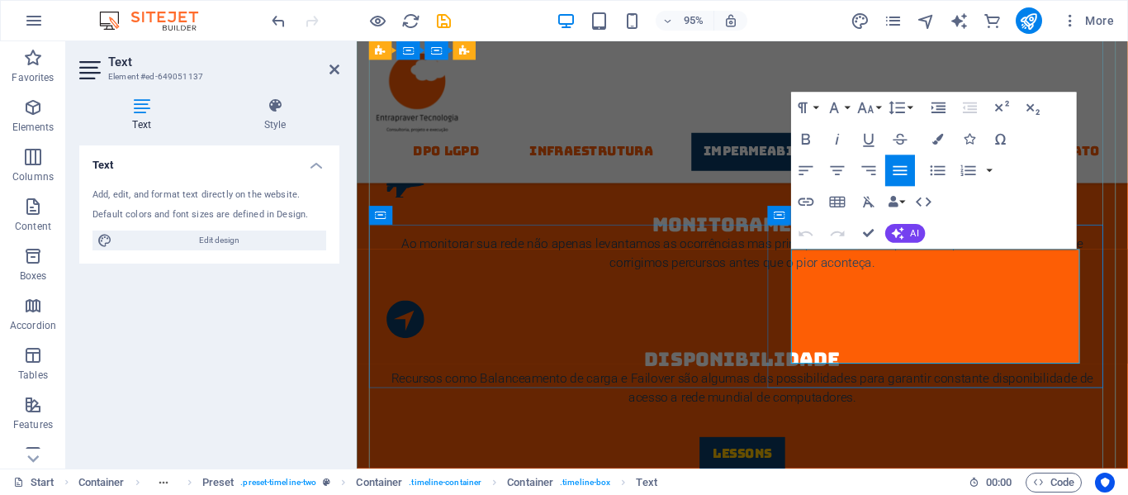
drag, startPoint x: 815, startPoint y: 273, endPoint x: 1065, endPoint y: 379, distance: 270.9
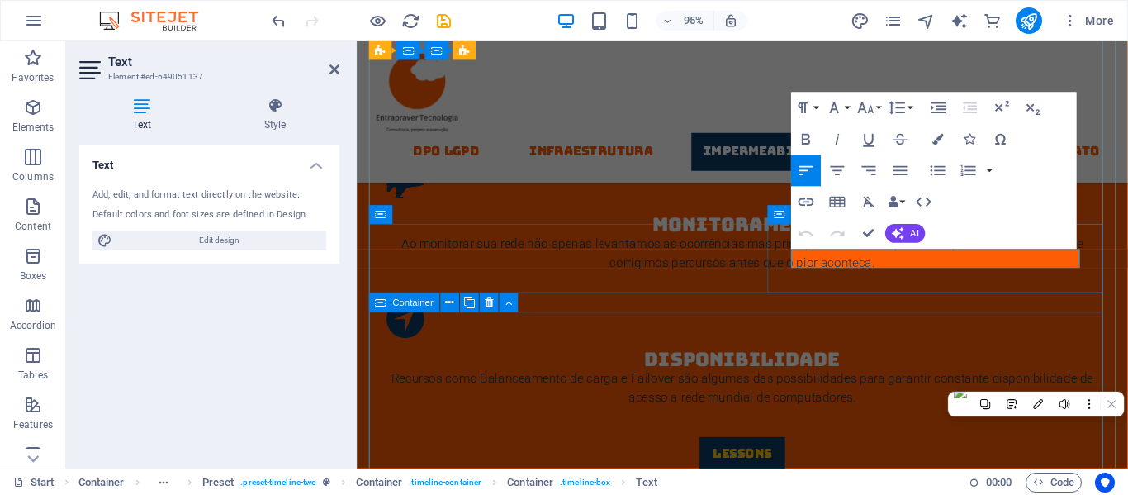
scroll to position [2940, 0]
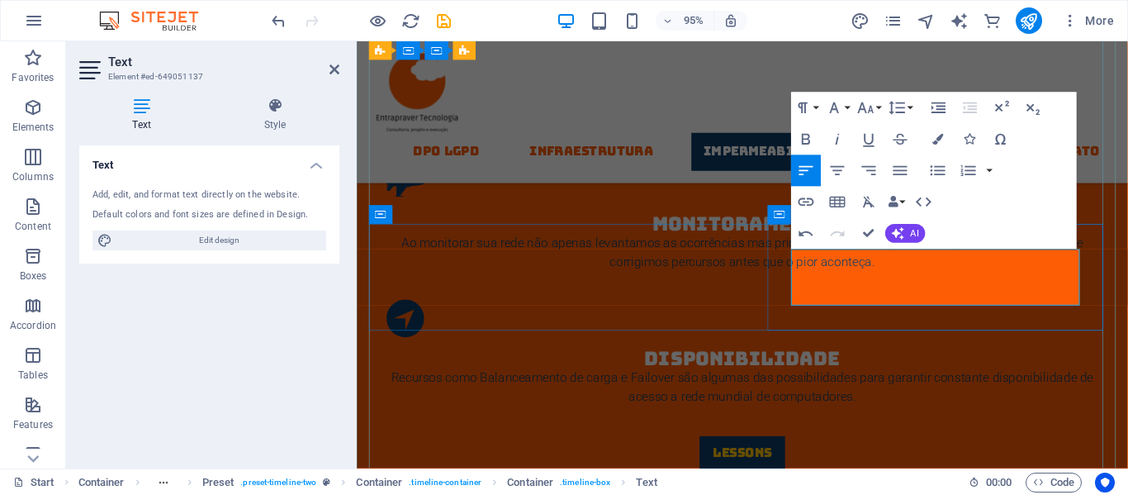
drag, startPoint x: 994, startPoint y: 292, endPoint x: 1062, endPoint y: 301, distance: 68.4
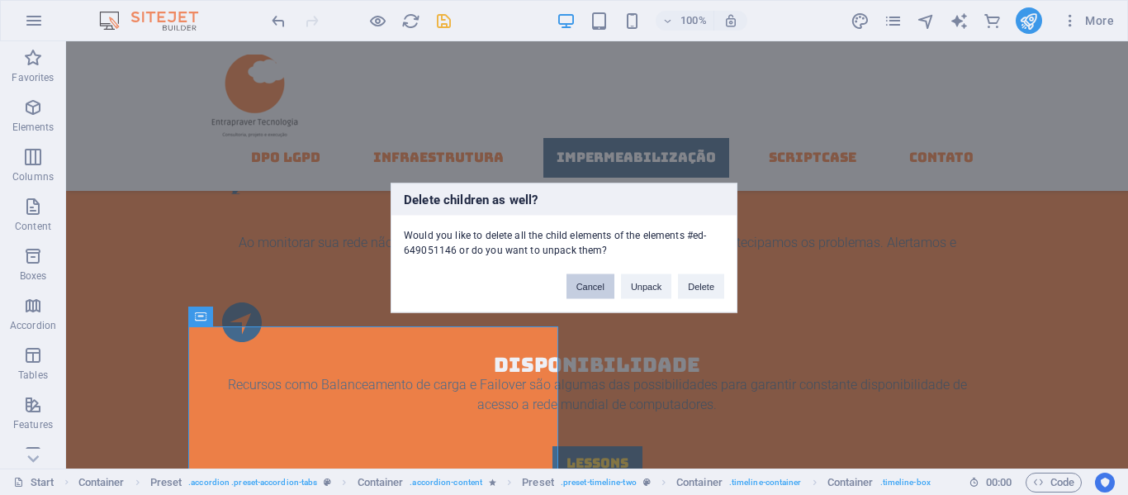
click at [571, 294] on button "Cancel" at bounding box center [591, 285] width 48 height 25
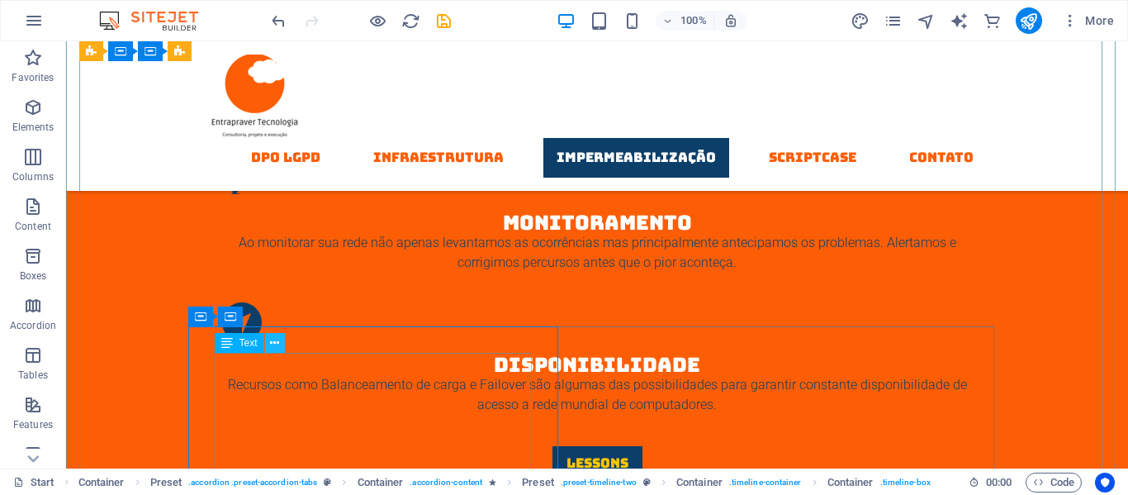
click at [274, 339] on icon at bounding box center [274, 342] width 9 height 17
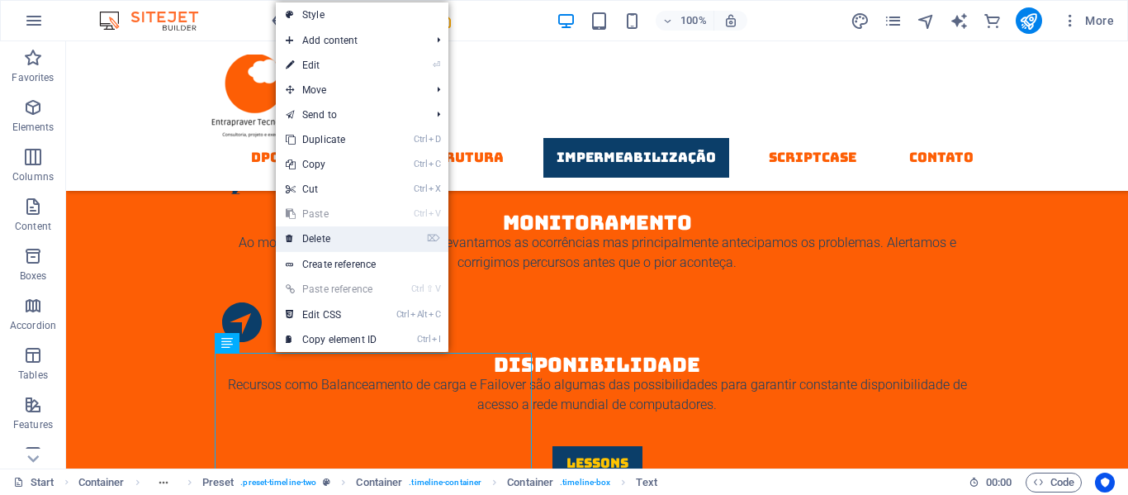
click at [315, 235] on link "⌦ Delete" at bounding box center [331, 238] width 111 height 25
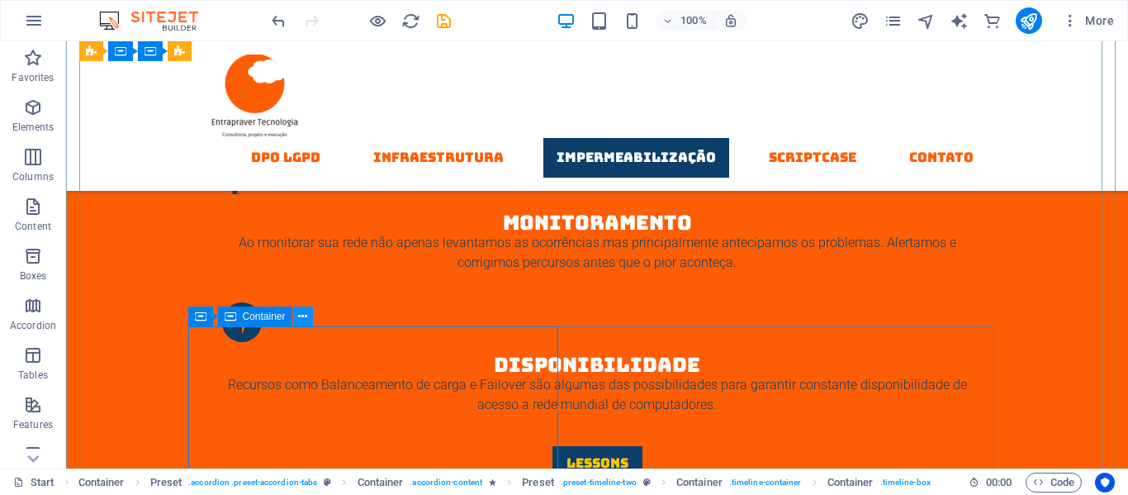
click at [299, 314] on icon at bounding box center [302, 316] width 9 height 17
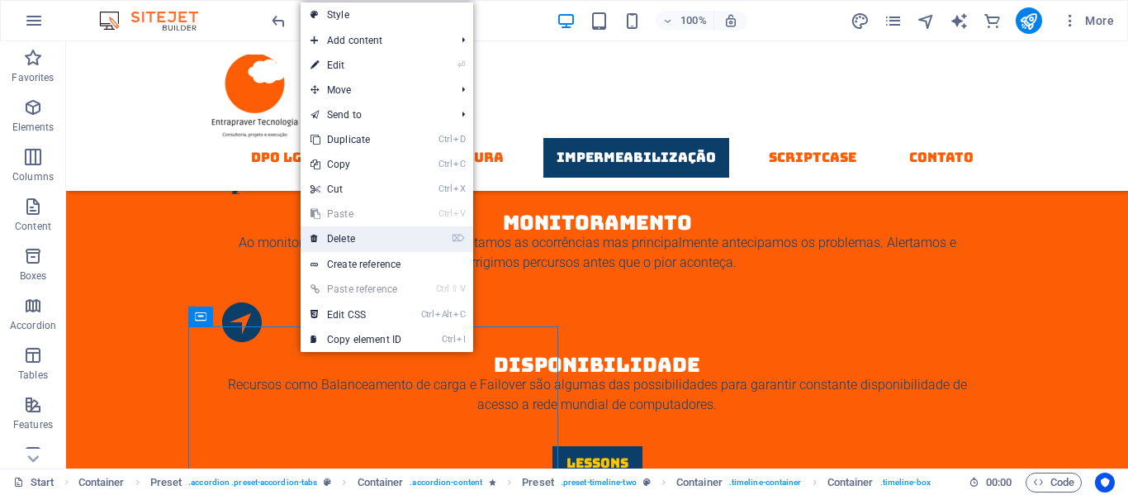
click at [345, 237] on link "⌦ Delete" at bounding box center [356, 238] width 111 height 25
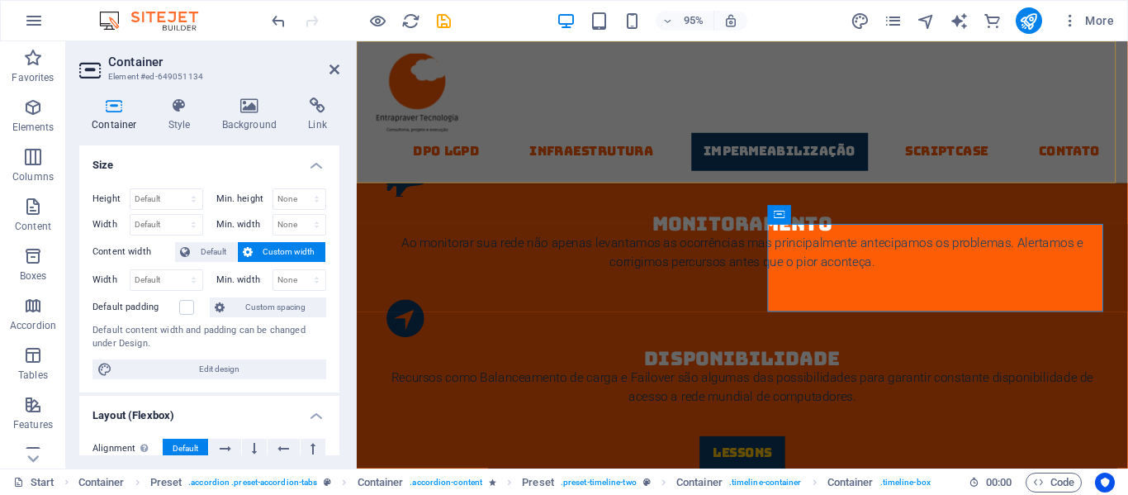
click at [614, 97] on div "DPO LGPD Infraestrutura Impermeabilização Scriptcase contato" at bounding box center [763, 115] width 812 height 149
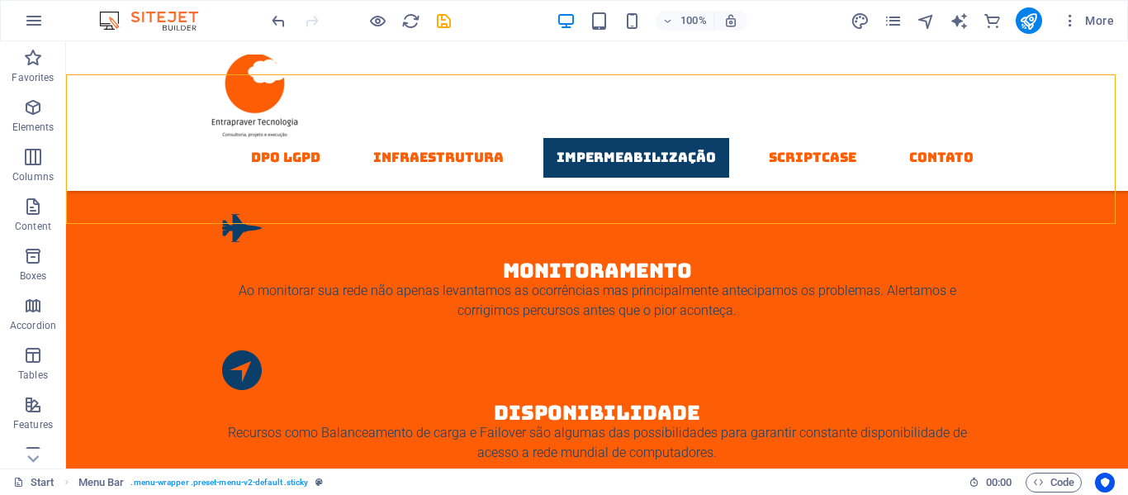
scroll to position [2907, 0]
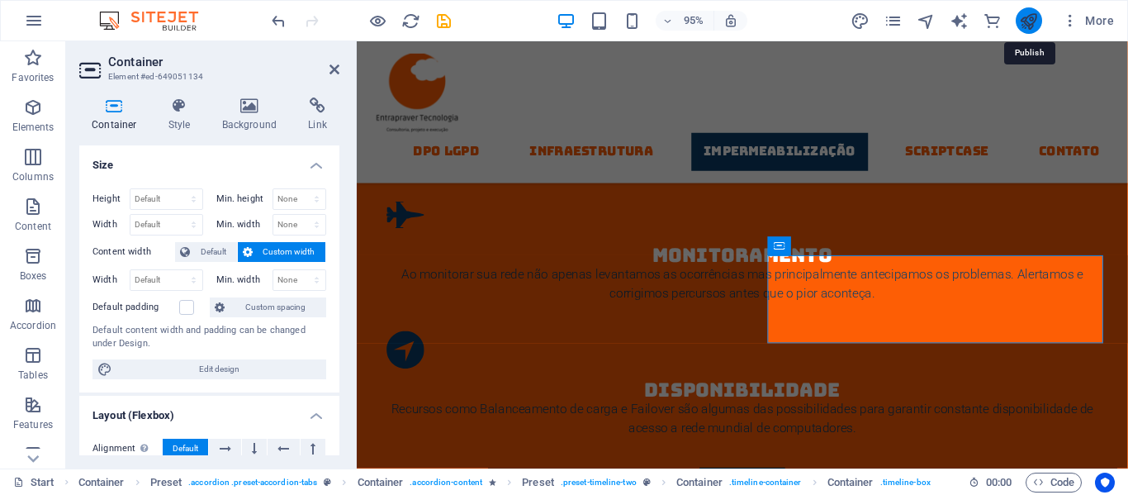
click at [1028, 18] on icon "publish" at bounding box center [1028, 21] width 19 height 19
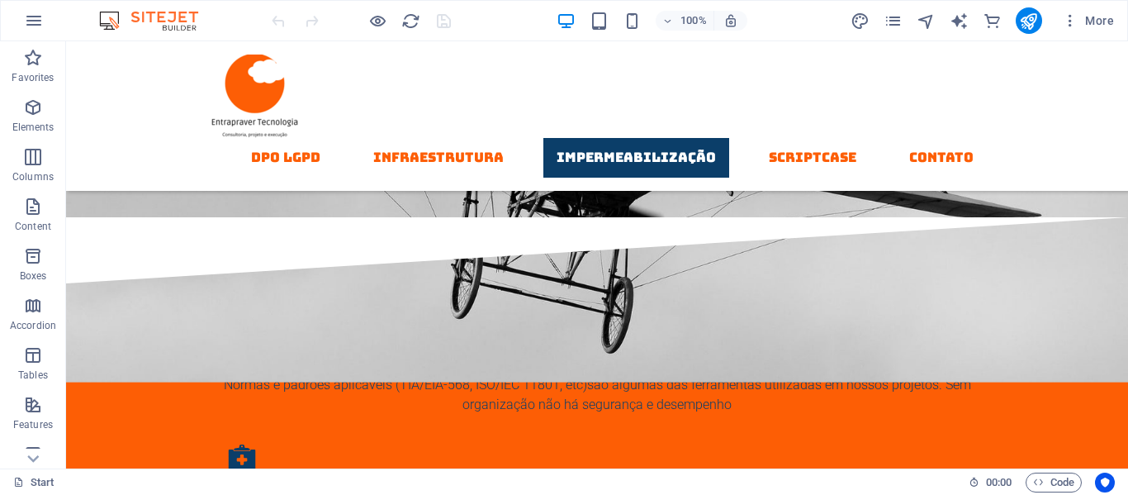
scroll to position [2242, 0]
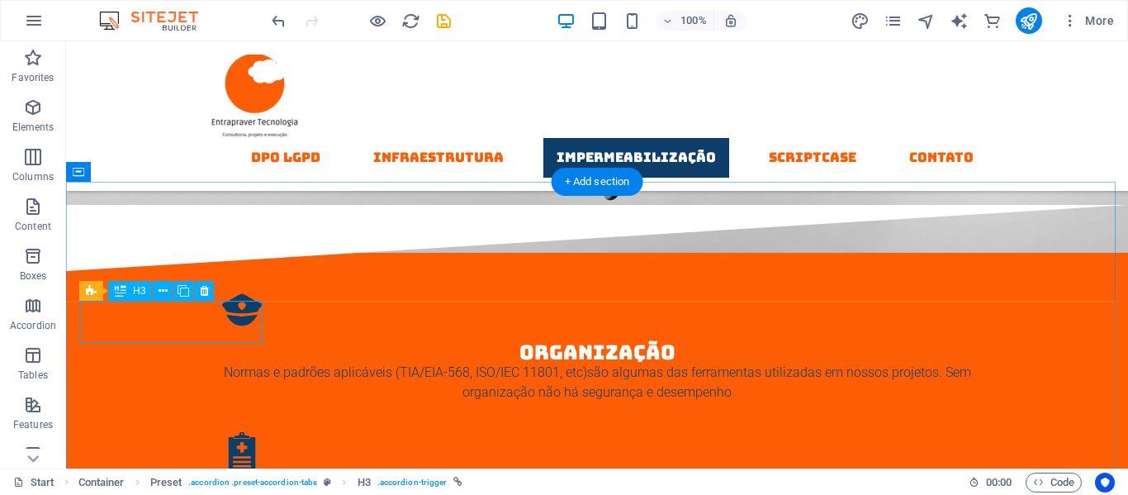
click at [159, 289] on icon at bounding box center [163, 290] width 9 height 17
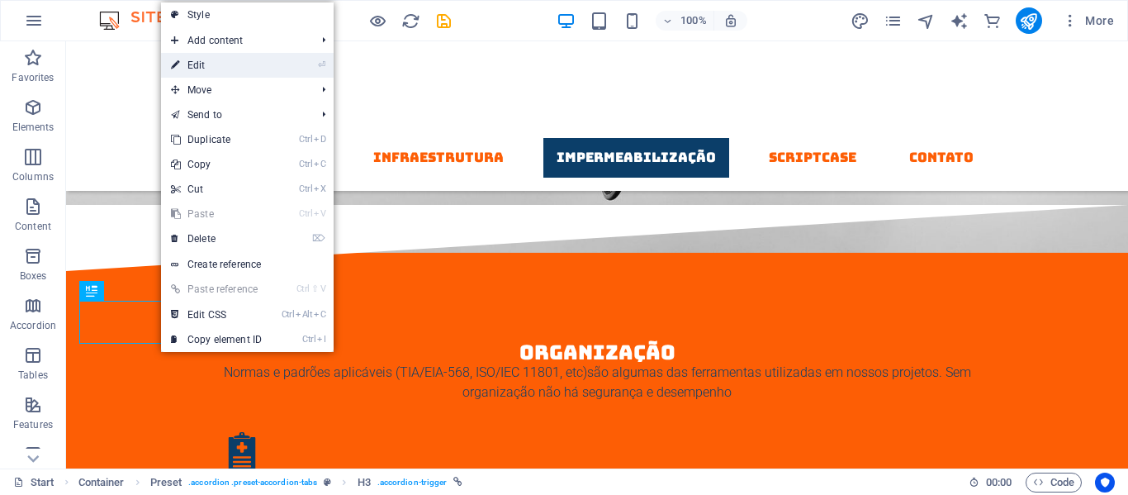
click at [180, 59] on link "⏎ Edit" at bounding box center [216, 65] width 111 height 25
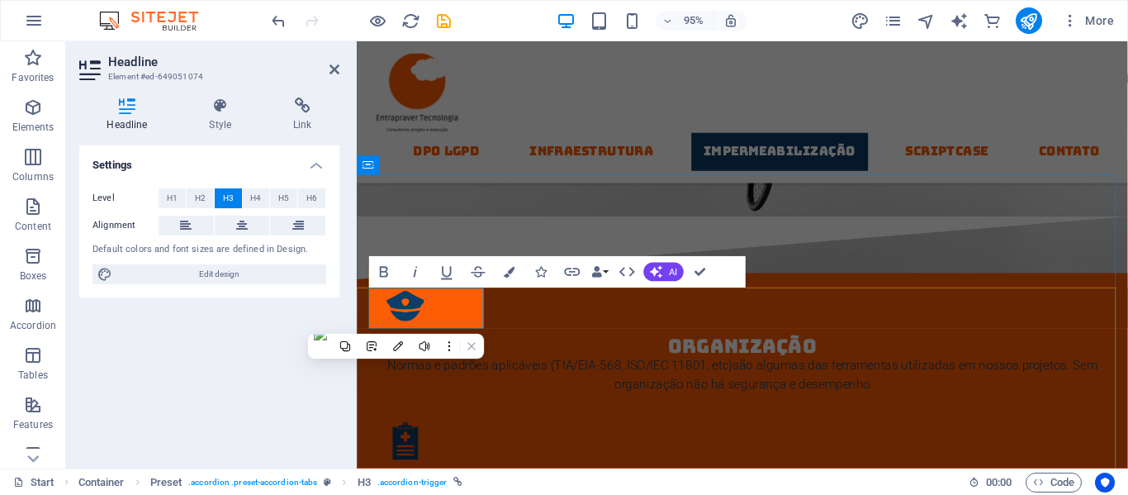
drag, startPoint x: 429, startPoint y: 318, endPoint x: 383, endPoint y: 317, distance: 45.4
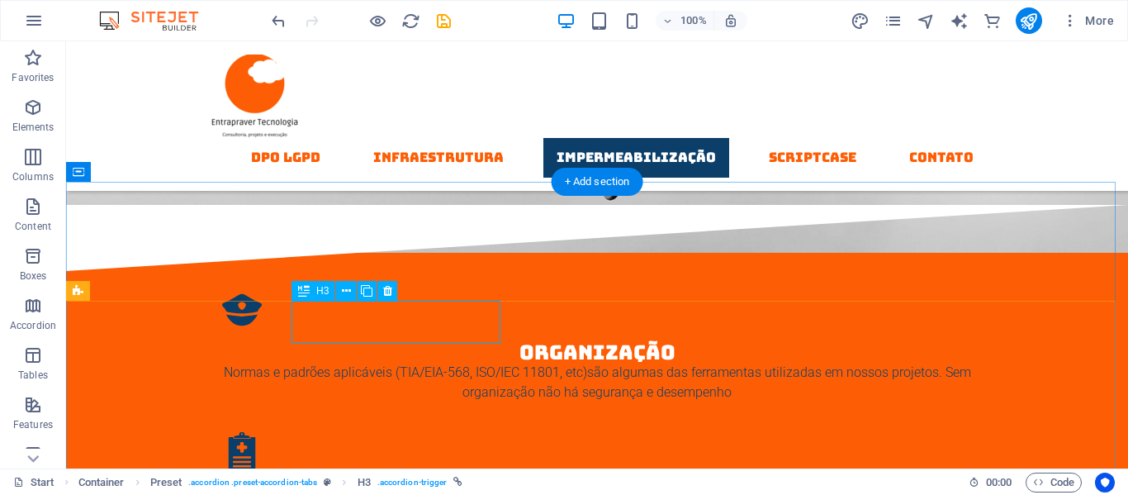
click at [348, 291] on icon at bounding box center [346, 290] width 9 height 17
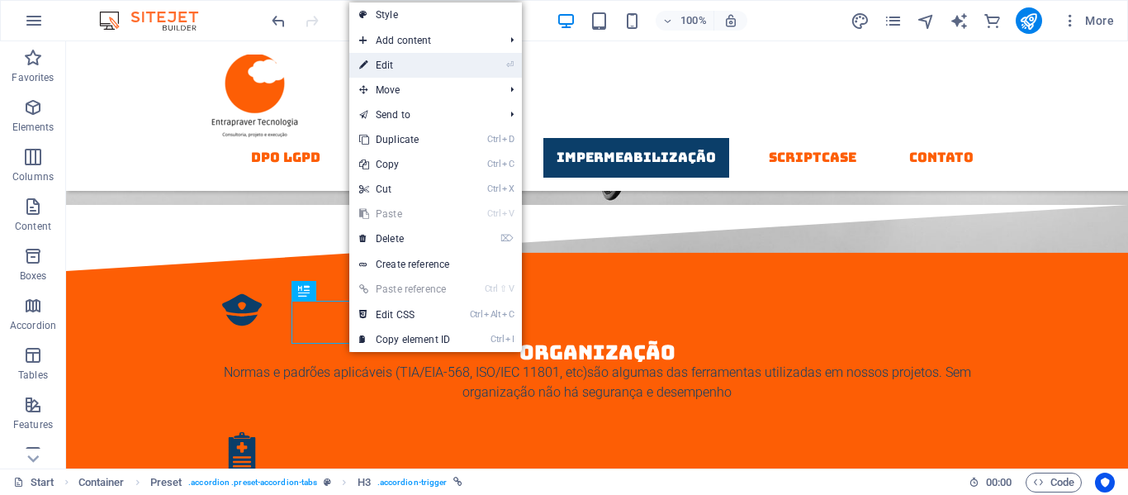
click at [400, 69] on link "⏎ Edit" at bounding box center [404, 65] width 111 height 25
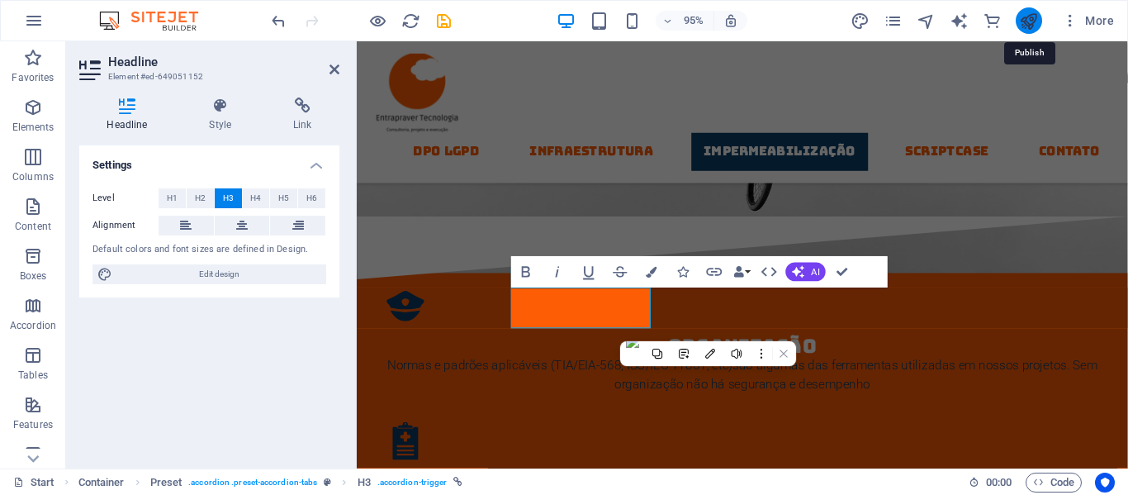
click at [1029, 17] on icon "publish" at bounding box center [1028, 21] width 19 height 19
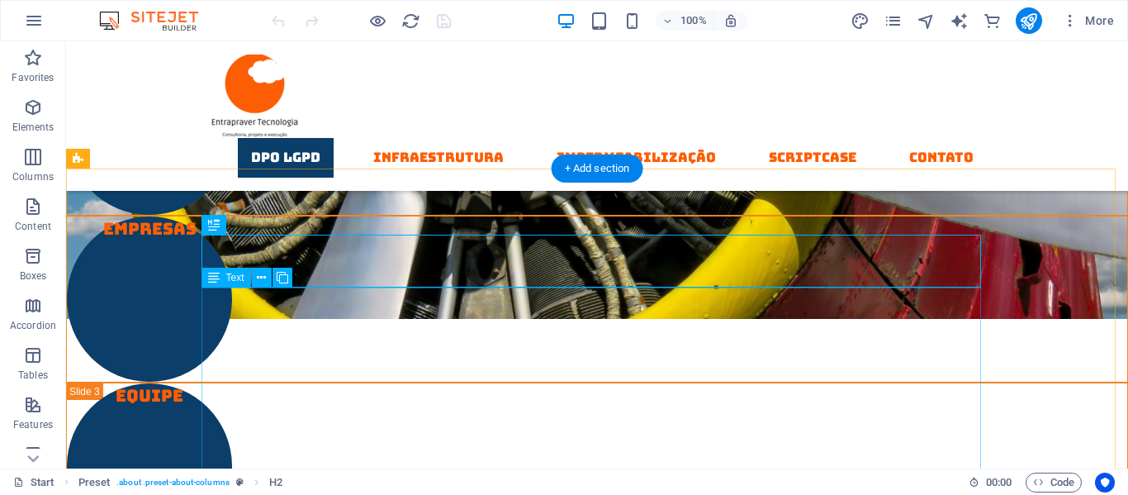
scroll to position [822, 0]
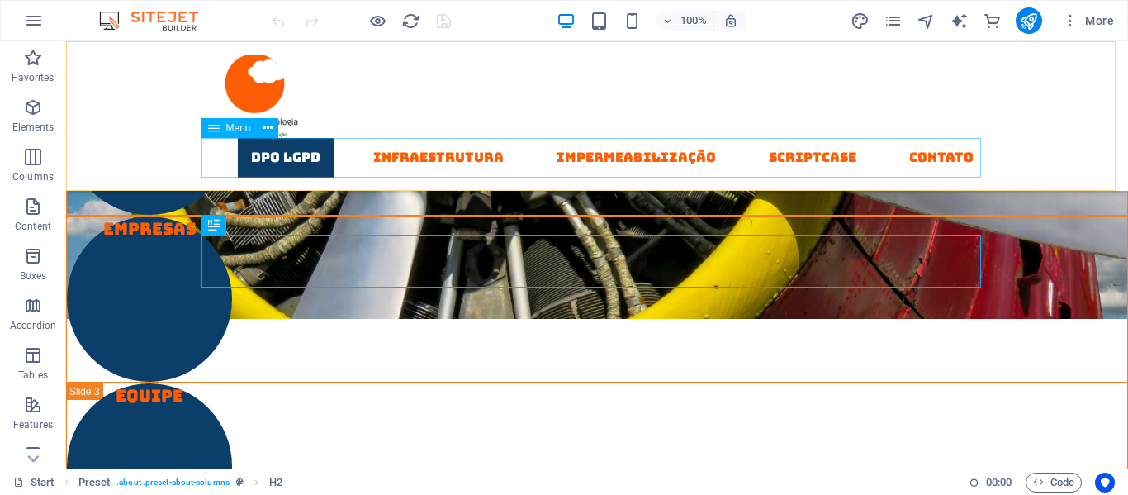
click at [443, 162] on nav "DPO LGPD Infraestrutura Impermeabilização Scriptcase contato" at bounding box center [597, 158] width 780 height 40
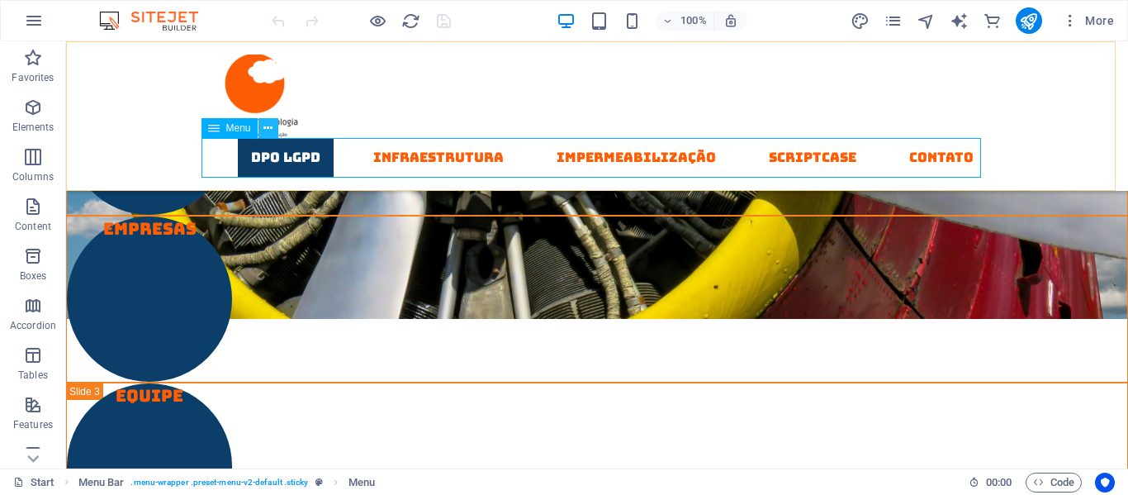
click at [272, 124] on icon at bounding box center [267, 128] width 9 height 17
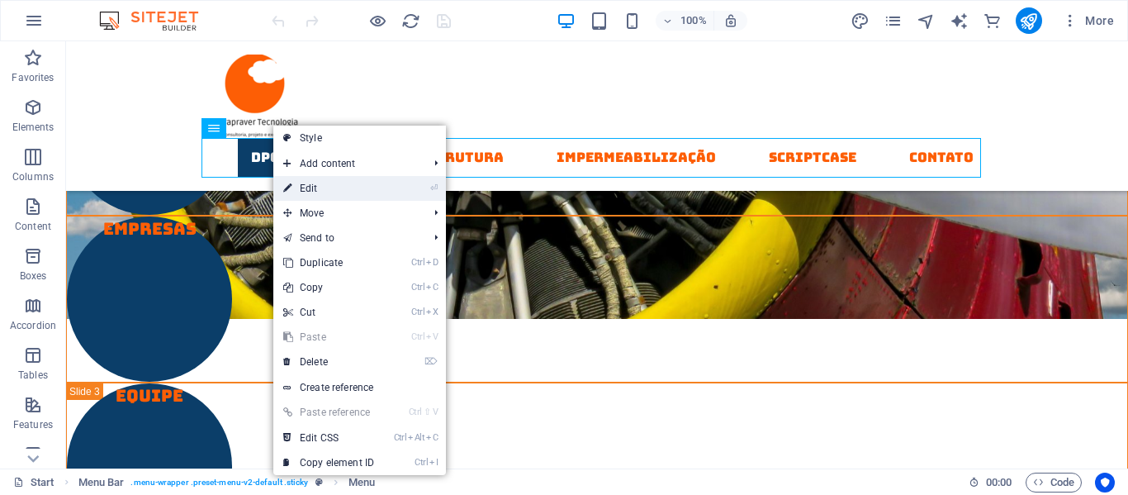
drag, startPoint x: 314, startPoint y: 188, endPoint x: 139, endPoint y: 139, distance: 182.0
click at [314, 188] on link "⏎ Edit" at bounding box center [328, 188] width 111 height 25
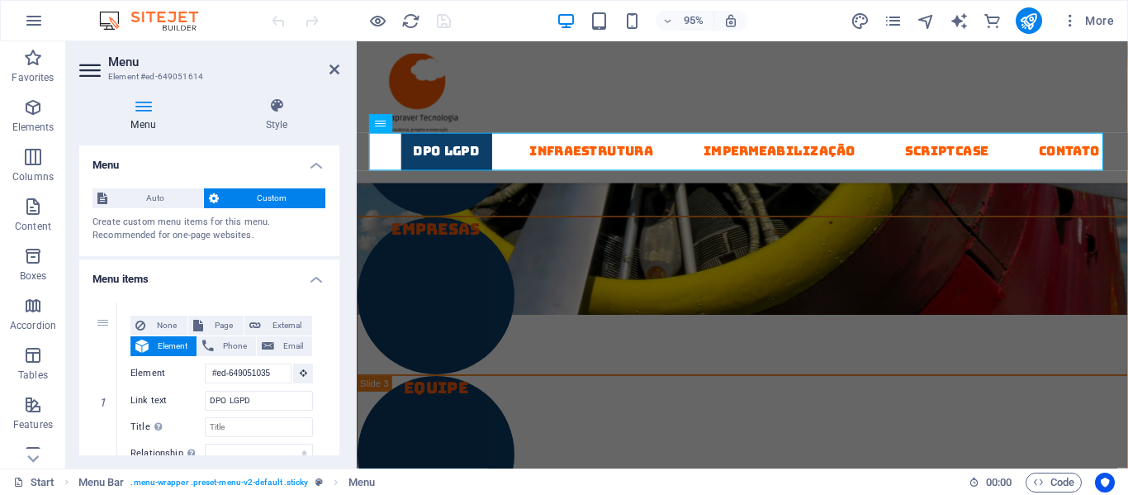
drag, startPoint x: 334, startPoint y: 191, endPoint x: 334, endPoint y: 221, distance: 30.6
click at [334, 221] on div "Auto Custom Create custom menu items for this menu. Recommended for one-page we…" at bounding box center [209, 215] width 260 height 81
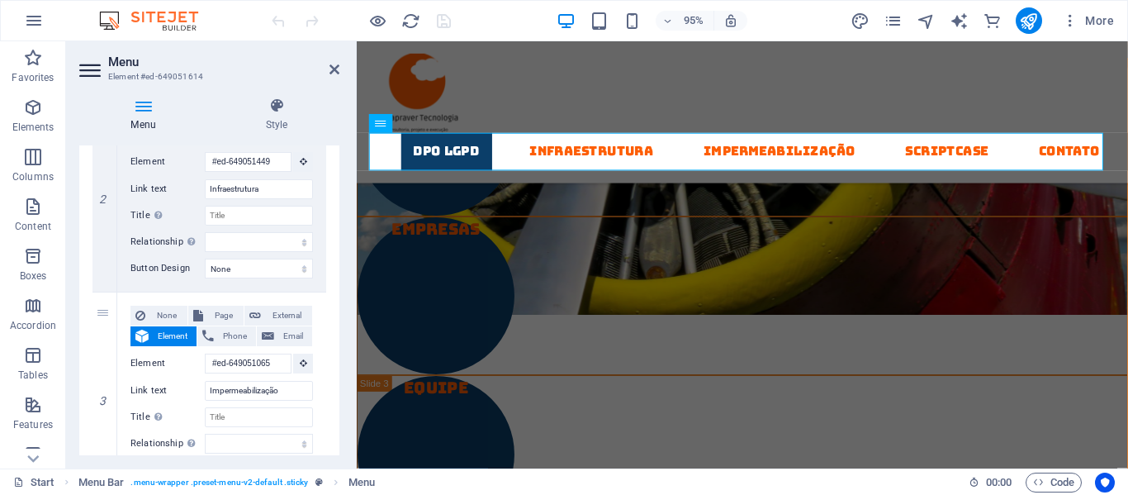
scroll to position [587, 0]
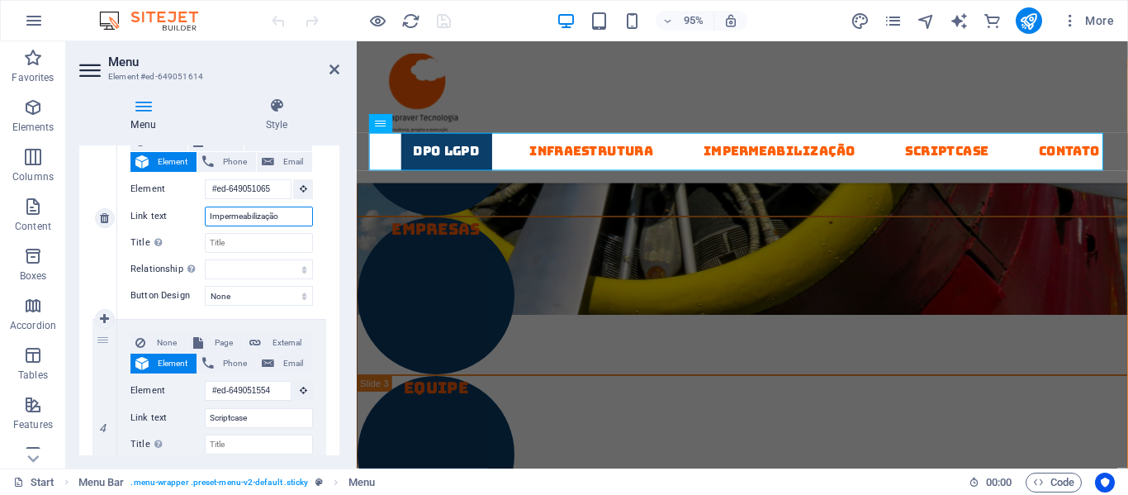
click at [261, 216] on input "Impermeabilização" at bounding box center [259, 216] width 108 height 20
drag, startPoint x: 293, startPoint y: 216, endPoint x: 206, endPoint y: 218, distance: 87.6
click at [206, 218] on input "Impermeabilização" at bounding box center [259, 216] width 108 height 20
type input "Engenha"
select select
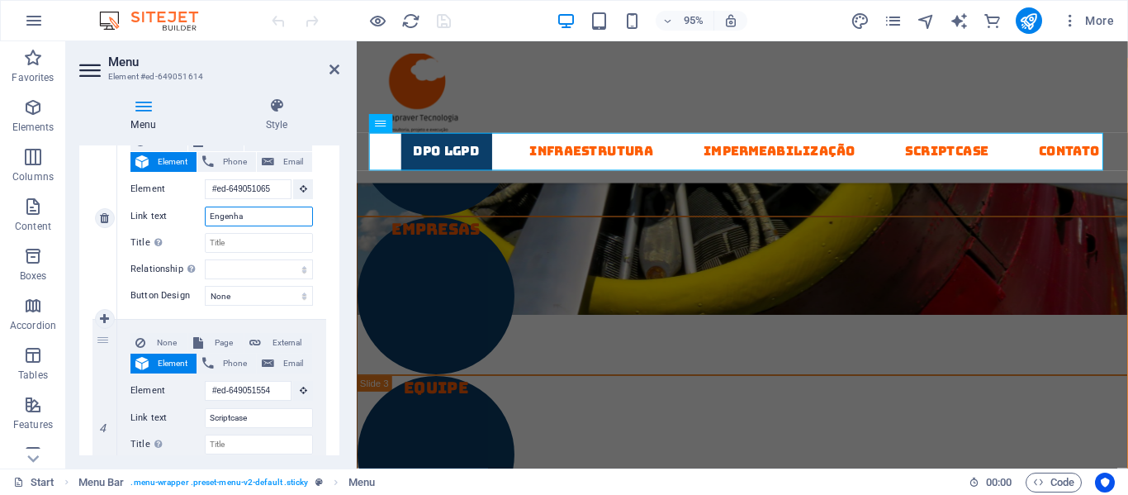
select select
type input "Engenhar"
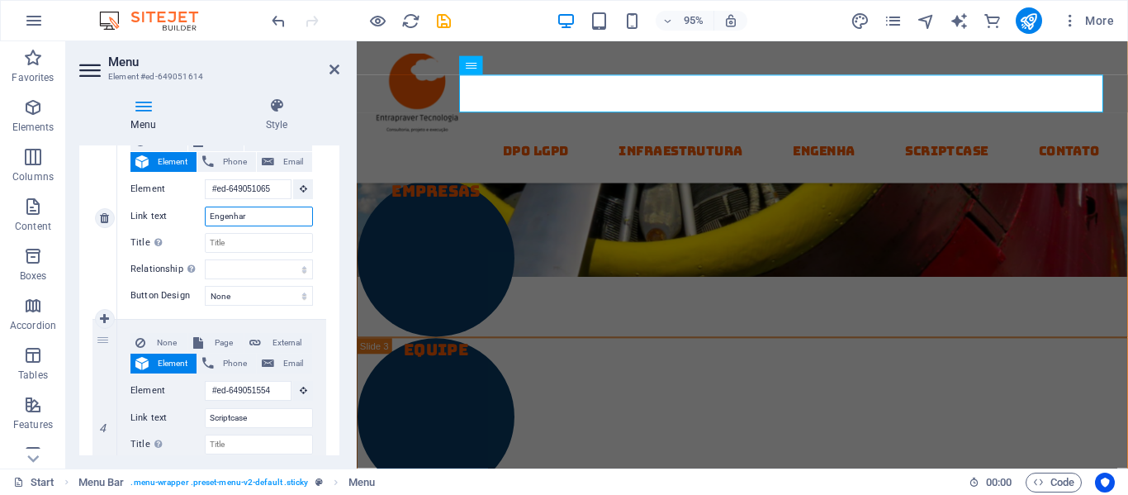
select select
type input "Engenhari"
select select
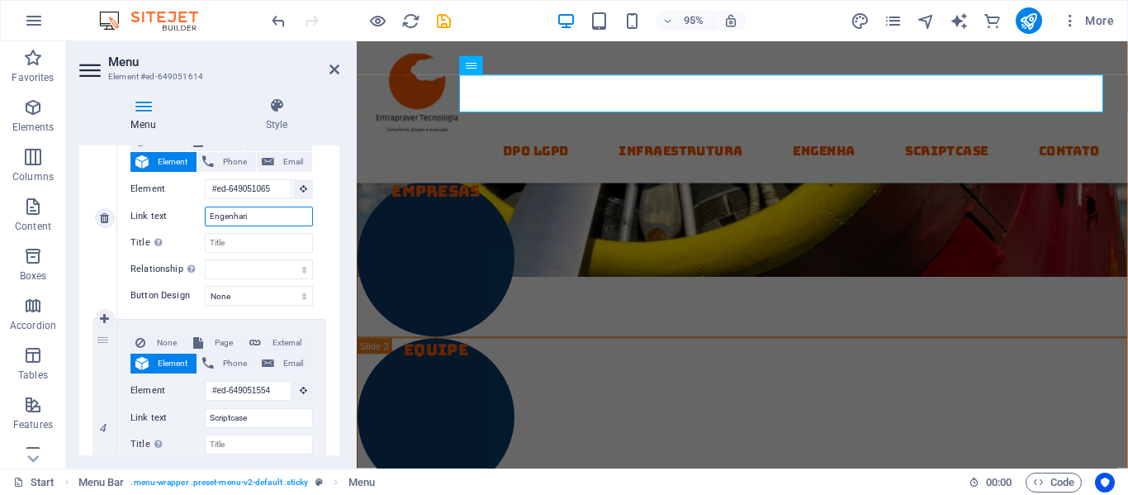
select select
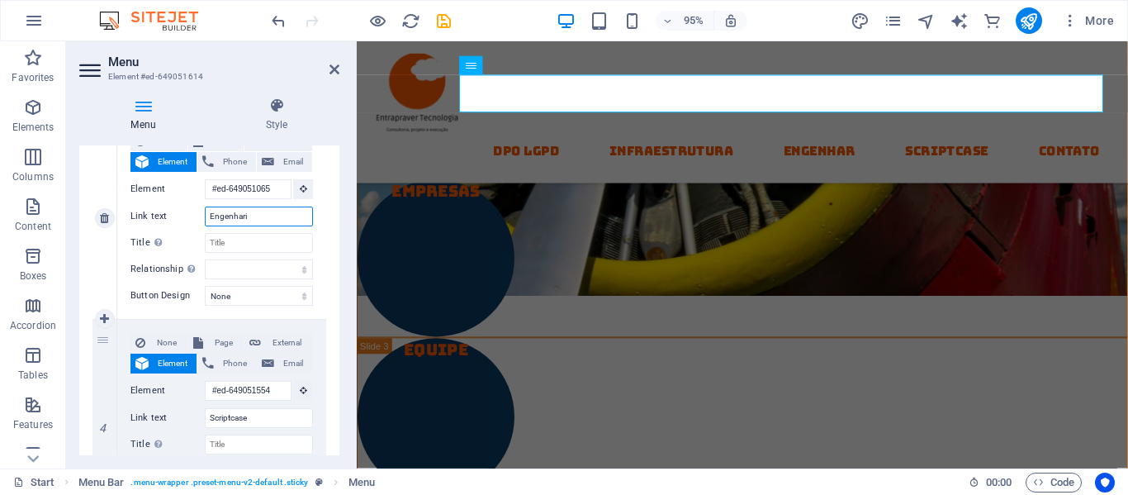
type input "Engenharia"
select select
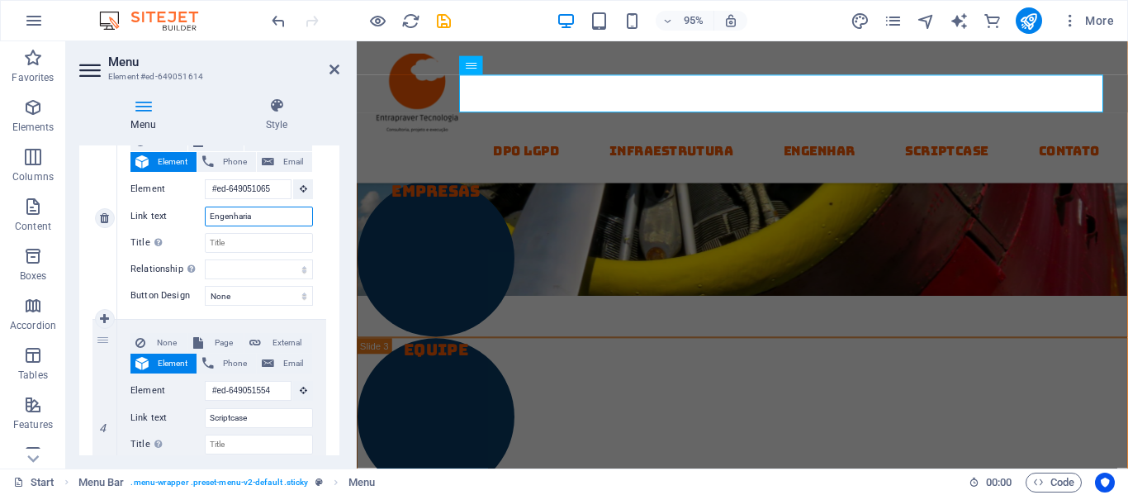
select select
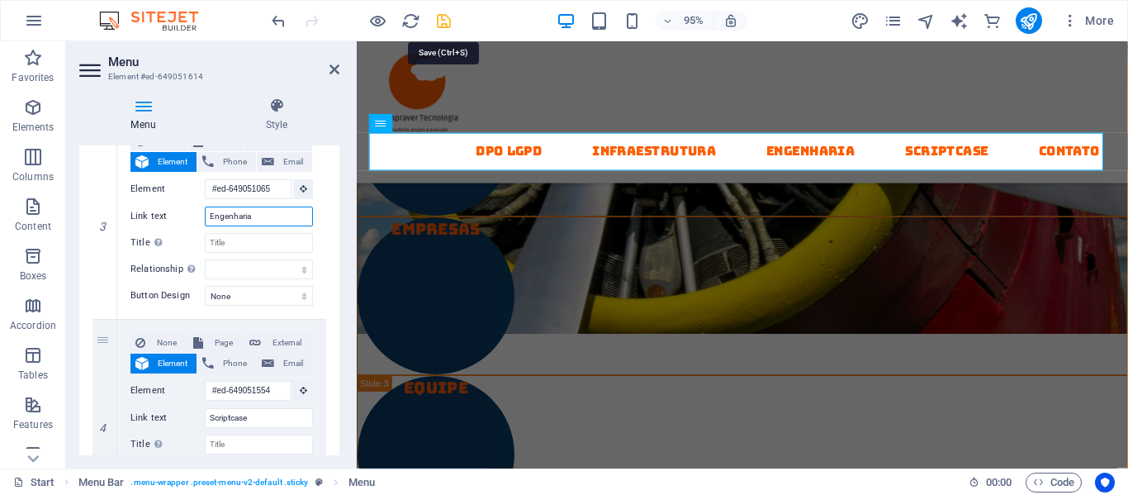
type input "Engenharia"
click at [440, 20] on icon "save" at bounding box center [443, 21] width 19 height 19
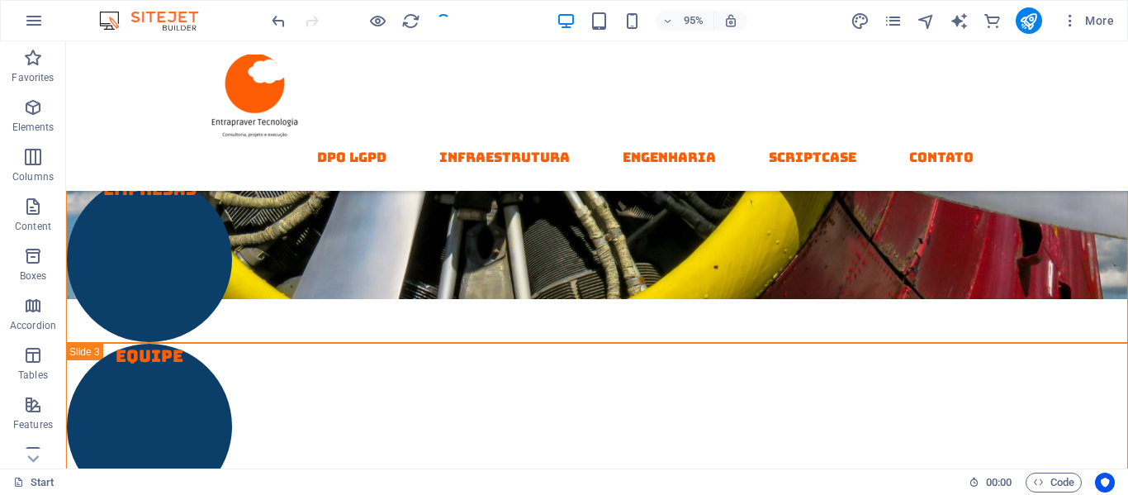
checkbox input "false"
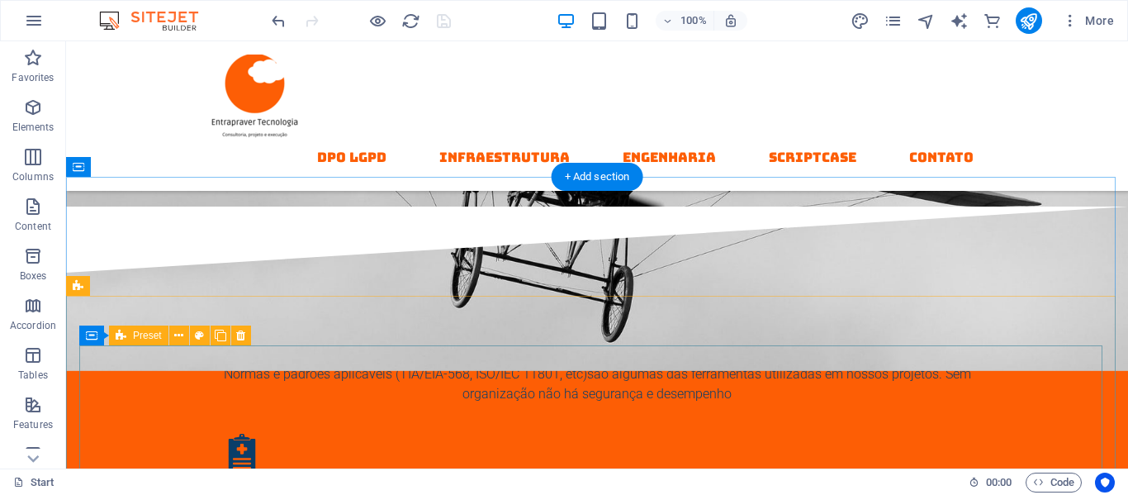
scroll to position [2209, 0]
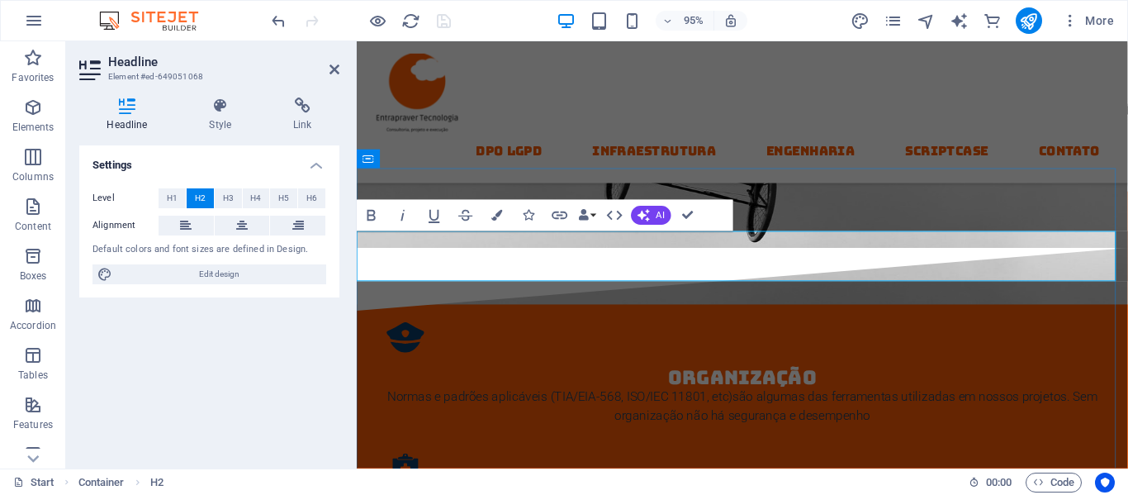
scroll to position [2249, 0]
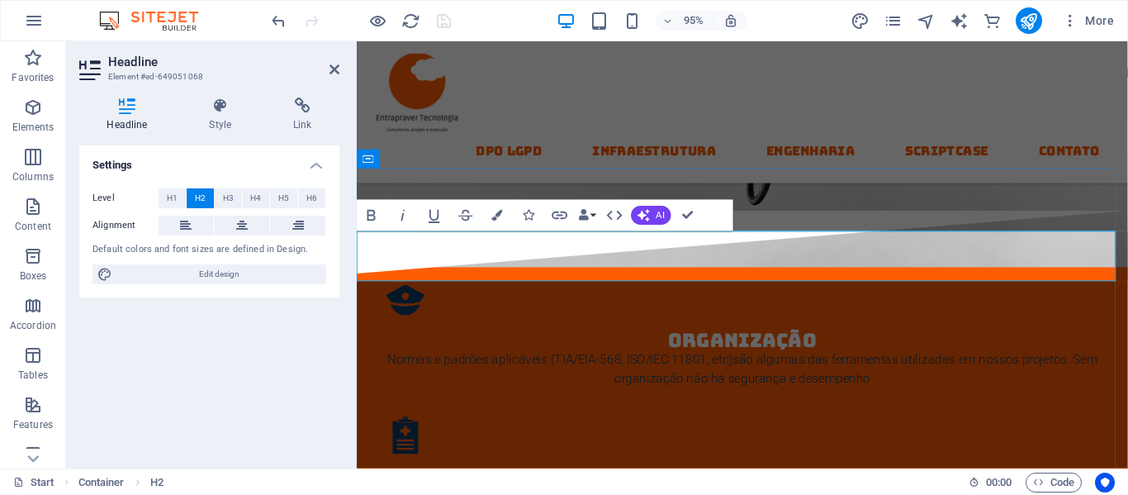
drag, startPoint x: 614, startPoint y: 266, endPoint x: 918, endPoint y: 262, distance: 303.1
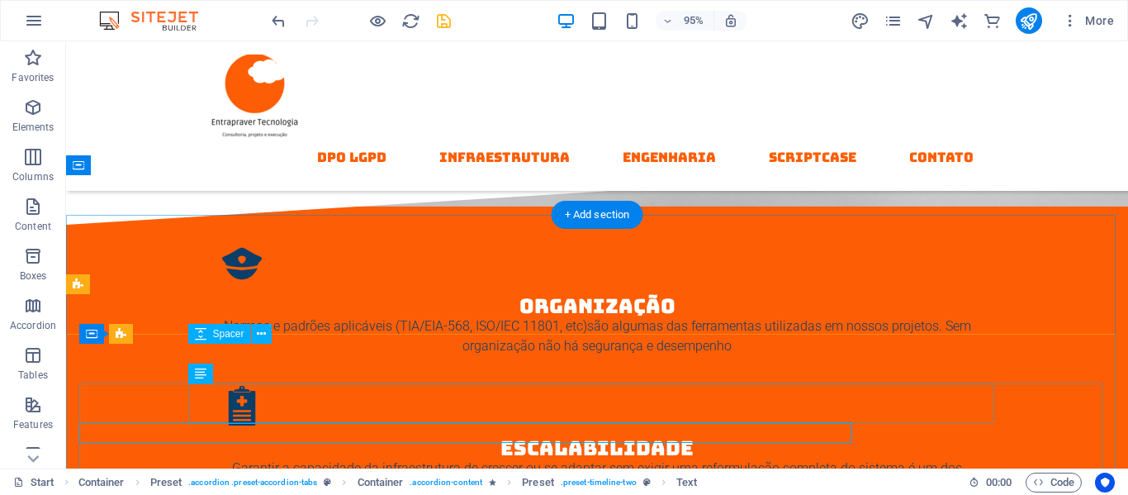
scroll to position [2209, 0]
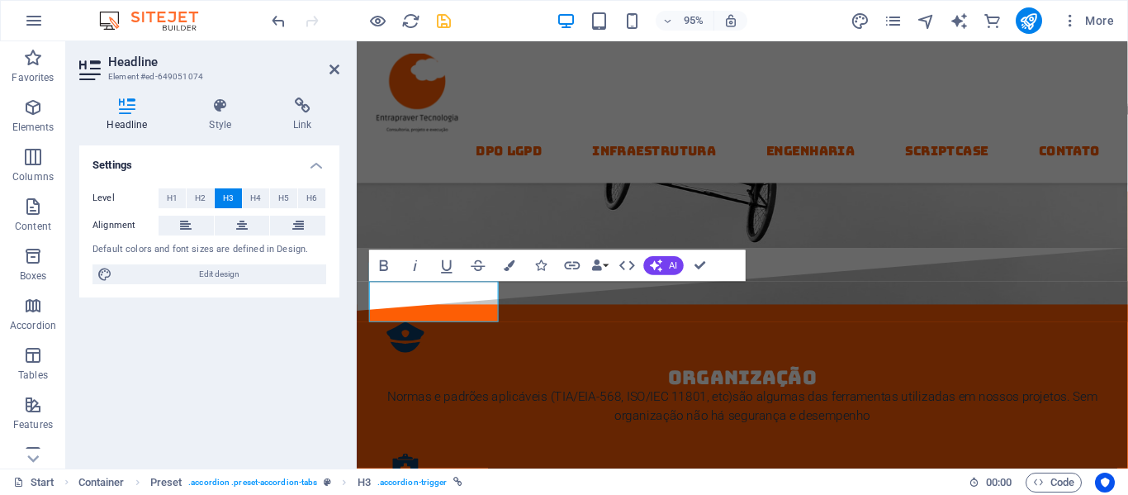
scroll to position [2249, 0]
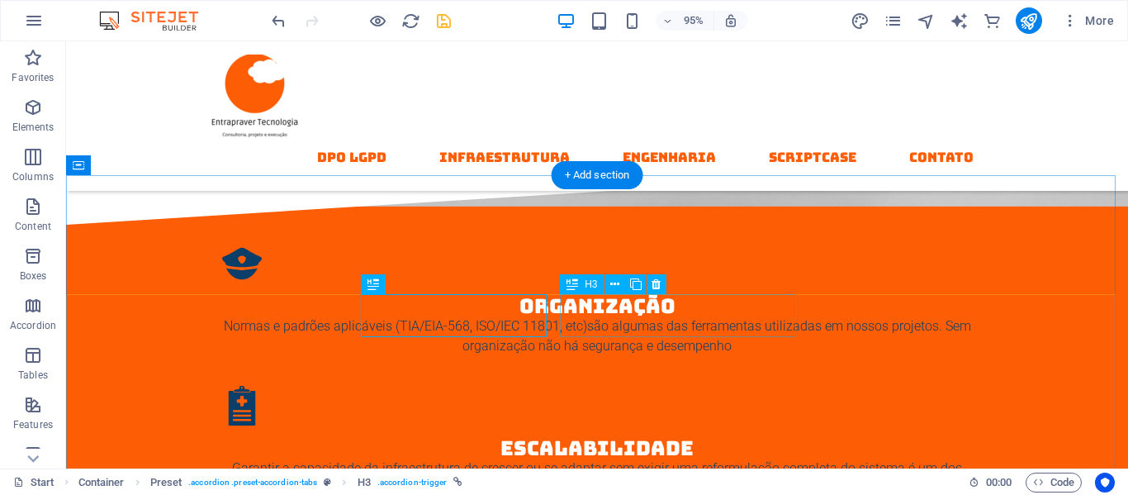
scroll to position [2209, 0]
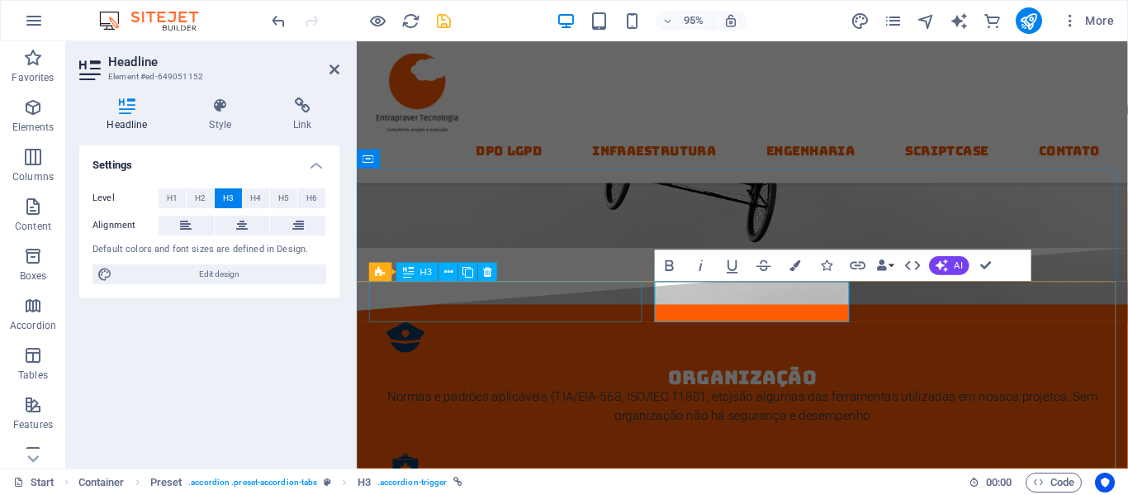
scroll to position [2249, 0]
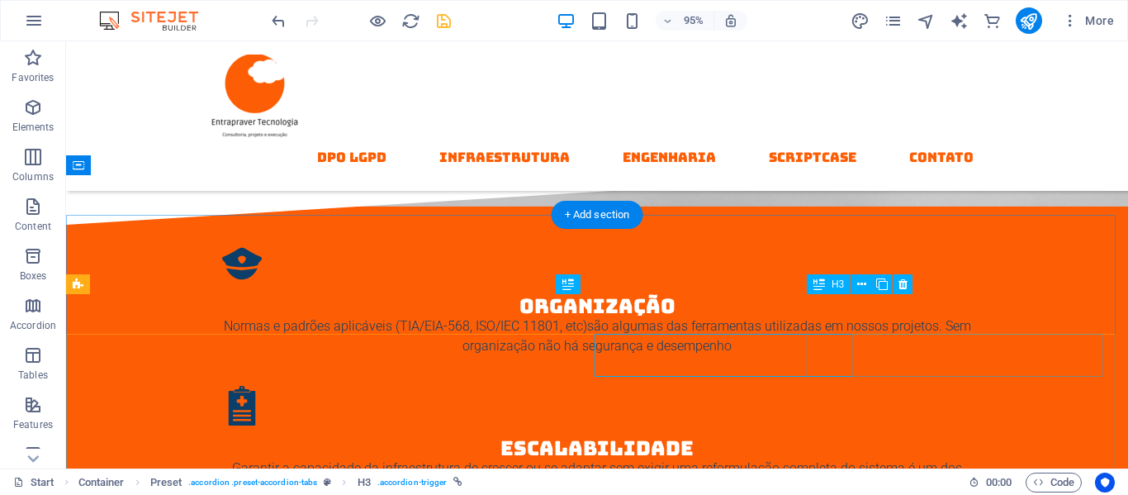
scroll to position [2209, 0]
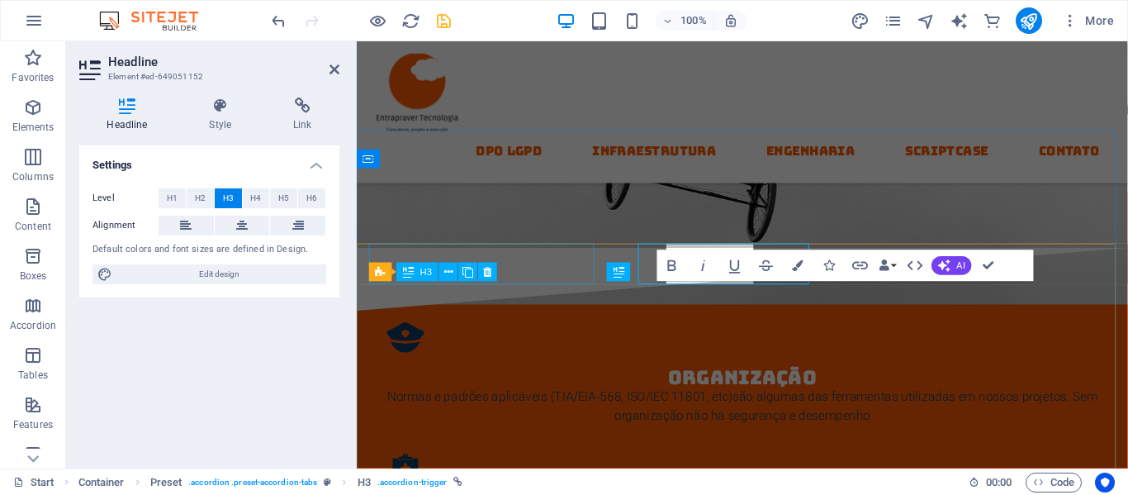
scroll to position [2249, 0]
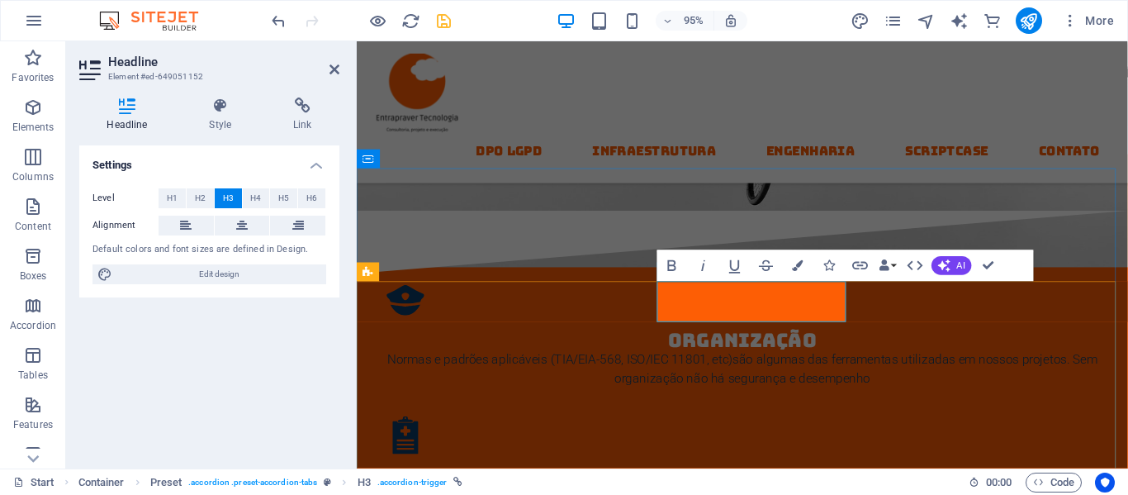
drag, startPoint x: 748, startPoint y: 315, endPoint x: 685, endPoint y: 309, distance: 63.0
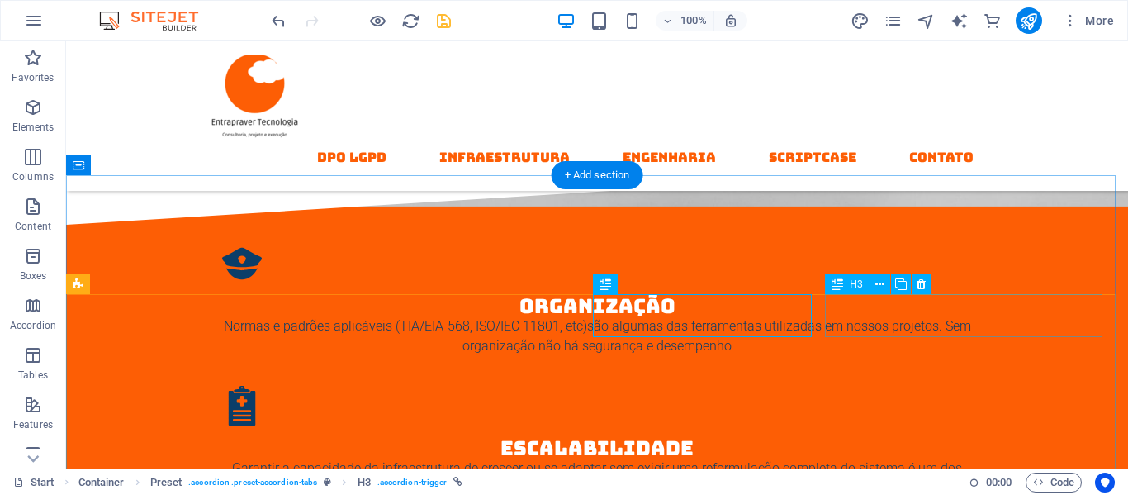
scroll to position [2209, 0]
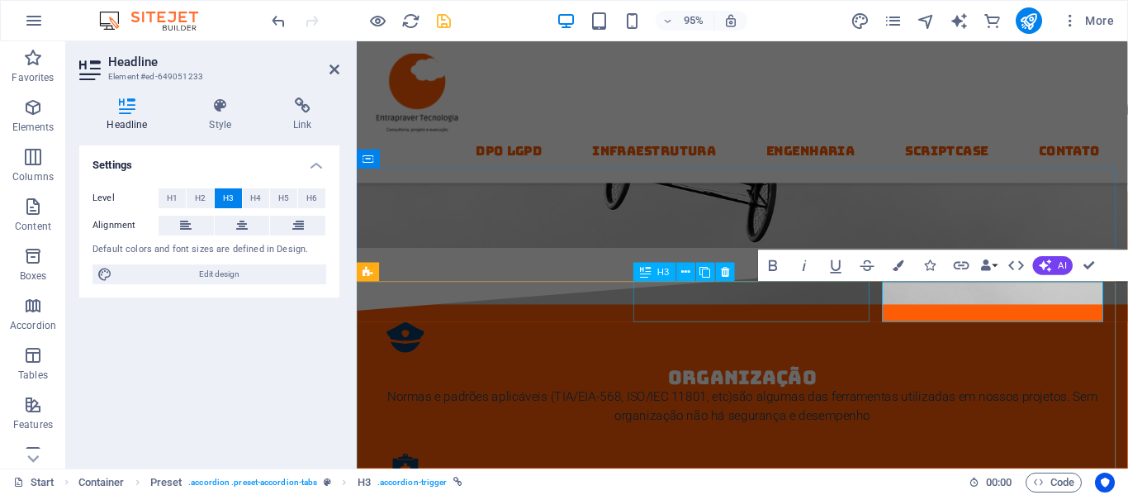
scroll to position [2249, 0]
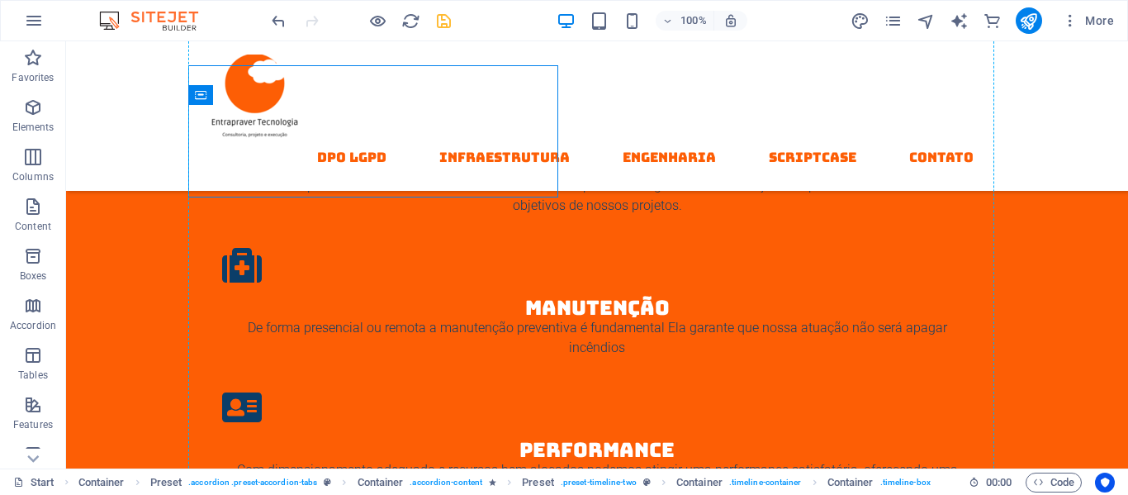
drag, startPoint x: 415, startPoint y: 486, endPoint x: 716, endPoint y: 462, distance: 302.4
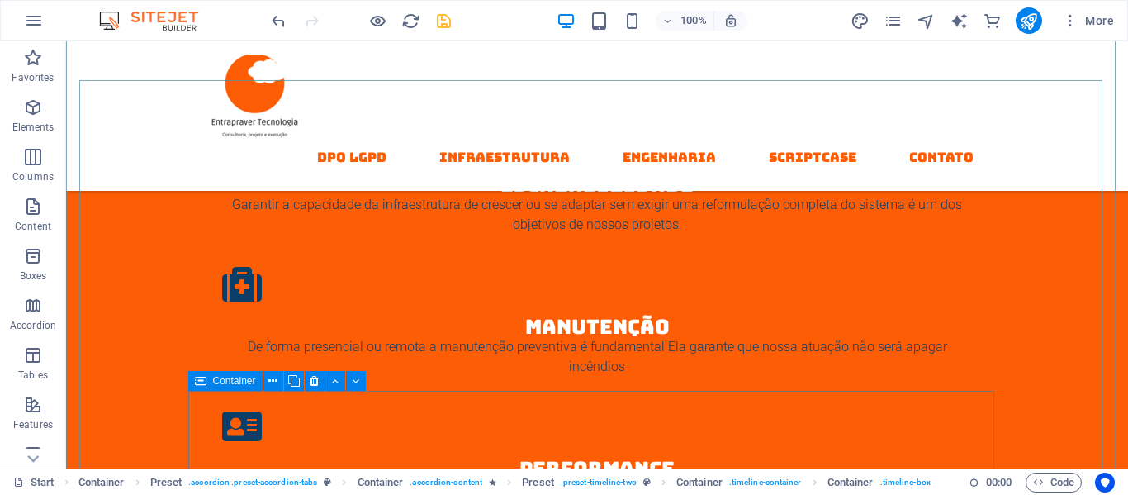
scroll to position [2150, 0]
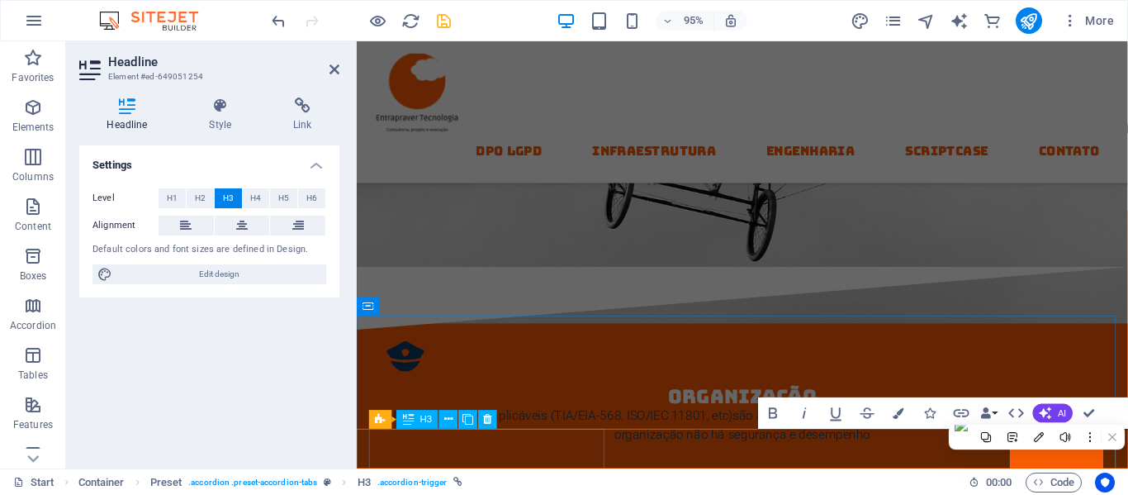
scroll to position [2133, 0]
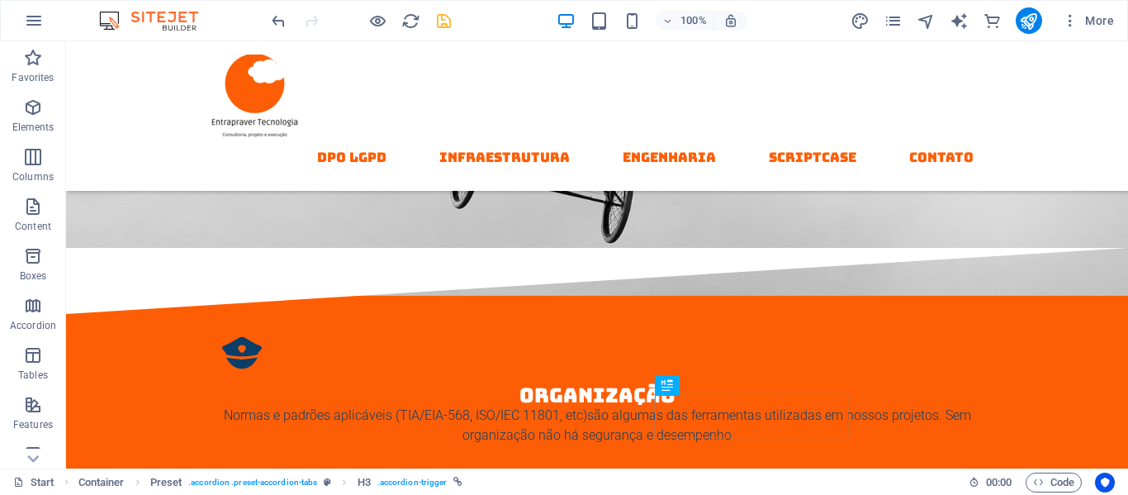
scroll to position [2193, 0]
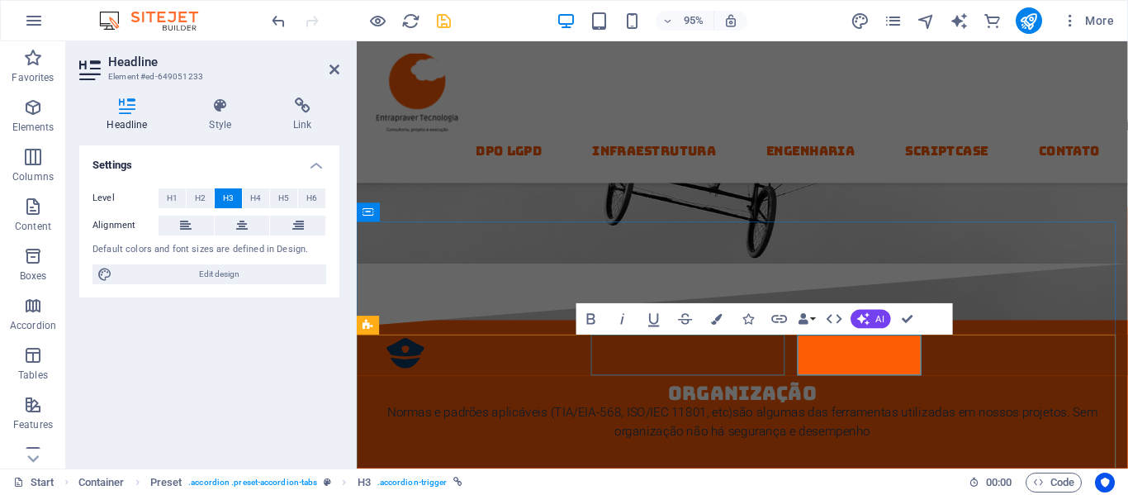
scroll to position [2232, 0]
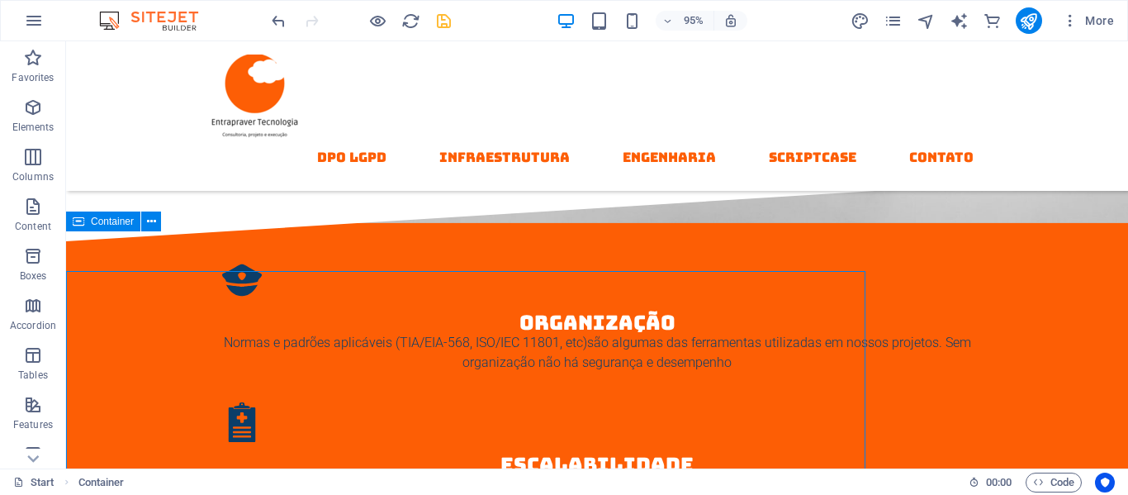
scroll to position [2193, 0]
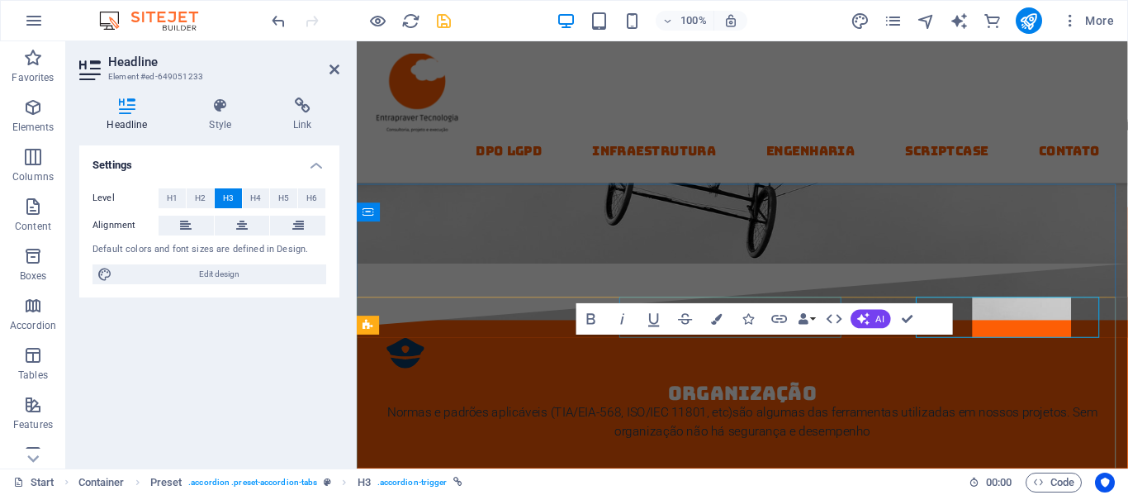
scroll to position [2232, 0]
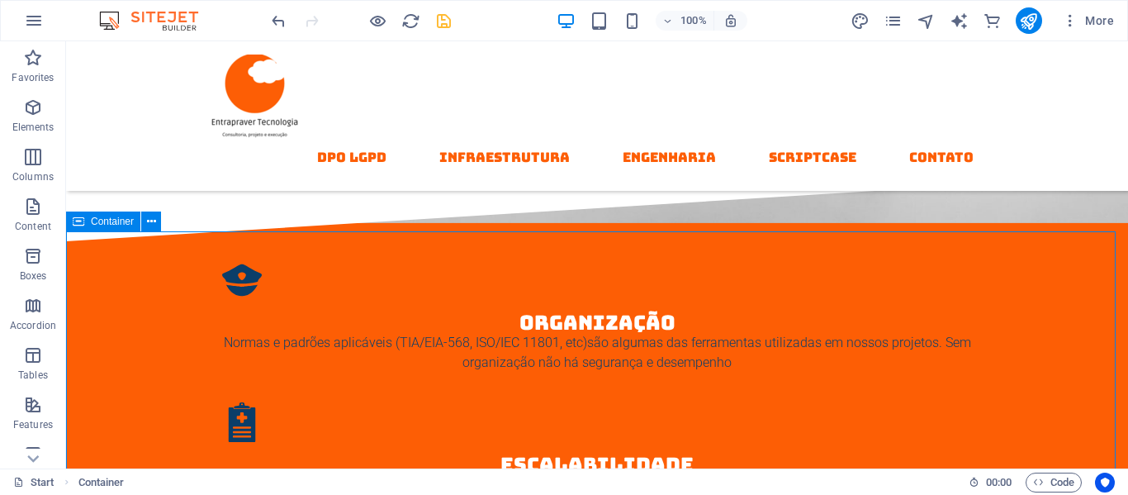
scroll to position [2193, 0]
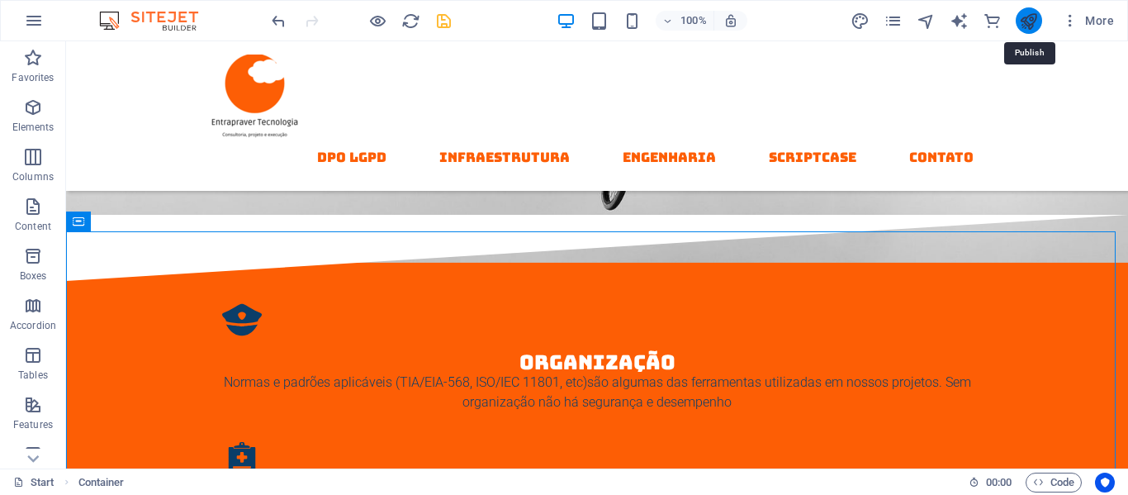
click at [1027, 26] on icon "publish" at bounding box center [1028, 21] width 19 height 19
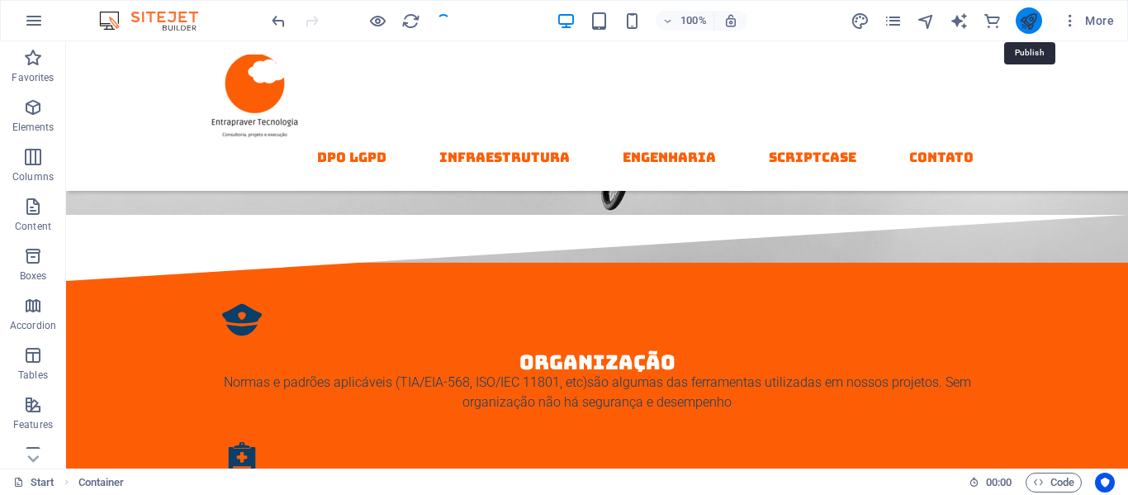
checkbox input "false"
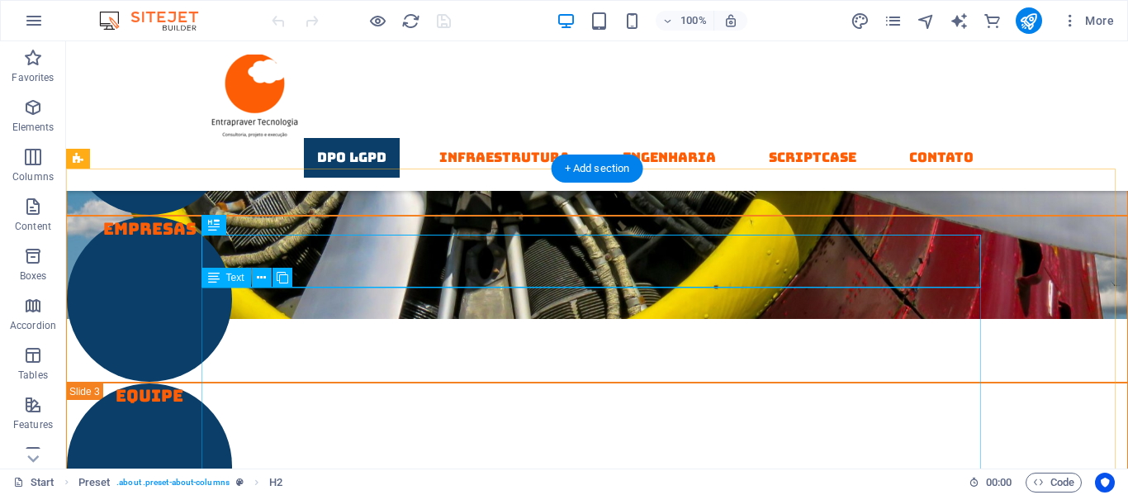
scroll to position [782, 0]
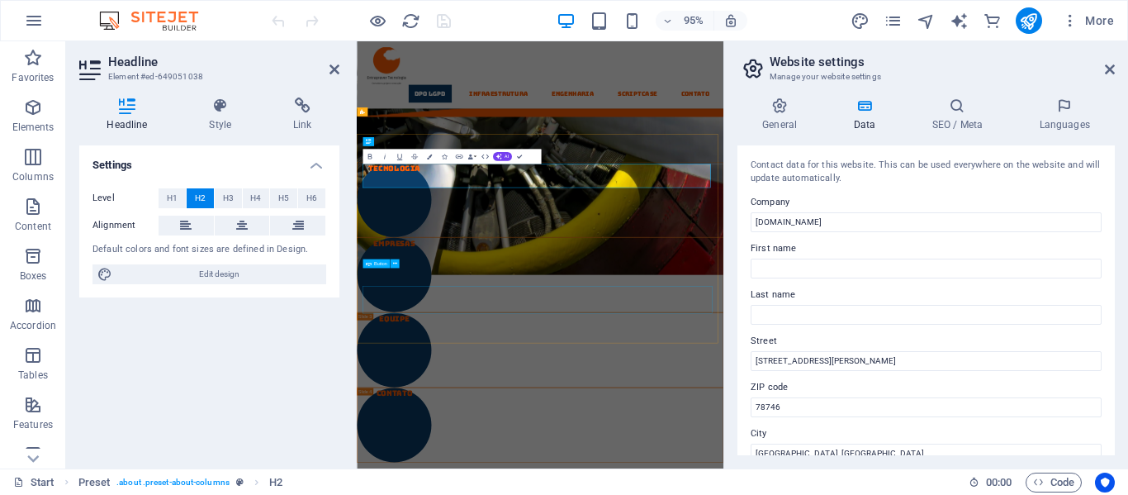
scroll to position [742, 0]
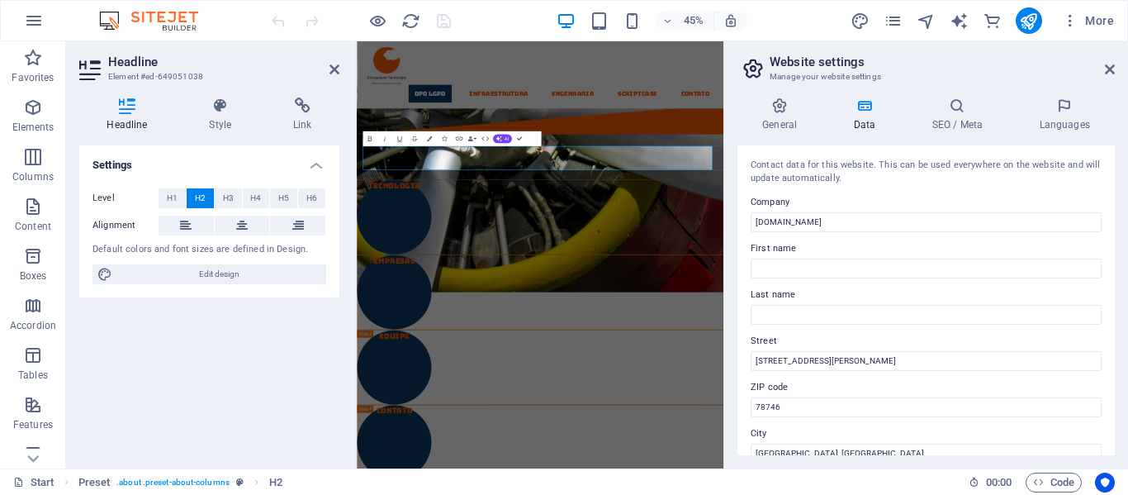
click at [85, 63] on icon at bounding box center [91, 70] width 25 height 26
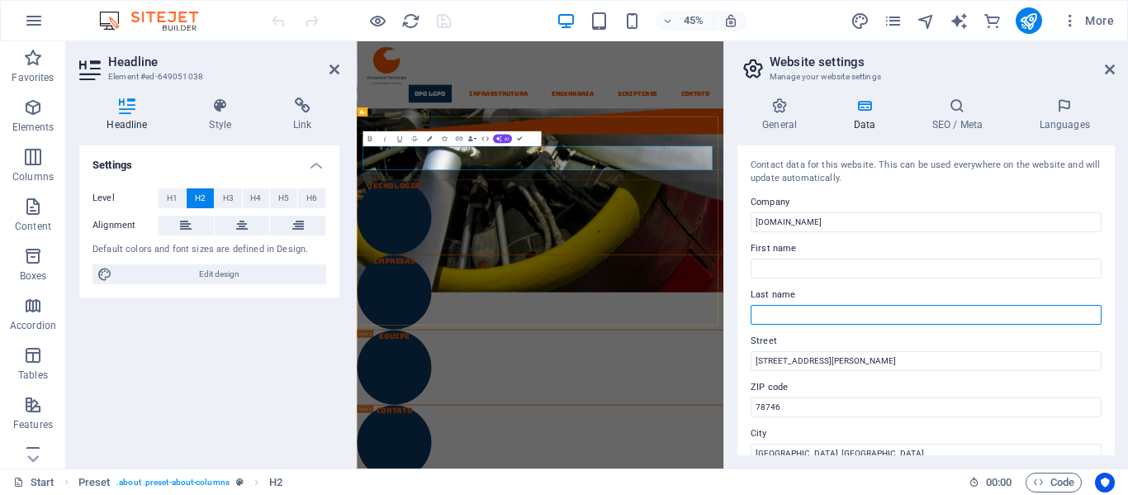
drag, startPoint x: 427, startPoint y: 254, endPoint x: 900, endPoint y: 311, distance: 476.6
click at [900, 311] on input "Last name" at bounding box center [926, 315] width 351 height 20
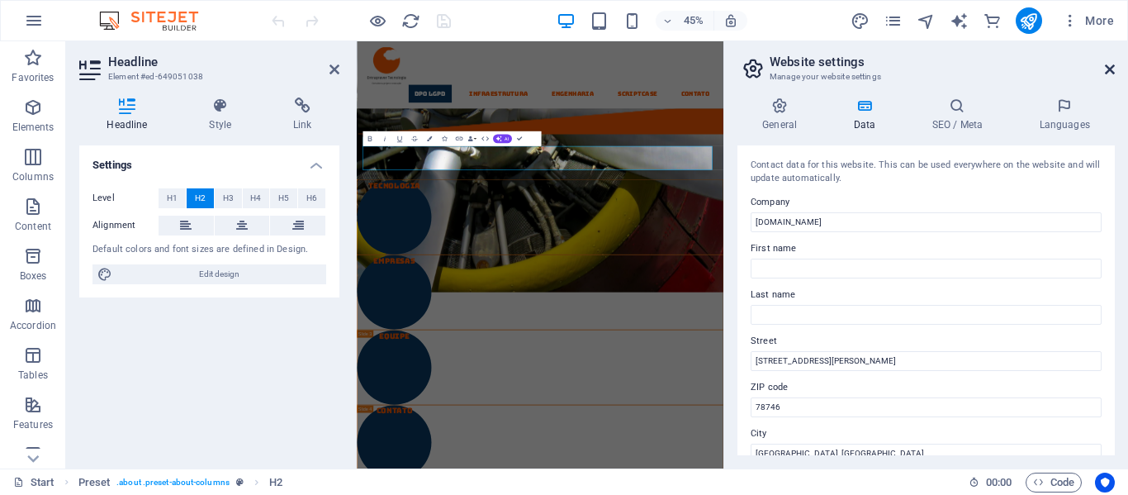
click at [1106, 72] on icon at bounding box center [1110, 69] width 10 height 13
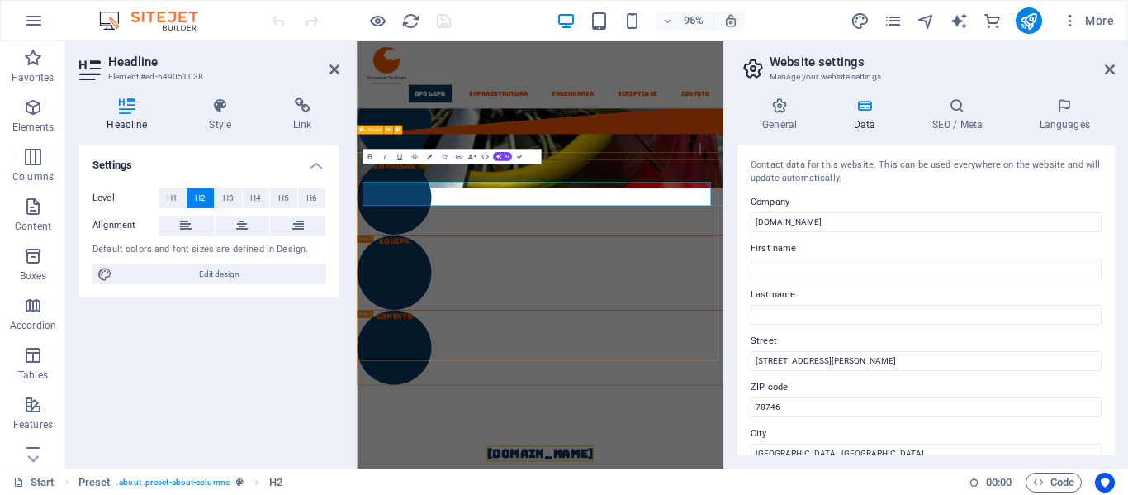
scroll to position [703, 0]
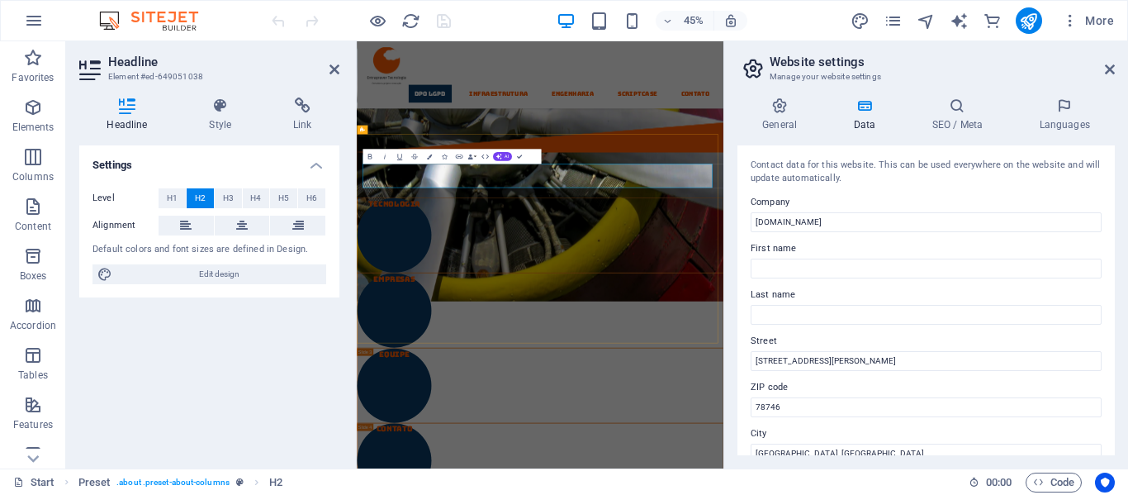
drag, startPoint x: 604, startPoint y: 333, endPoint x: 946, endPoint y: 340, distance: 342.0
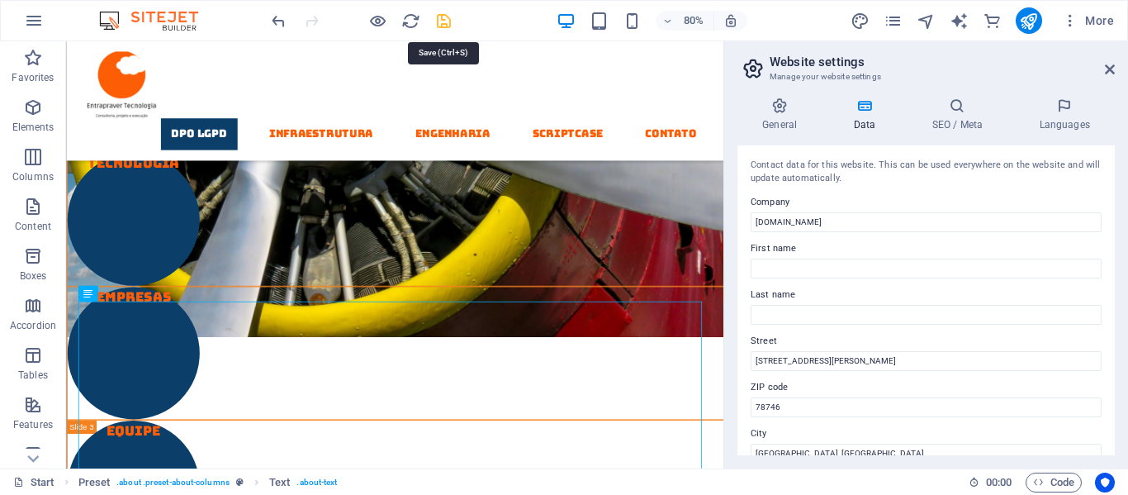
click at [452, 21] on icon "save" at bounding box center [443, 21] width 19 height 19
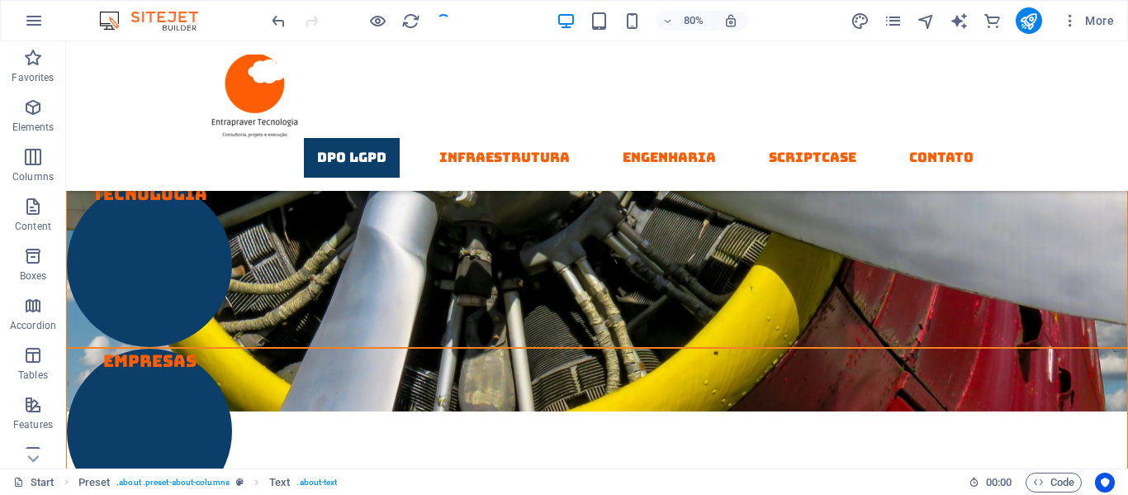
checkbox input "false"
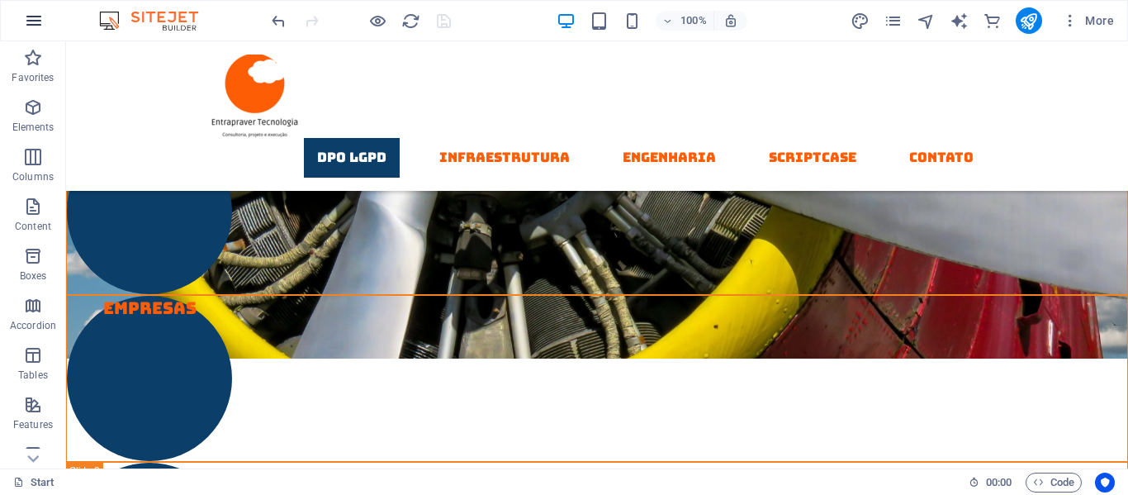
click at [36, 26] on icon "button" at bounding box center [34, 21] width 20 height 20
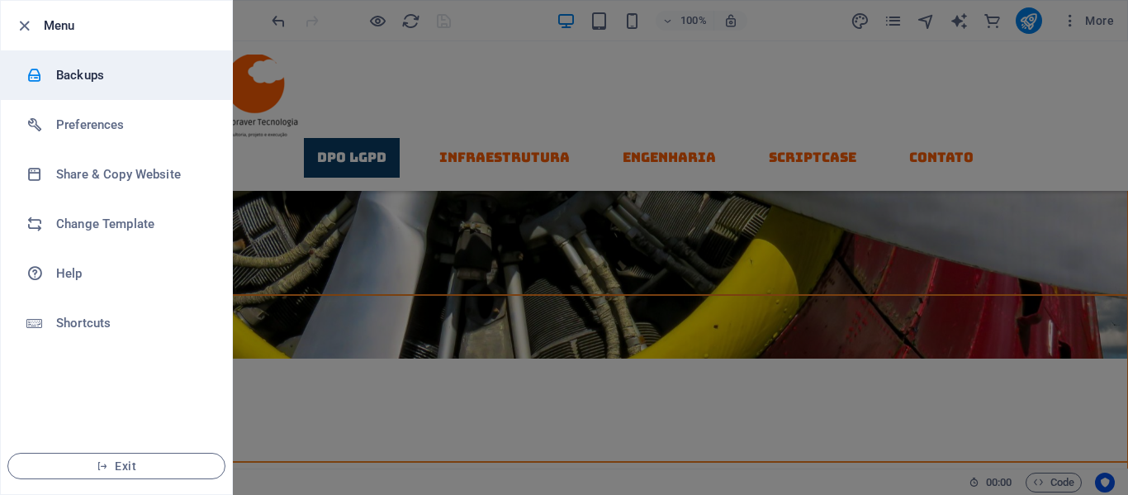
click at [63, 75] on h6 "Backups" at bounding box center [132, 75] width 153 height 20
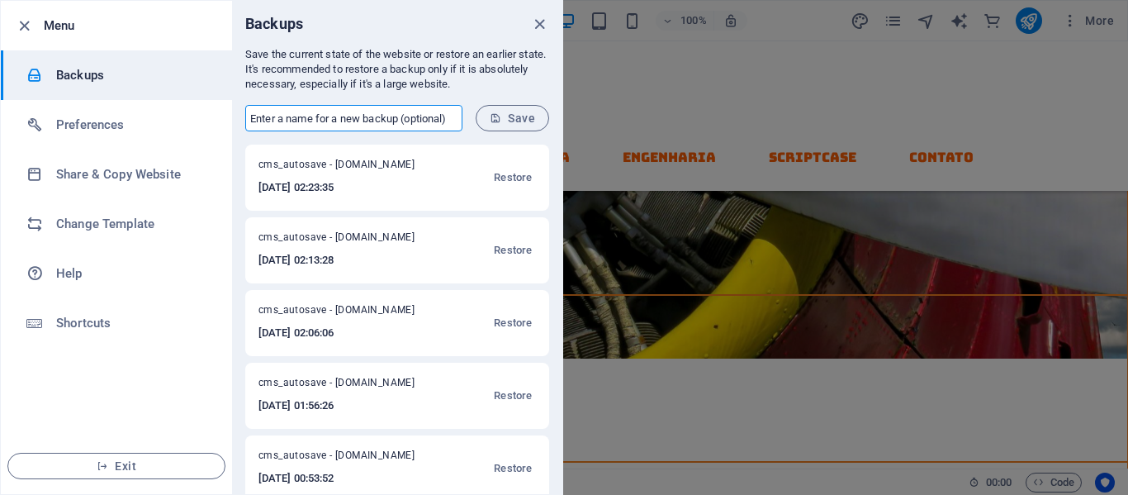
click at [306, 121] on input "text" at bounding box center [353, 118] width 217 height 26
type input "backup que eu fiz"
click at [529, 120] on span "Save" at bounding box center [512, 117] width 45 height 13
click at [533, 25] on icon "close" at bounding box center [539, 24] width 19 height 19
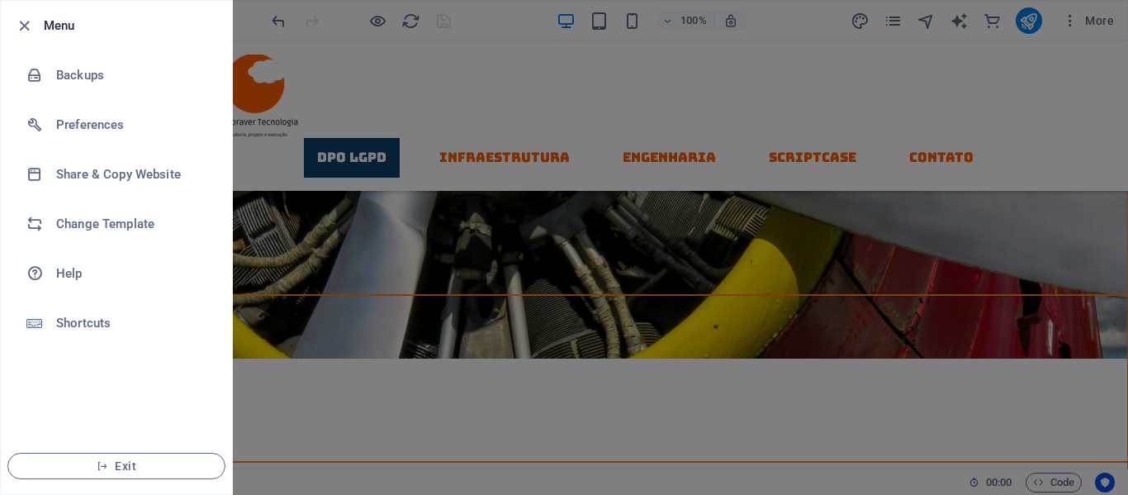
click at [500, 119] on div at bounding box center [564, 247] width 1128 height 495
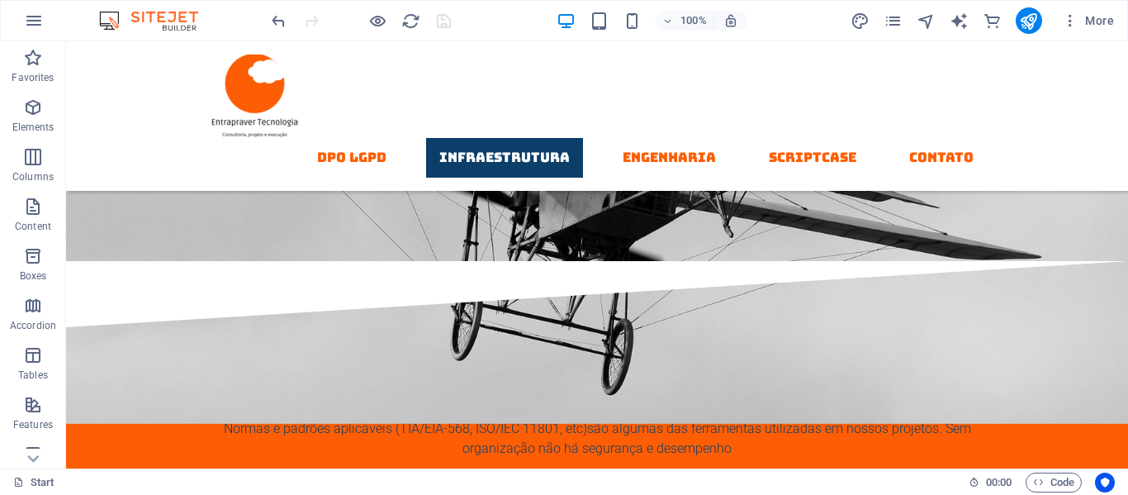
scroll to position [2156, 0]
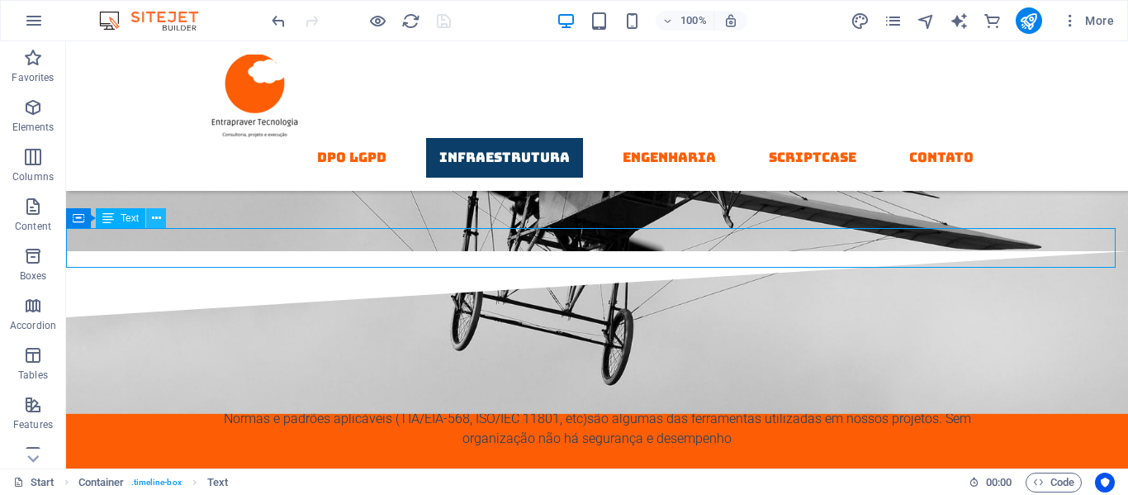
click at [159, 217] on icon at bounding box center [156, 218] width 9 height 17
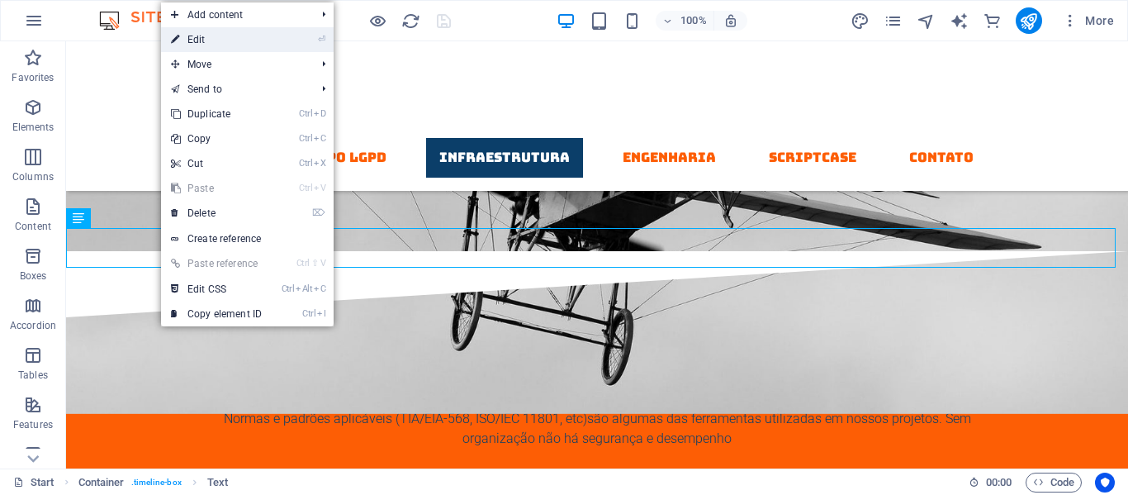
click at [209, 36] on link "⏎ Edit" at bounding box center [216, 39] width 111 height 25
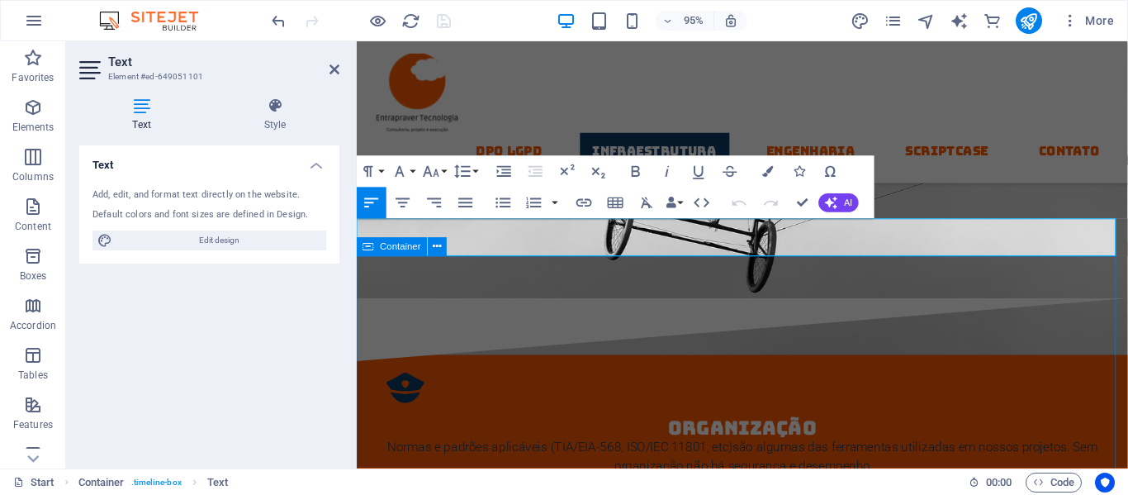
scroll to position [2196, 0]
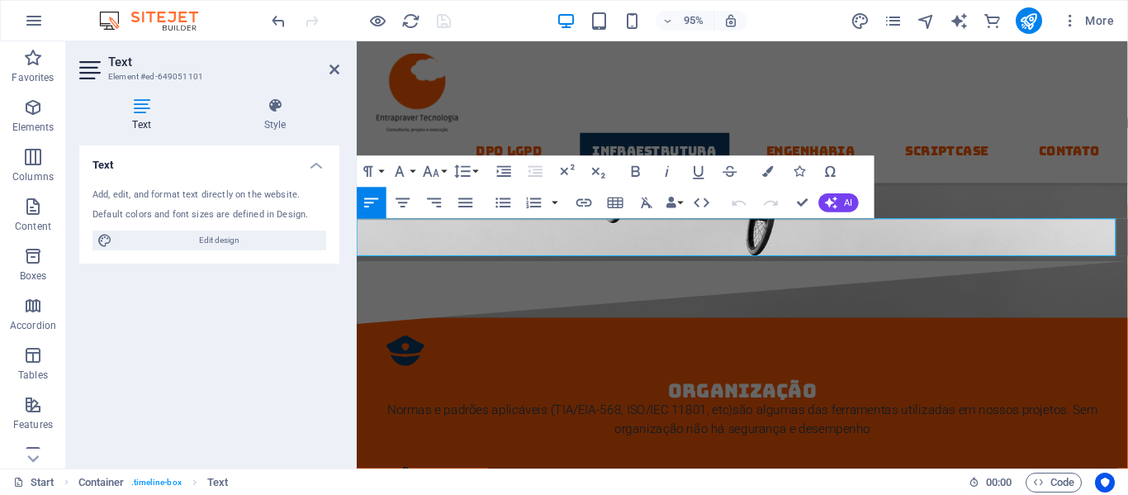
drag, startPoint x: 633, startPoint y: 264, endPoint x: 96, endPoint y: 232, distance: 537.8
click at [333, 69] on icon at bounding box center [335, 69] width 10 height 13
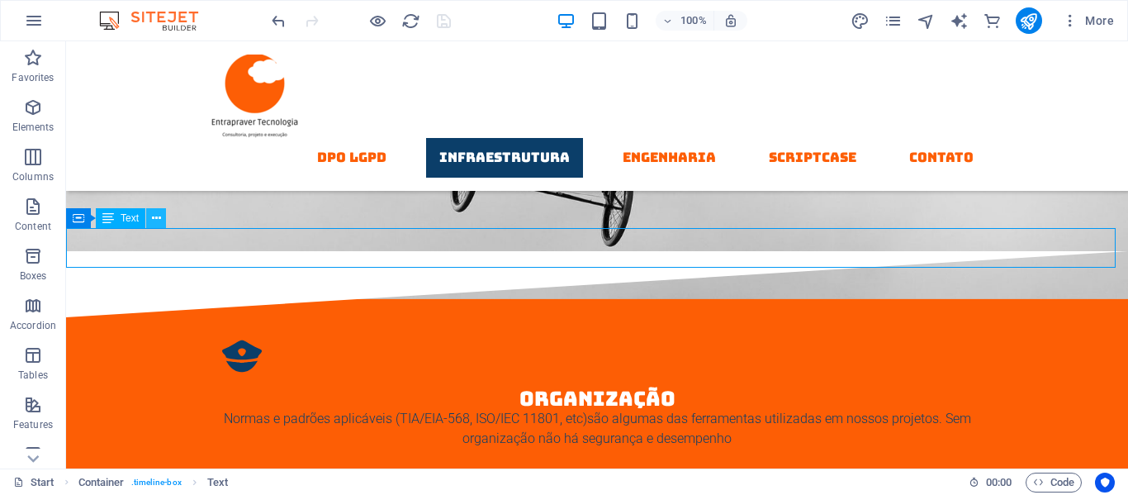
click at [155, 221] on icon at bounding box center [156, 218] width 9 height 17
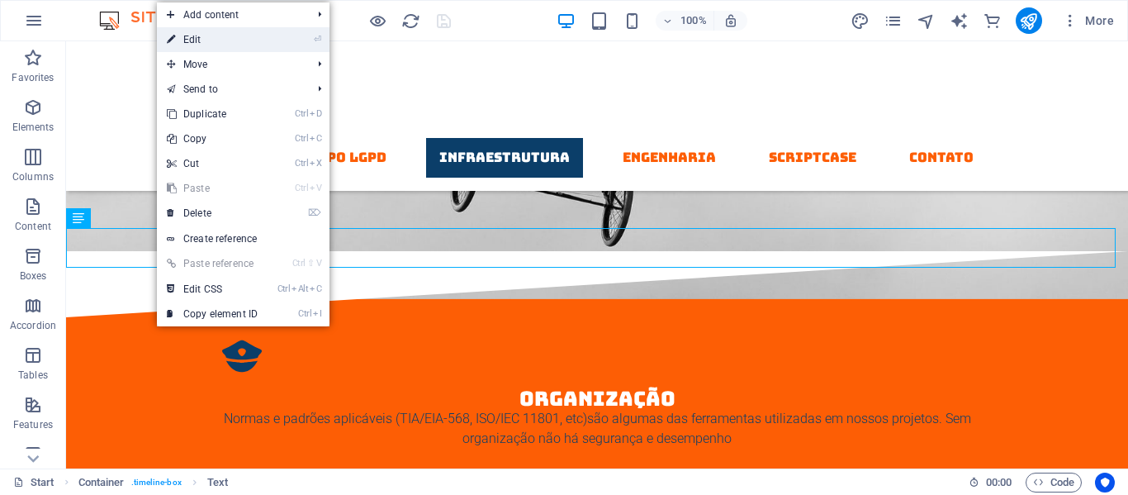
click at [207, 45] on link "⏎ Edit" at bounding box center [212, 39] width 111 height 25
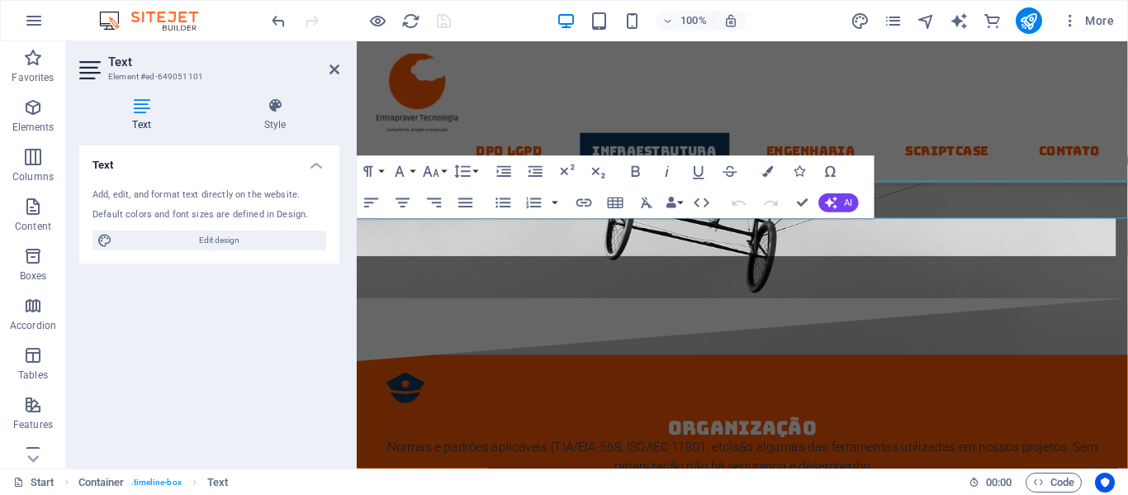
scroll to position [2196, 0]
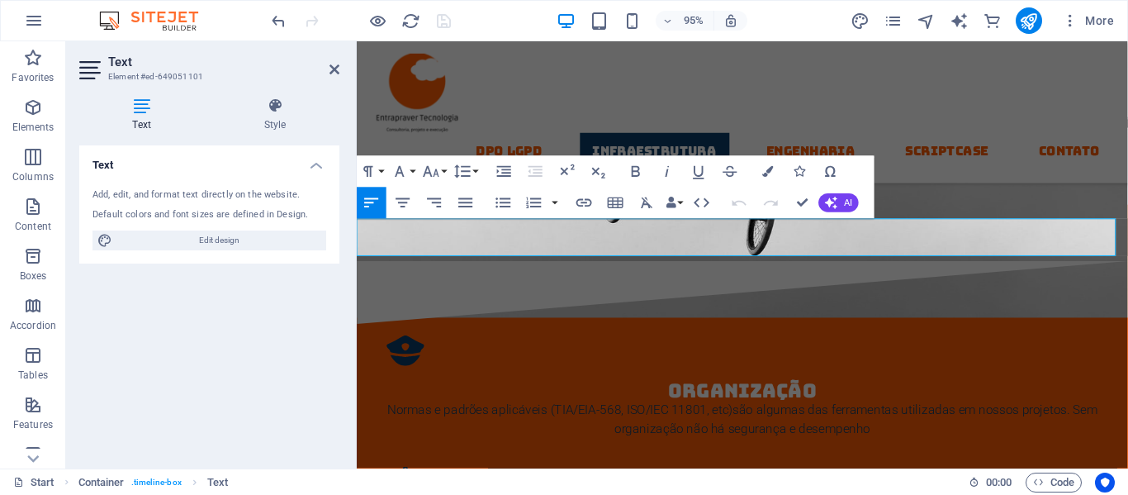
drag, startPoint x: 659, startPoint y: 259, endPoint x: 603, endPoint y: 240, distance: 59.3
copy p "Construções que abrigam equipamentos de informática precisam estar imunes a inf…"
click at [339, 71] on aside "Text Element #ed-649051101 Text Style Text Add, edit, and format text directly …" at bounding box center [211, 254] width 291 height 427
click at [328, 74] on header "Text Element #ed-649051101" at bounding box center [209, 62] width 260 height 43
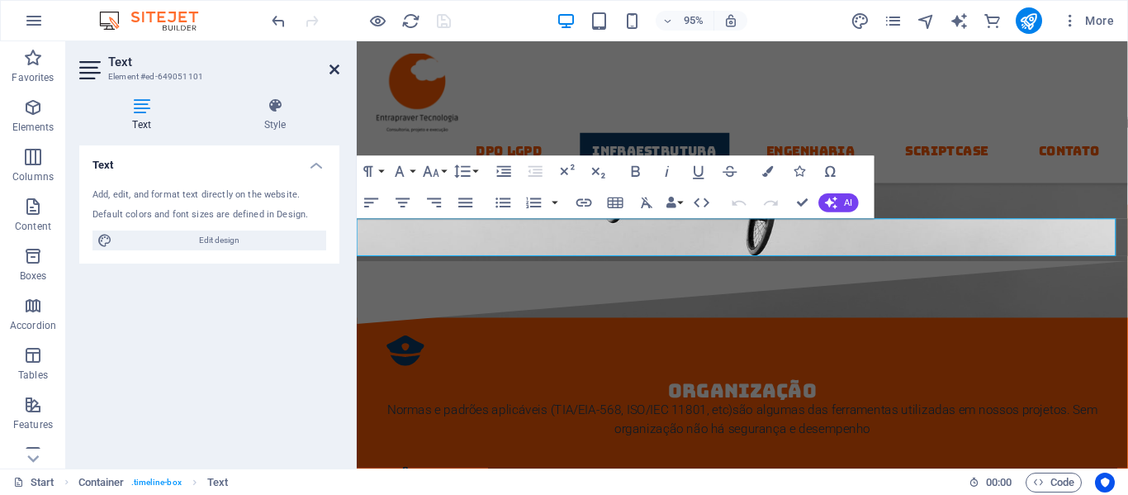
click at [336, 67] on icon at bounding box center [335, 69] width 10 height 13
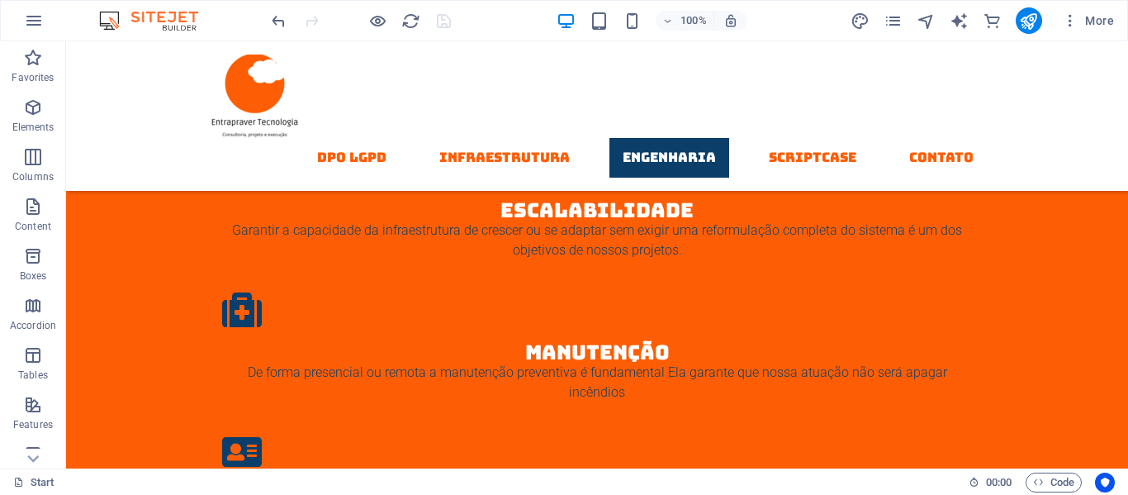
scroll to position [2476, 0]
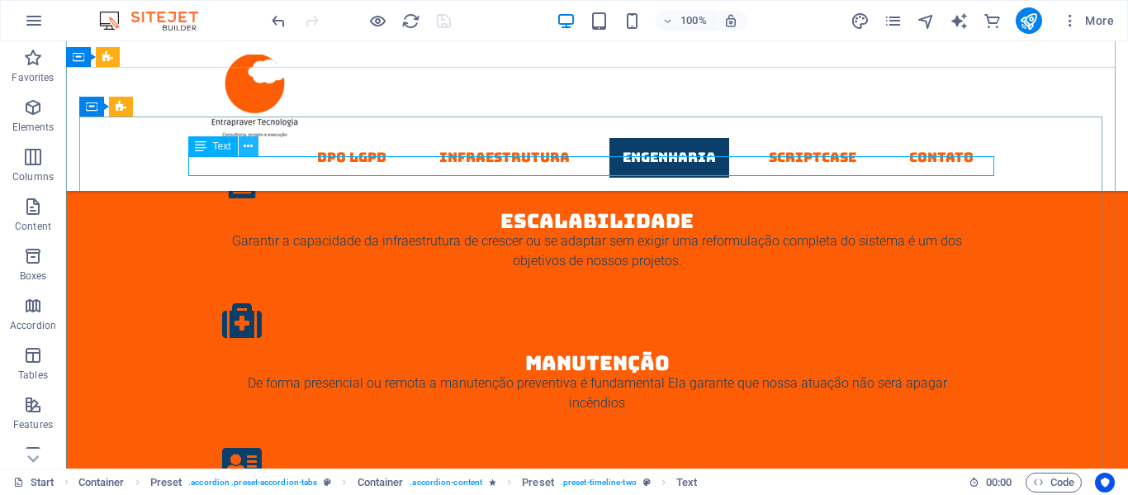
click at [247, 146] on icon at bounding box center [248, 146] width 9 height 17
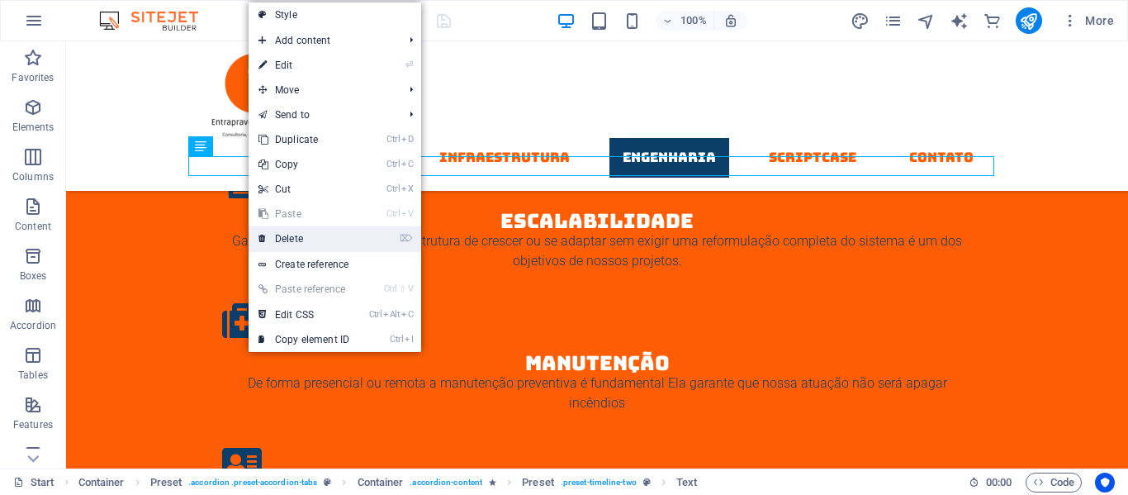
click at [291, 239] on link "⌦ Delete" at bounding box center [304, 238] width 111 height 25
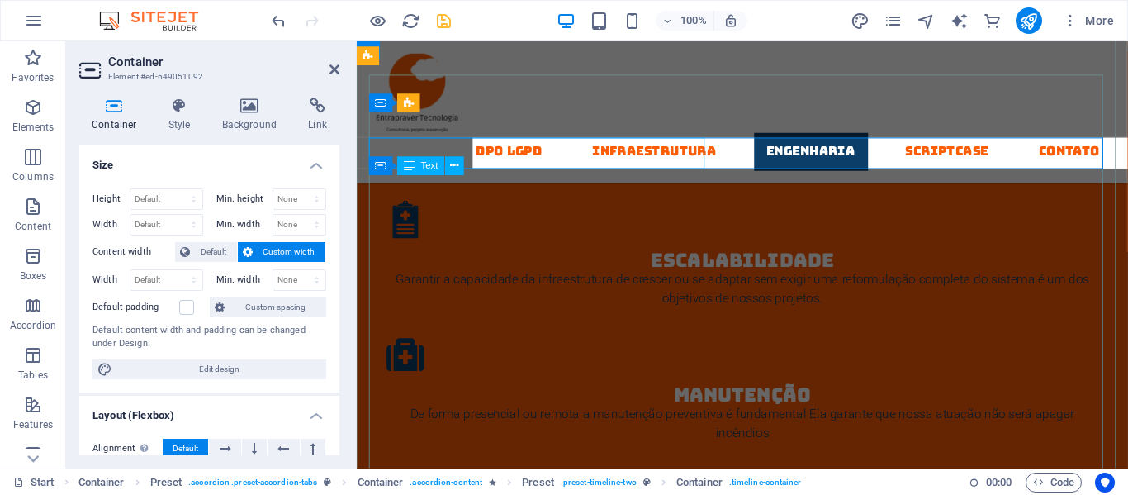
scroll to position [2516, 0]
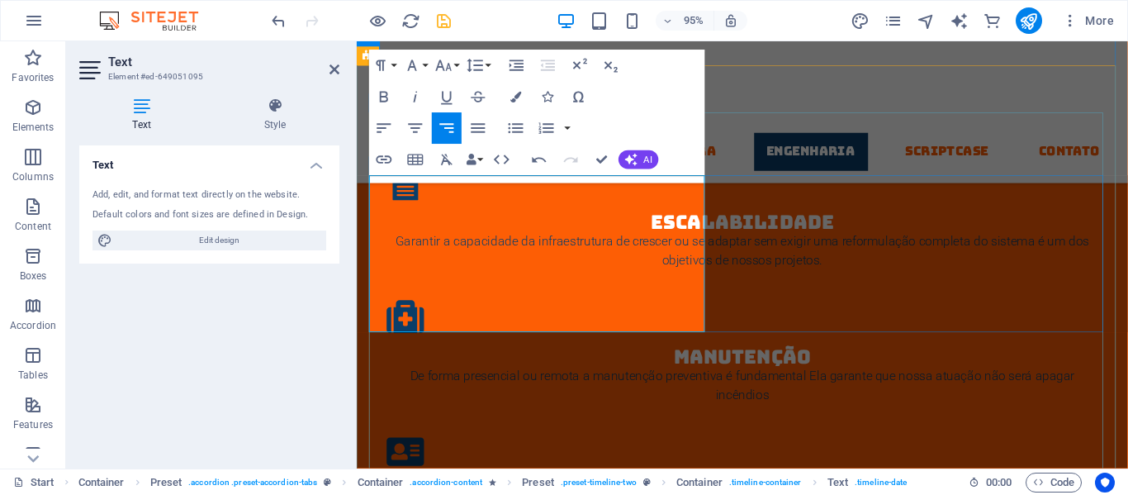
drag, startPoint x: 647, startPoint y: 329, endPoint x: 722, endPoint y: 334, distance: 74.5
click at [451, 19] on icon "save" at bounding box center [443, 21] width 19 height 19
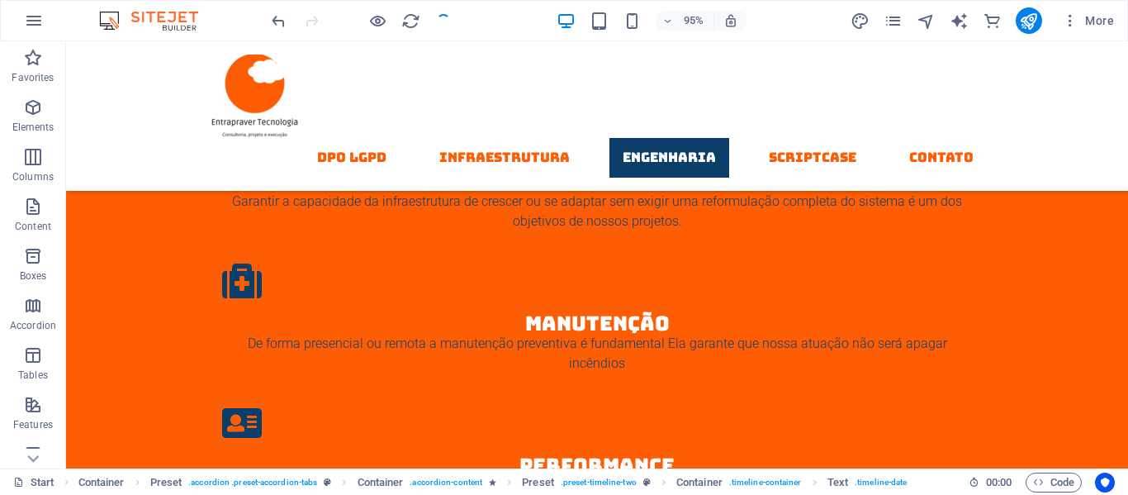
checkbox input "false"
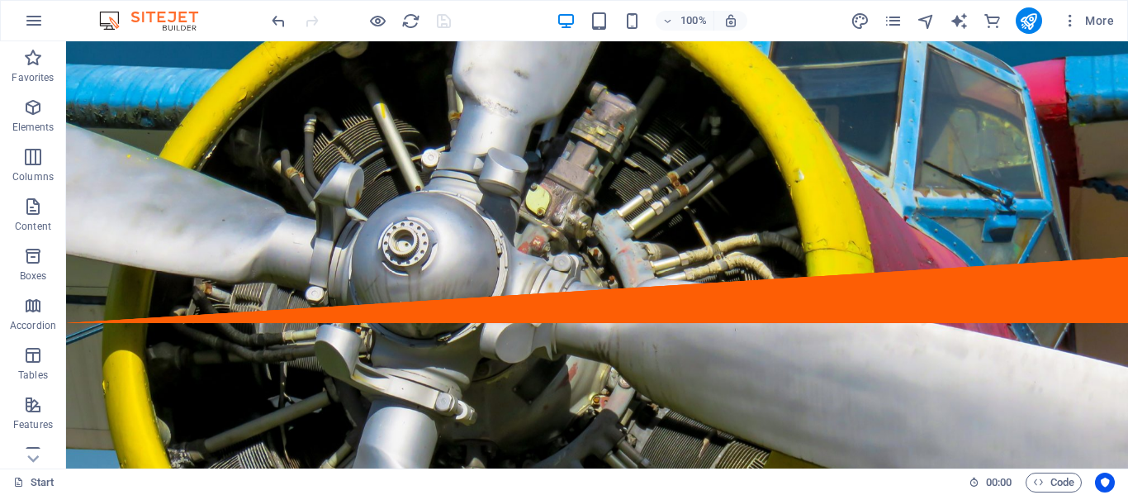
scroll to position [0, 0]
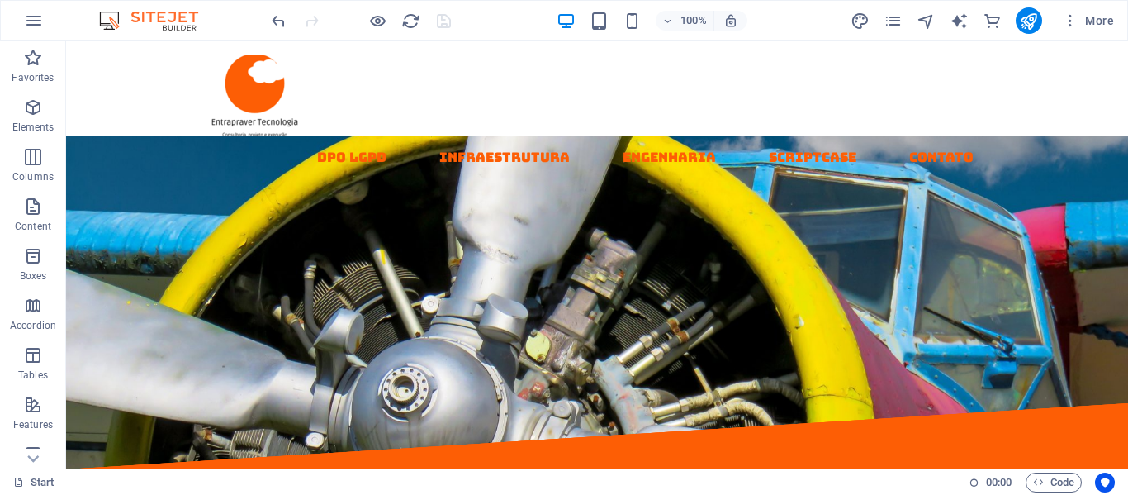
drag, startPoint x: 1120, startPoint y: 177, endPoint x: 1193, endPoint y: 91, distance: 113.0
click at [1028, 17] on icon "publish" at bounding box center [1028, 21] width 19 height 19
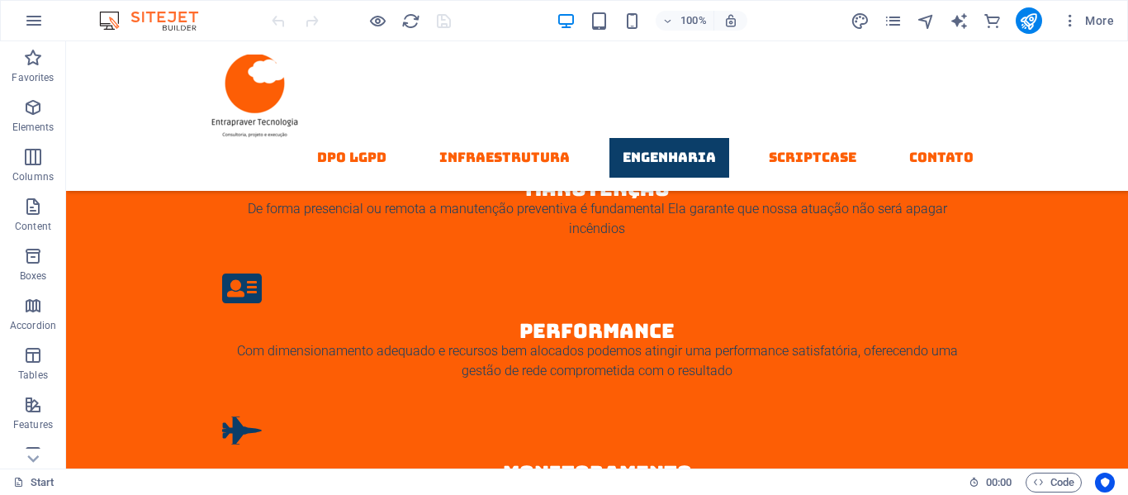
scroll to position [3023, 0]
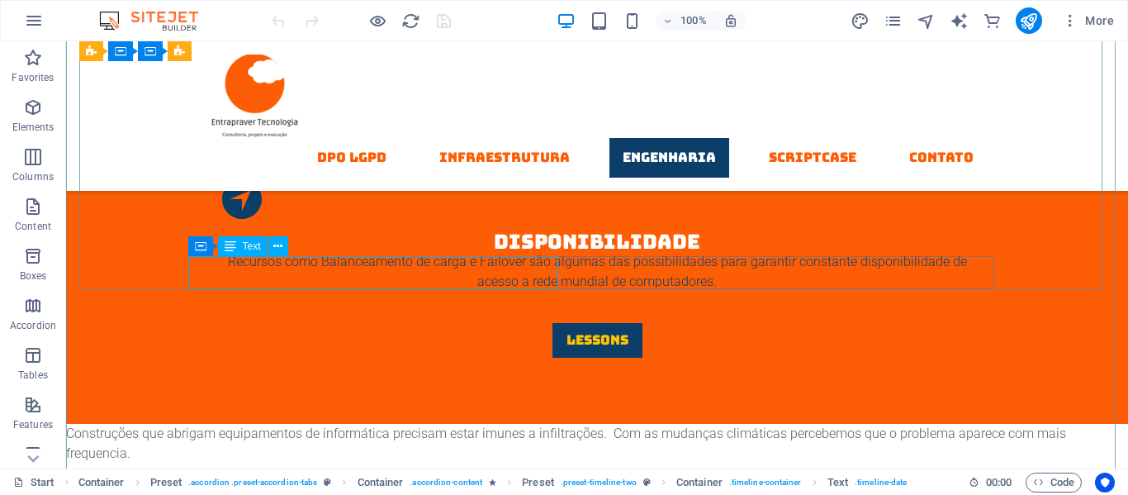
click at [315, 245] on icon at bounding box center [314, 246] width 9 height 17
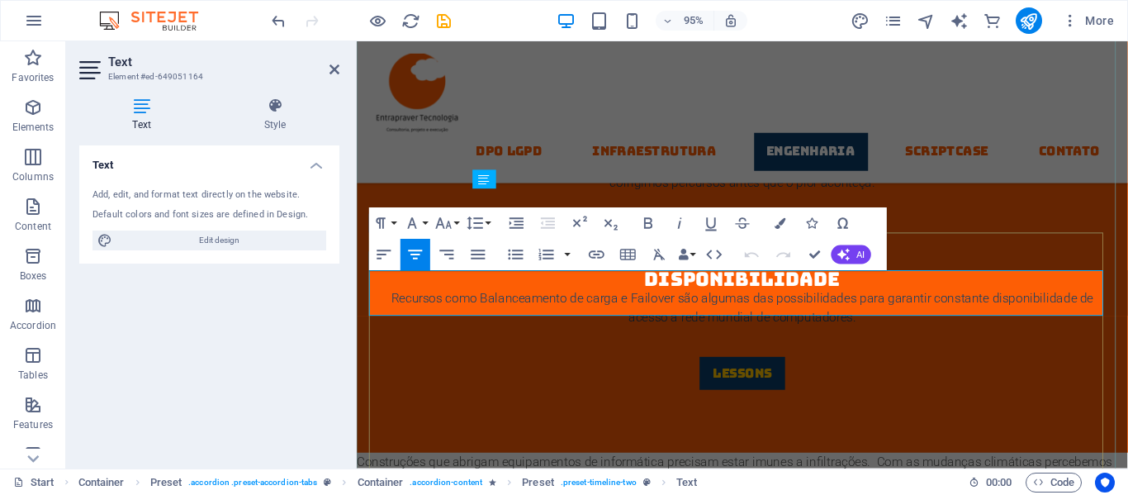
scroll to position [3083, 0]
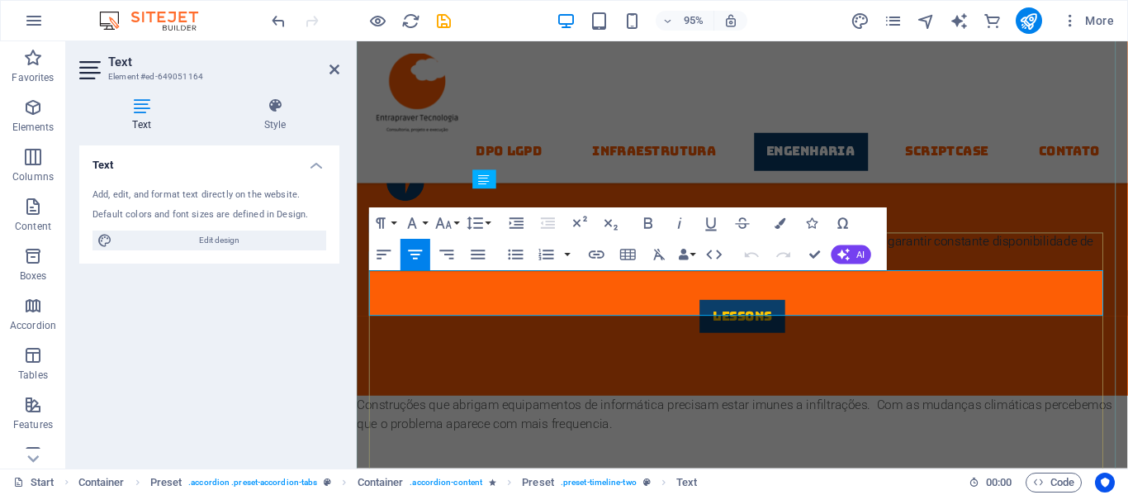
drag, startPoint x: 598, startPoint y: 302, endPoint x: 925, endPoint y: 300, distance: 327.0
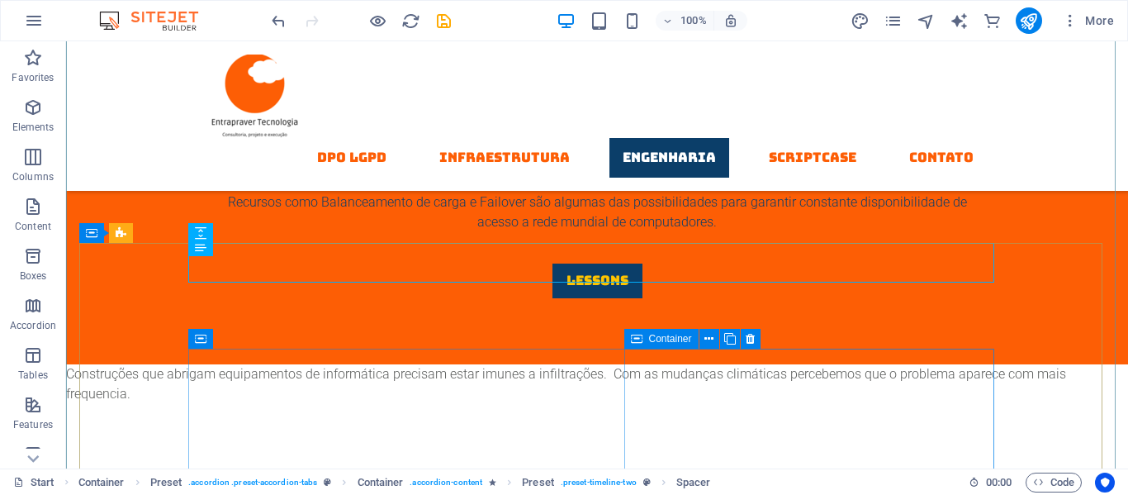
scroll to position [3023, 0]
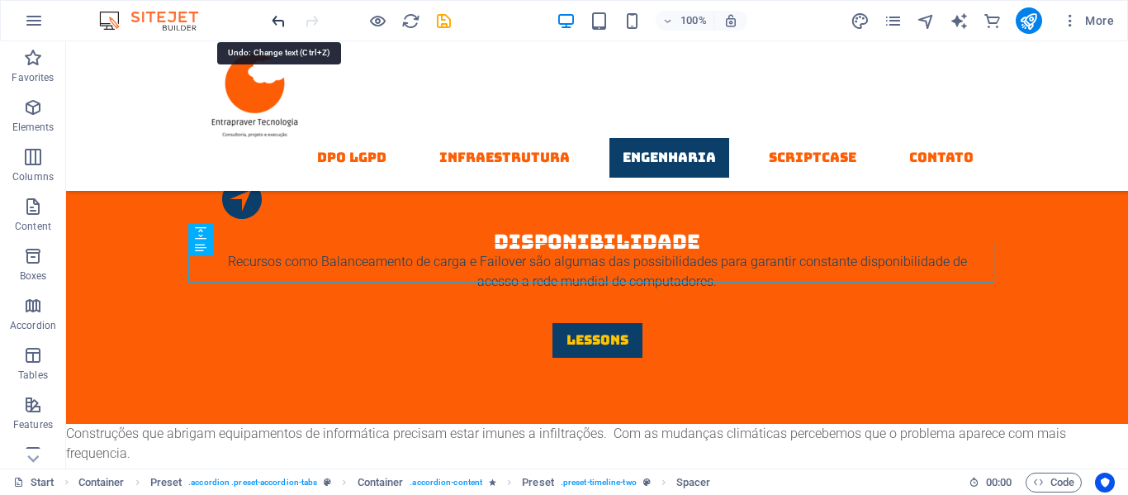
click at [276, 22] on icon "undo" at bounding box center [278, 21] width 19 height 19
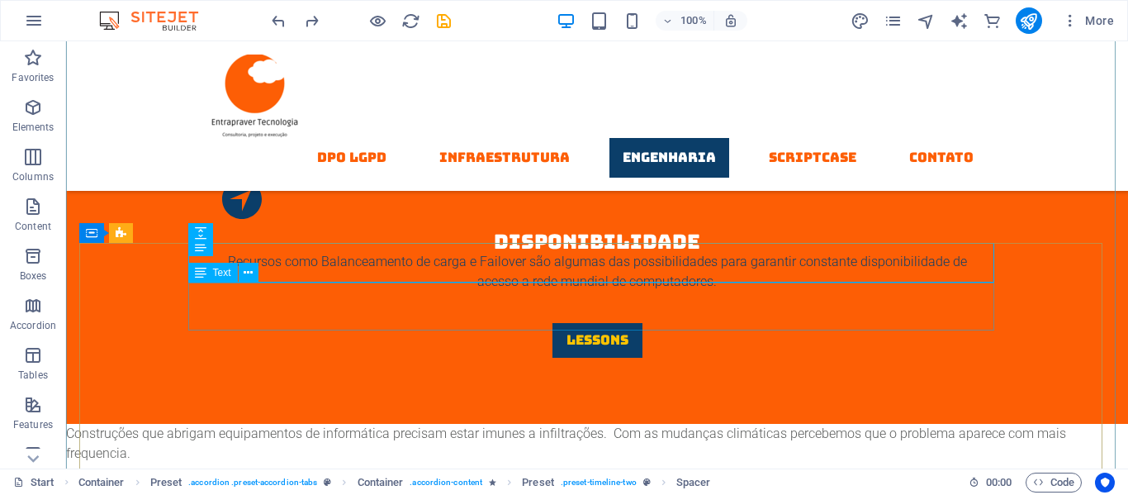
click at [248, 270] on icon at bounding box center [248, 272] width 9 height 17
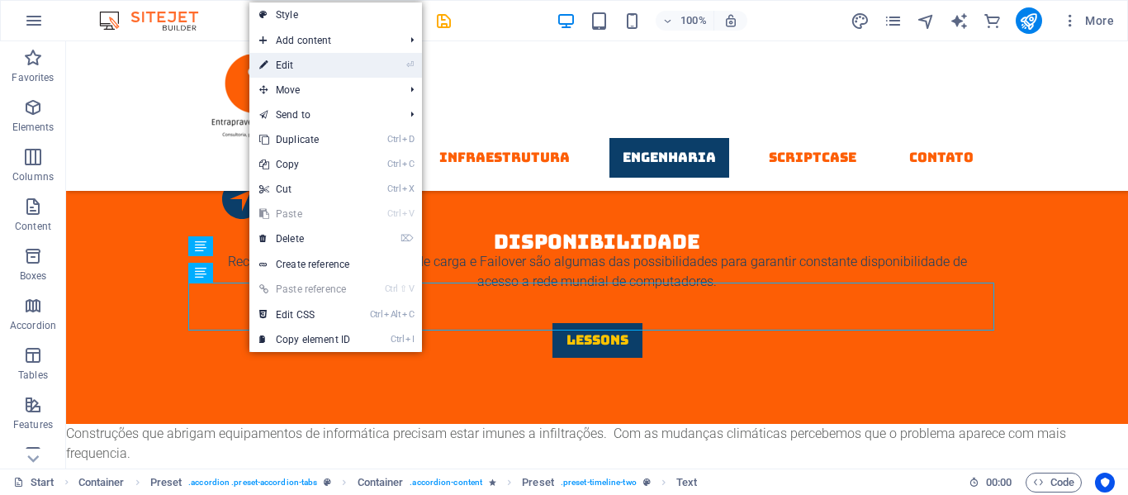
click at [287, 59] on link "⏎ Edit" at bounding box center [304, 65] width 111 height 25
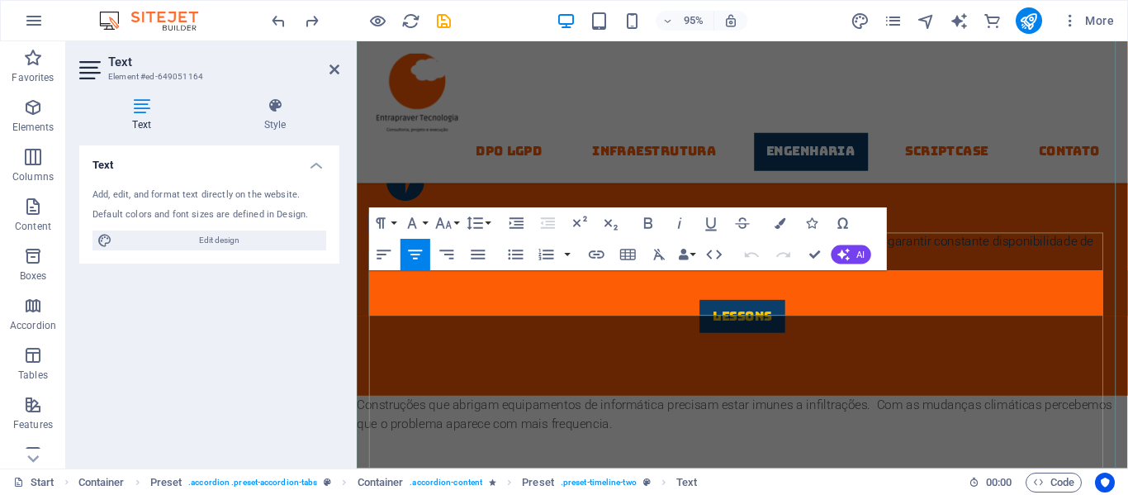
drag, startPoint x: 606, startPoint y: 296, endPoint x: 713, endPoint y: 296, distance: 106.5
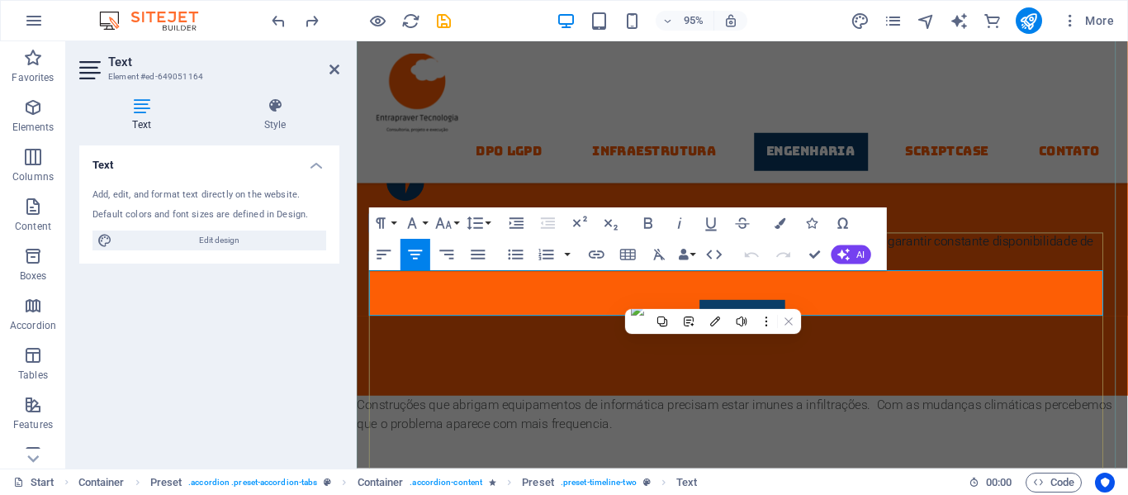
drag, startPoint x: 599, startPoint y: 296, endPoint x: 914, endPoint y: 305, distance: 315.6
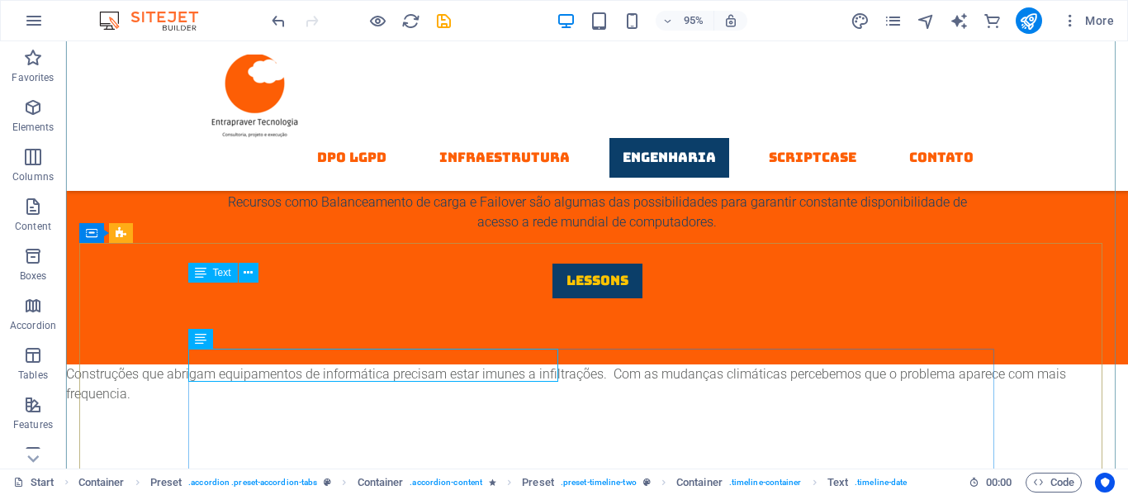
scroll to position [3023, 0]
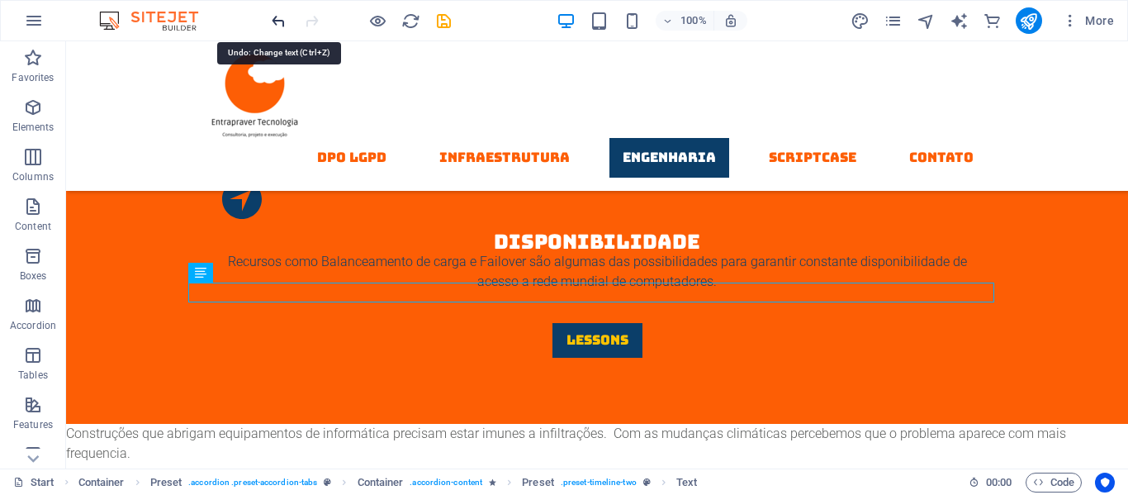
click at [281, 21] on icon "undo" at bounding box center [278, 21] width 19 height 19
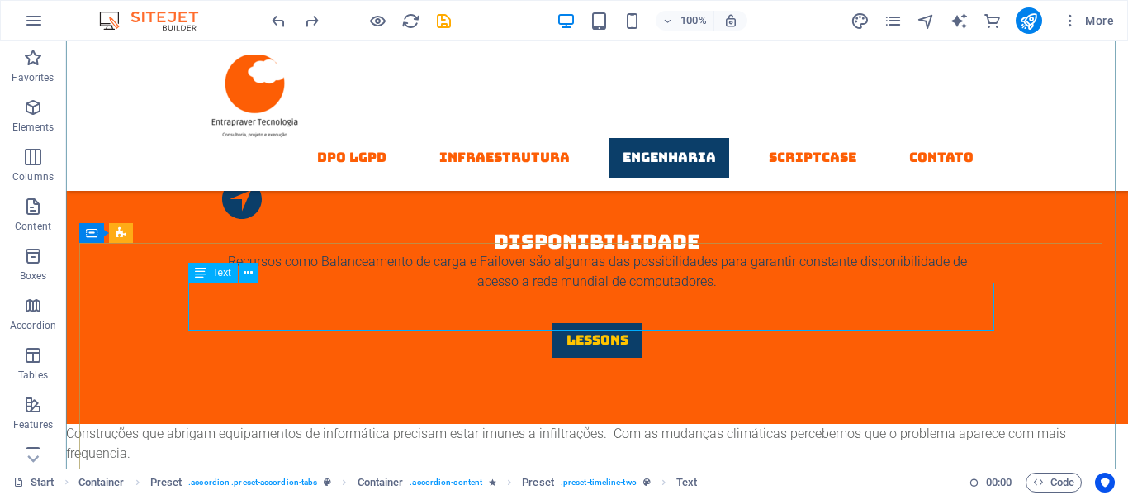
click at [200, 279] on icon at bounding box center [201, 273] width 12 height 20
click at [252, 270] on icon at bounding box center [248, 272] width 9 height 17
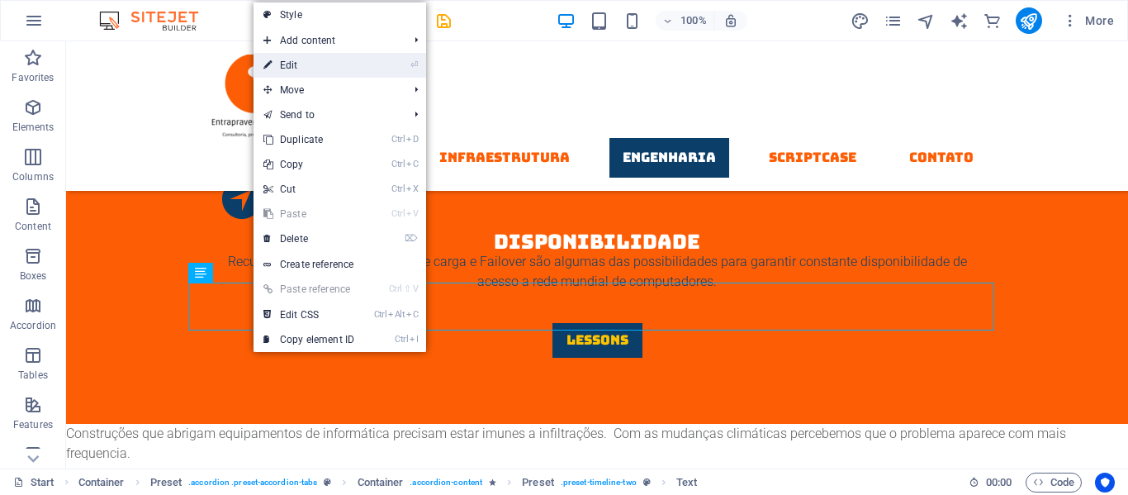
click at [292, 63] on link "⏎ Edit" at bounding box center [309, 65] width 111 height 25
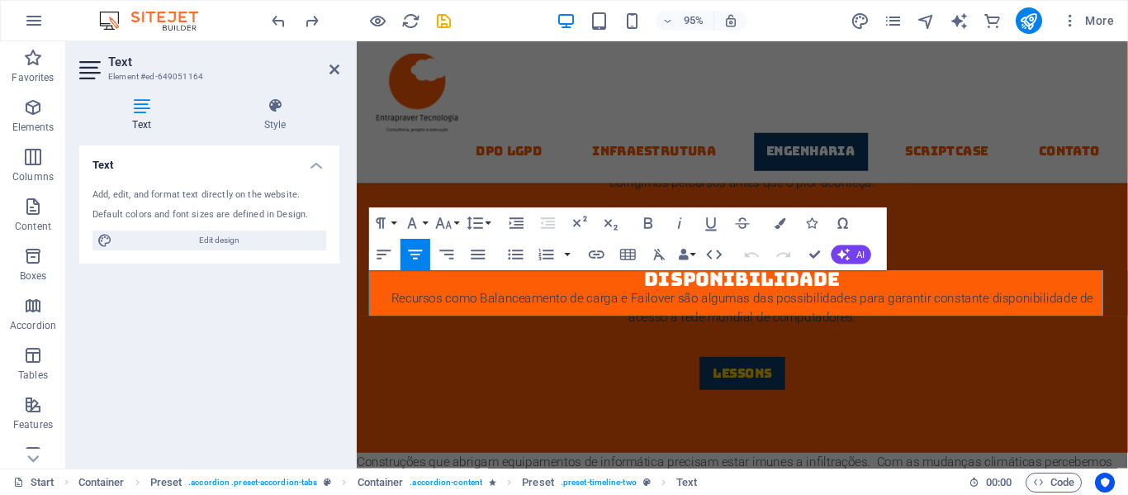
scroll to position [3083, 0]
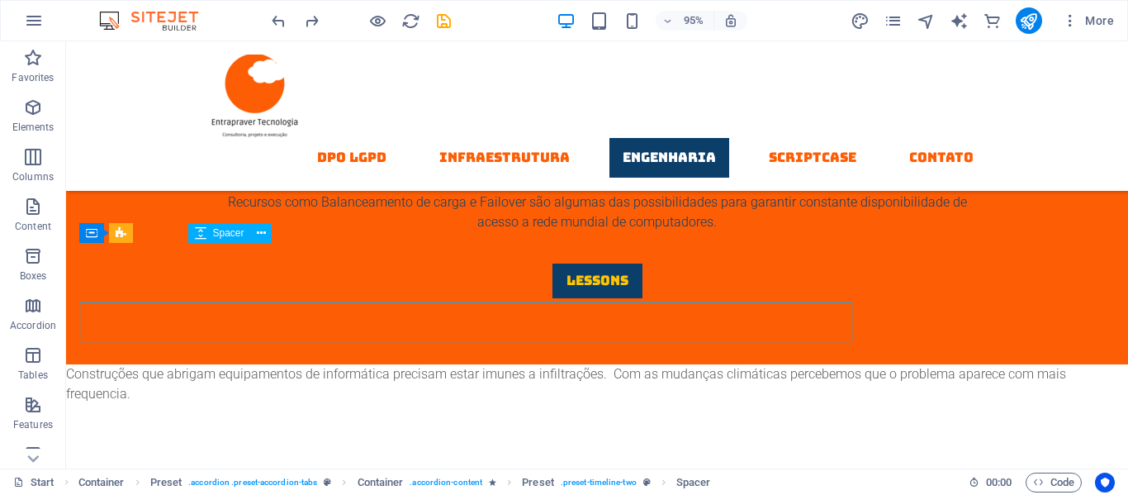
scroll to position [3023, 0]
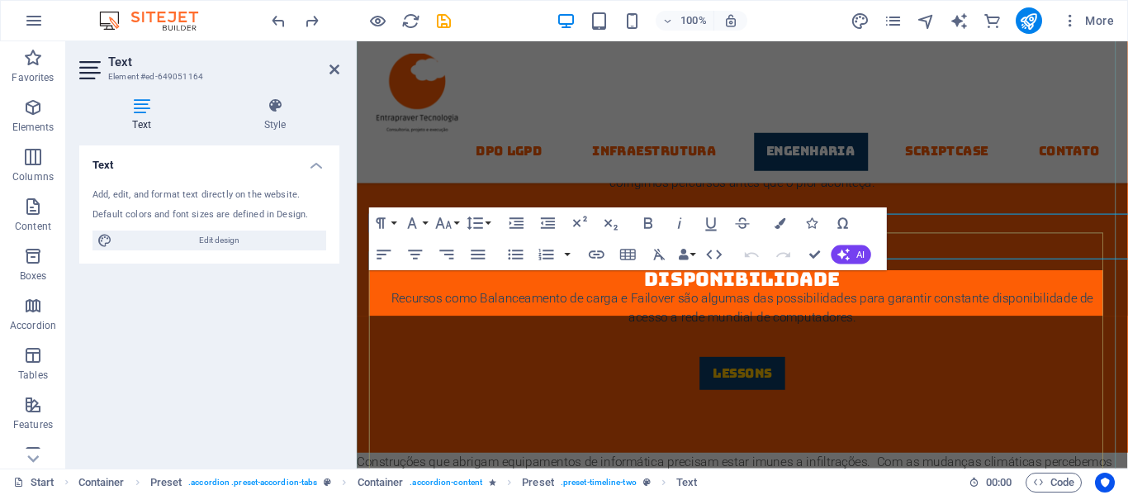
scroll to position [3083, 0]
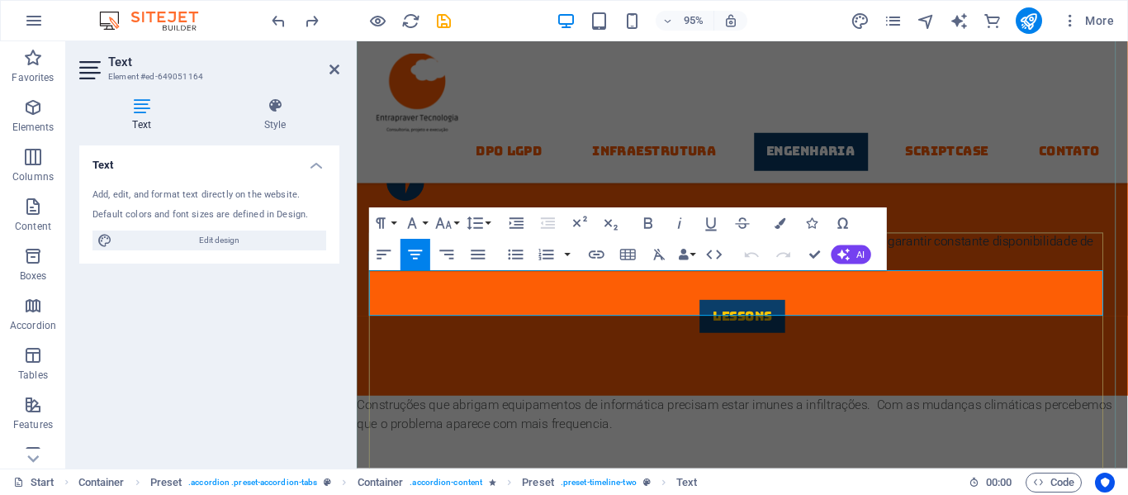
drag, startPoint x: 619, startPoint y: 295, endPoint x: 896, endPoint y: 283, distance: 276.9
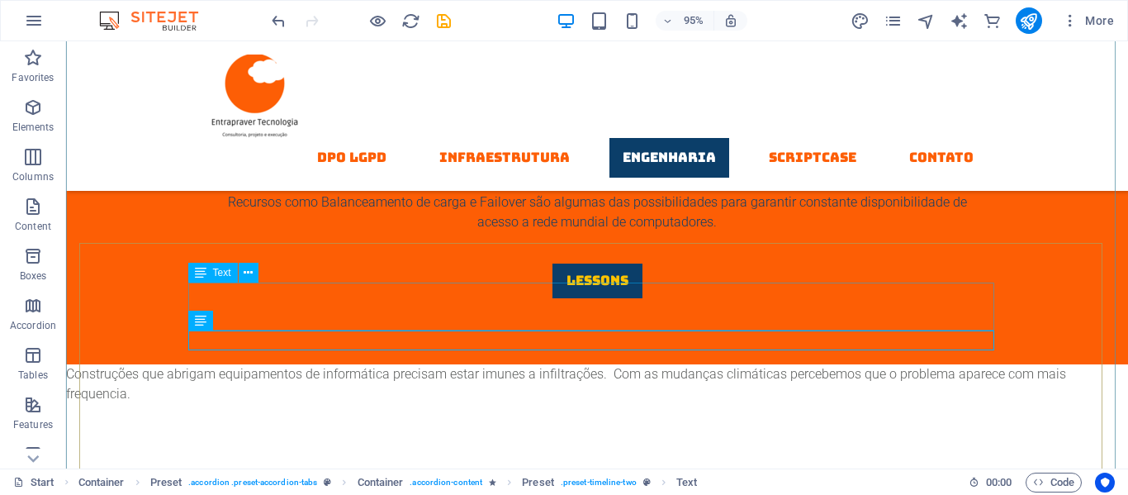
scroll to position [3023, 0]
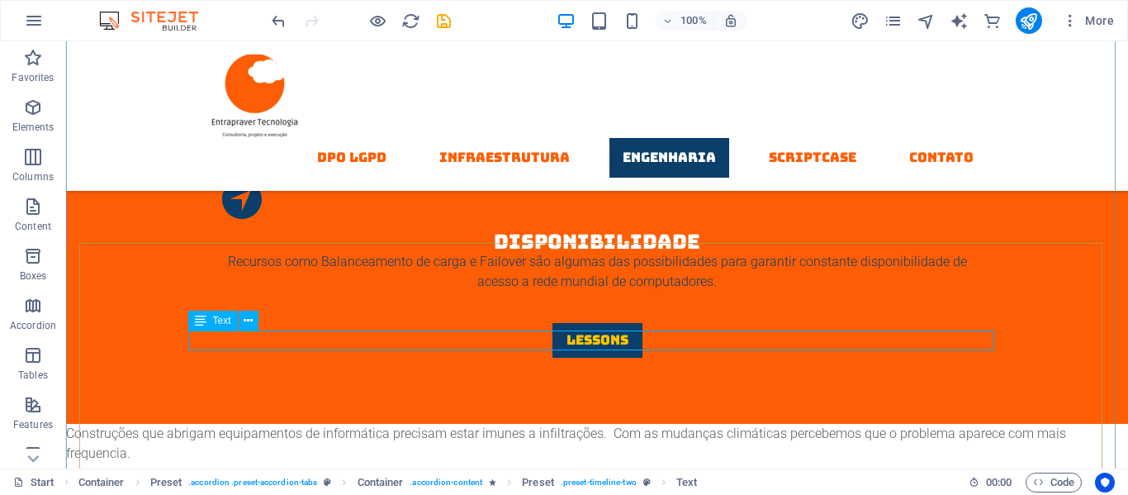
click at [249, 325] on icon at bounding box center [248, 320] width 9 height 17
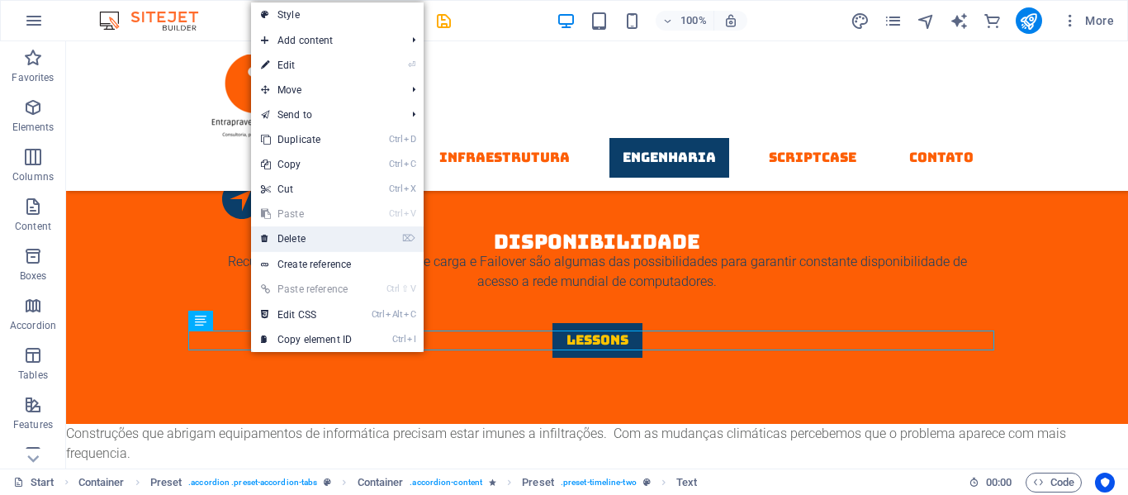
click at [292, 232] on link "⌦ Delete" at bounding box center [306, 238] width 111 height 25
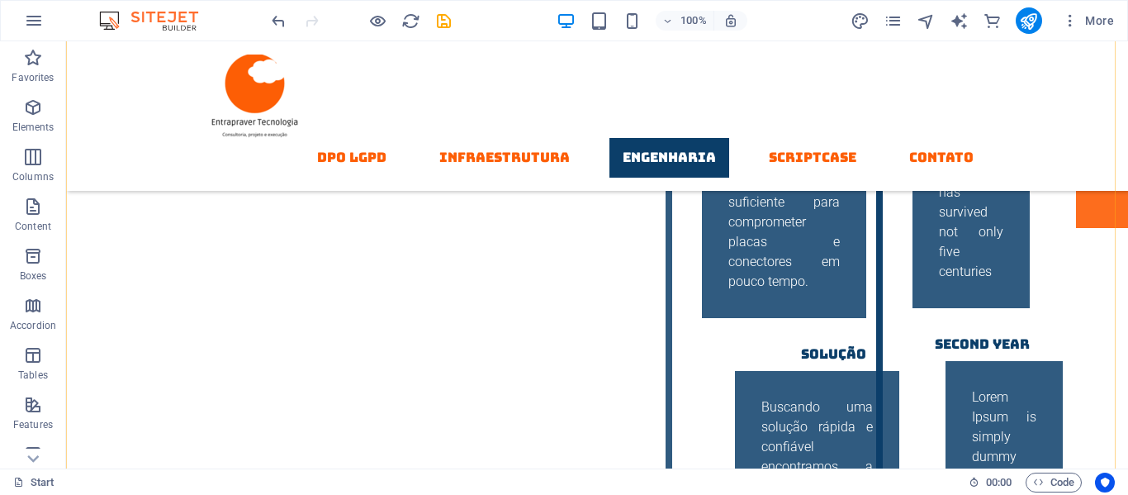
scroll to position [4180, 0]
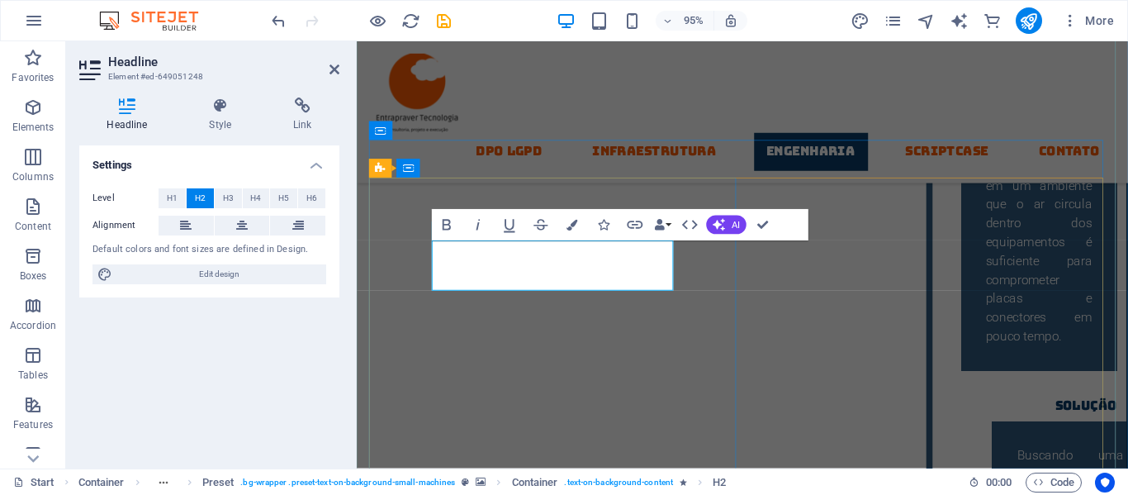
scroll to position [4239, 0]
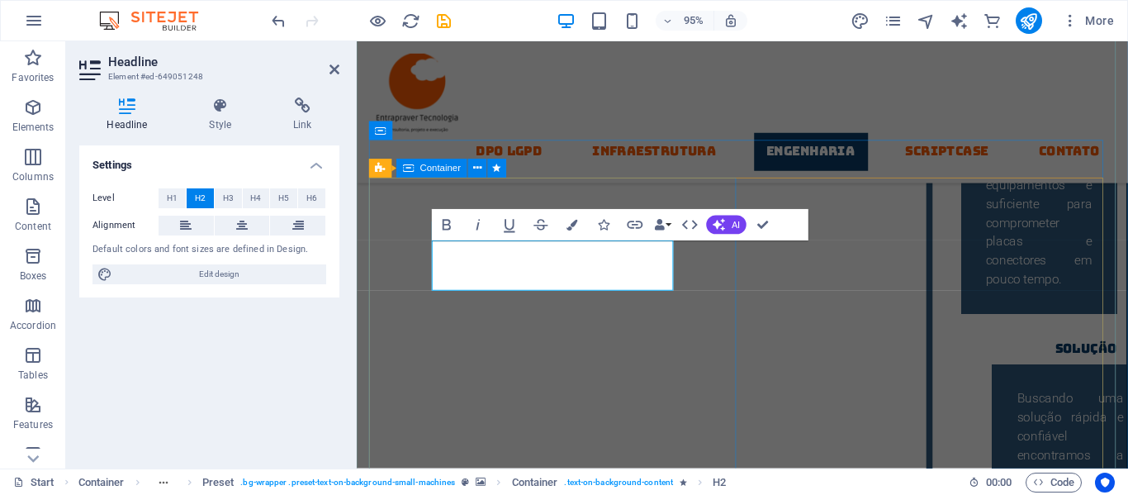
drag, startPoint x: 458, startPoint y: 268, endPoint x: 694, endPoint y: 258, distance: 236.4
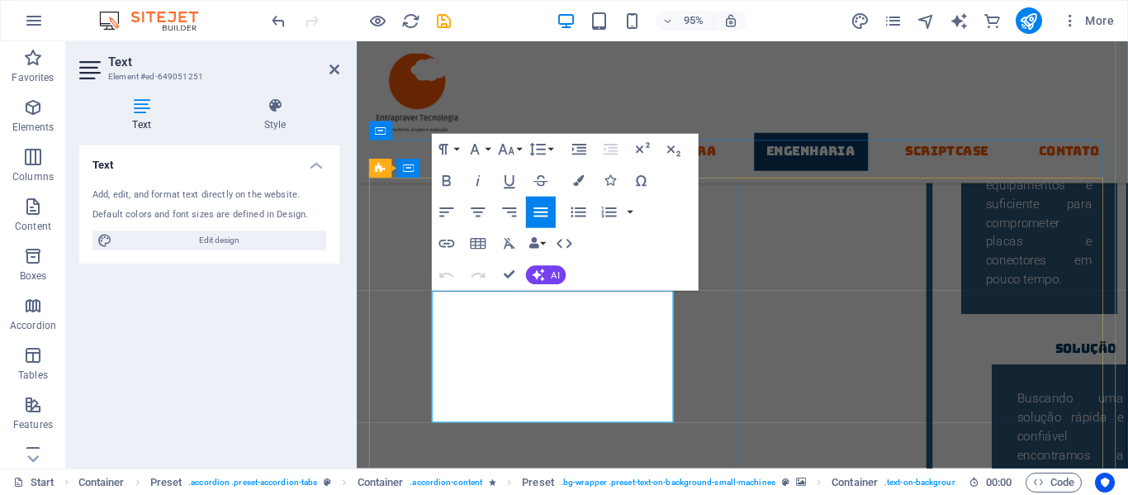
drag, startPoint x: 437, startPoint y: 312, endPoint x: 603, endPoint y: 441, distance: 210.1
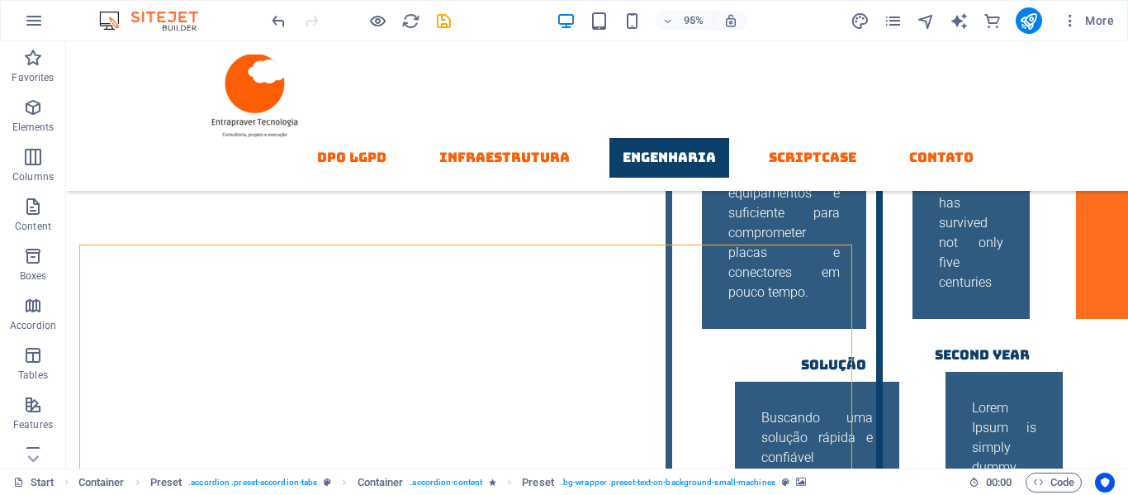
scroll to position [4180, 0]
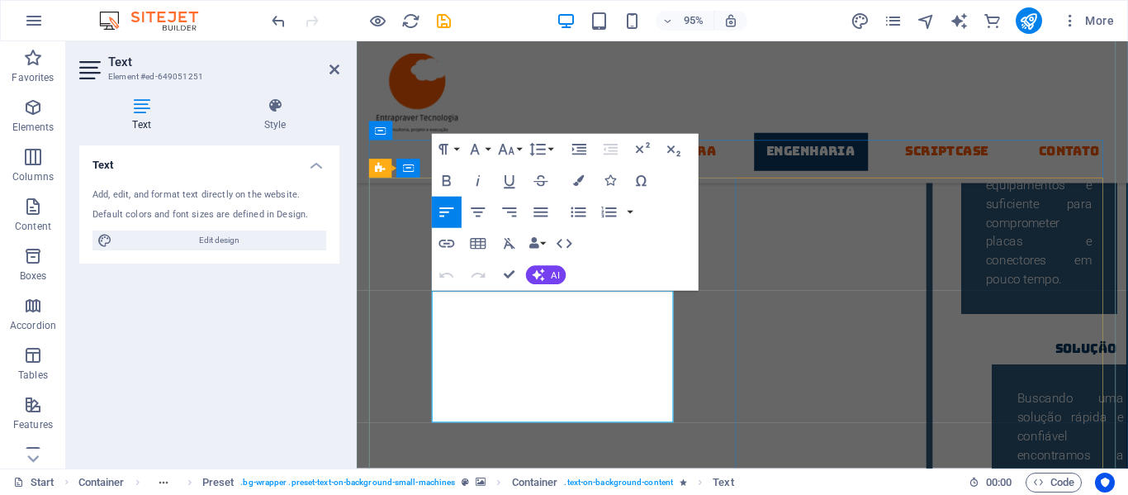
drag, startPoint x: 569, startPoint y: 379, endPoint x: 426, endPoint y: 377, distance: 142.9
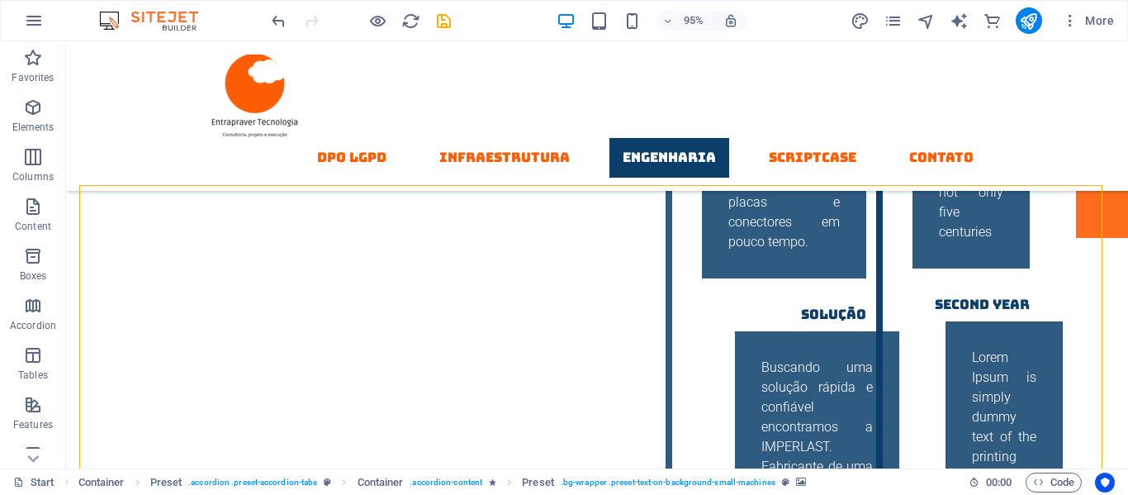
scroll to position [4180, 0]
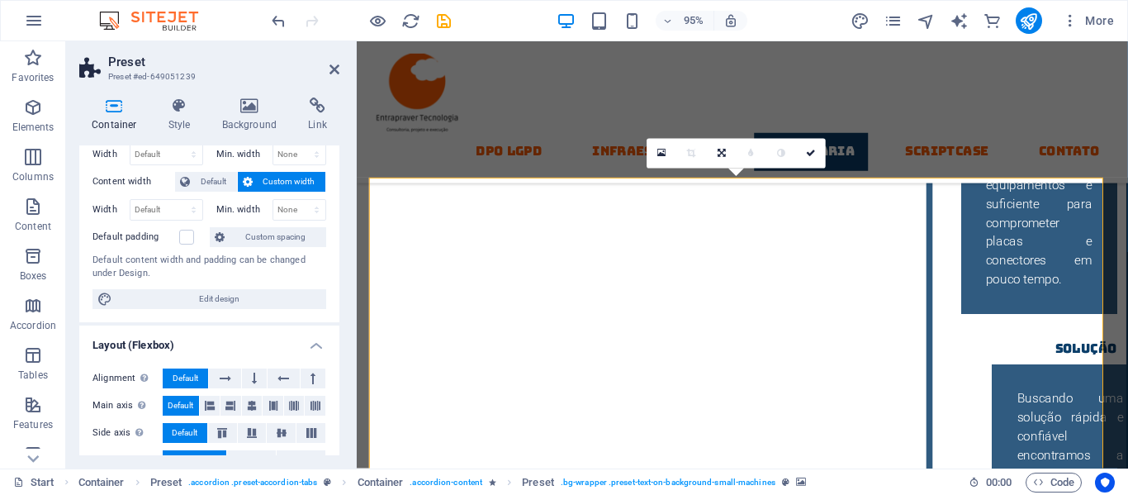
scroll to position [0, 0]
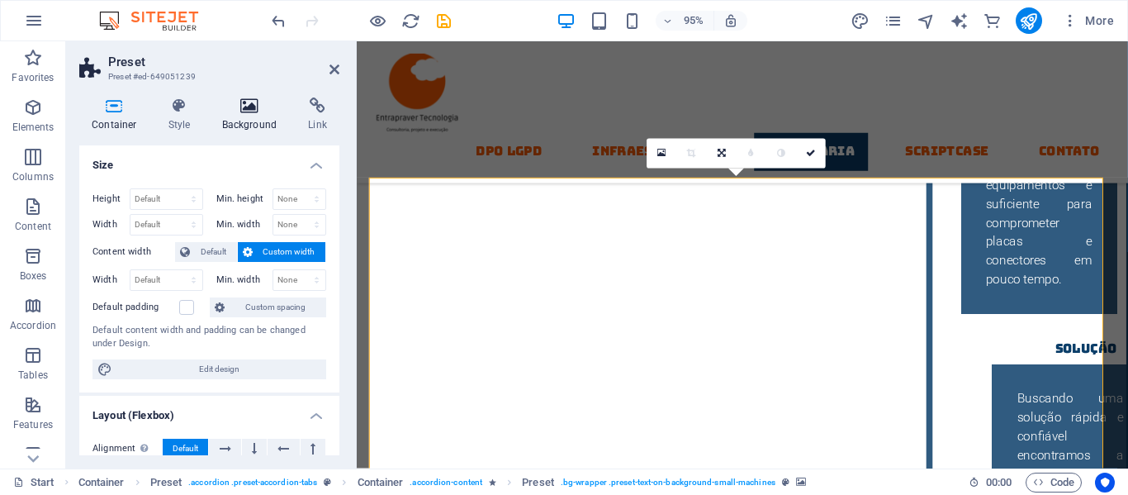
click at [244, 106] on icon at bounding box center [250, 105] width 80 height 17
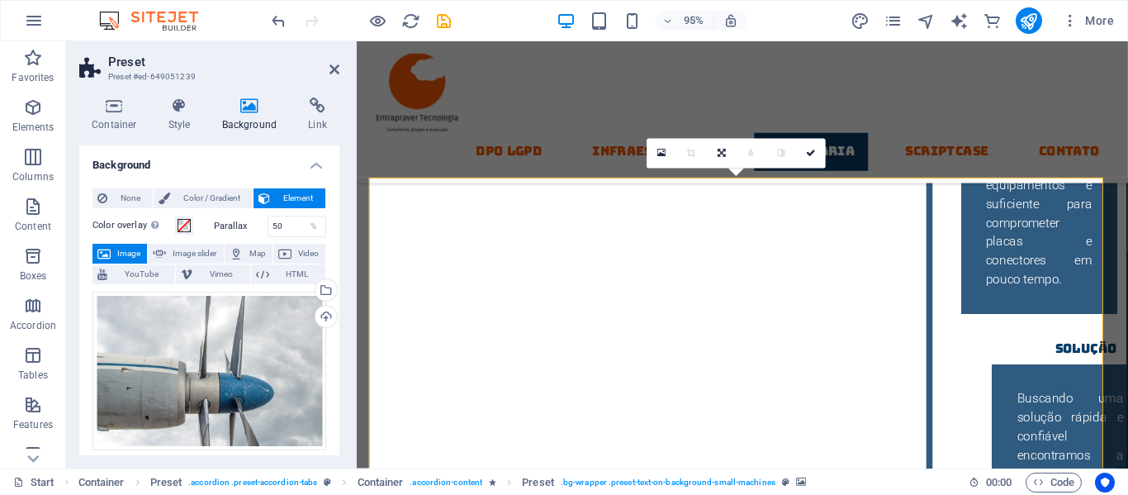
click at [121, 251] on span "Image" at bounding box center [129, 254] width 26 height 20
click at [249, 391] on div "Drag files here, click to choose files or select files from Files or our free s…" at bounding box center [209, 371] width 234 height 159
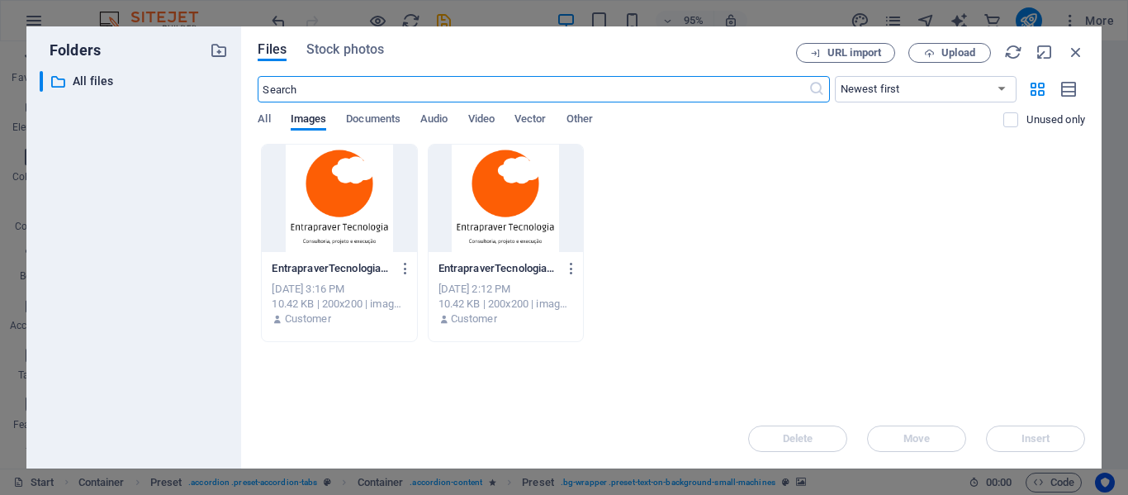
scroll to position [4199, 0]
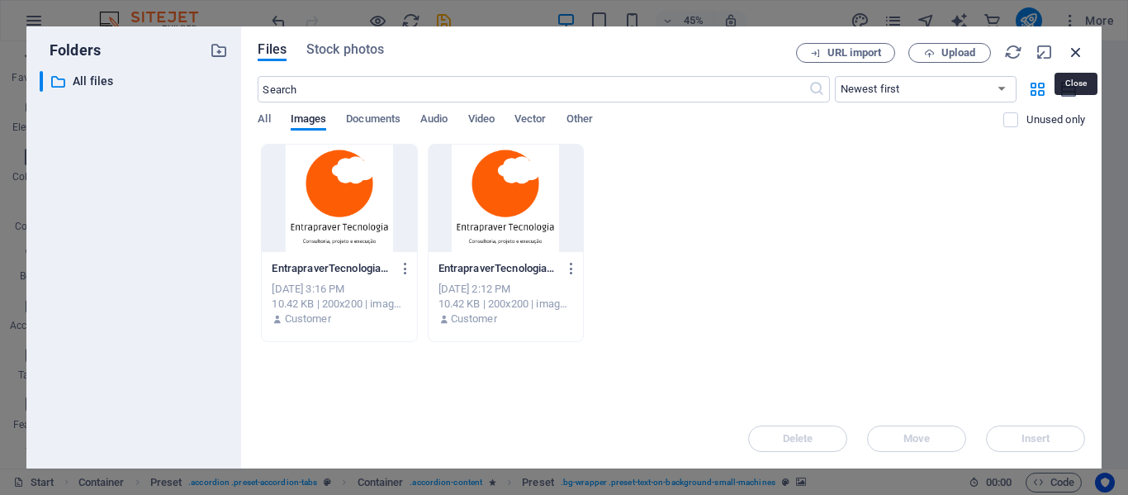
drag, startPoint x: 1077, startPoint y: 50, endPoint x: 636, endPoint y: 69, distance: 441.4
click at [1077, 50] on icon "button" at bounding box center [1076, 52] width 18 height 18
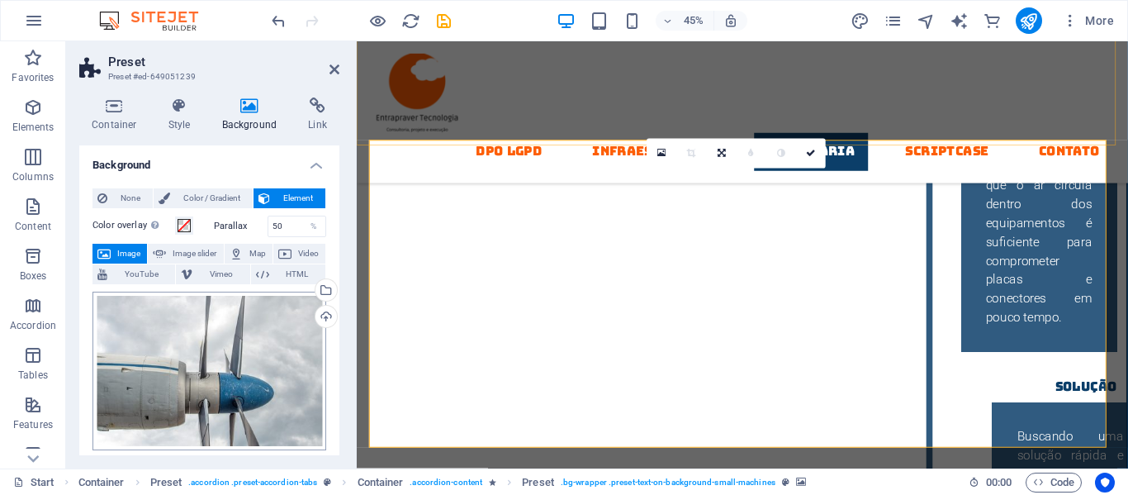
scroll to position [4239, 0]
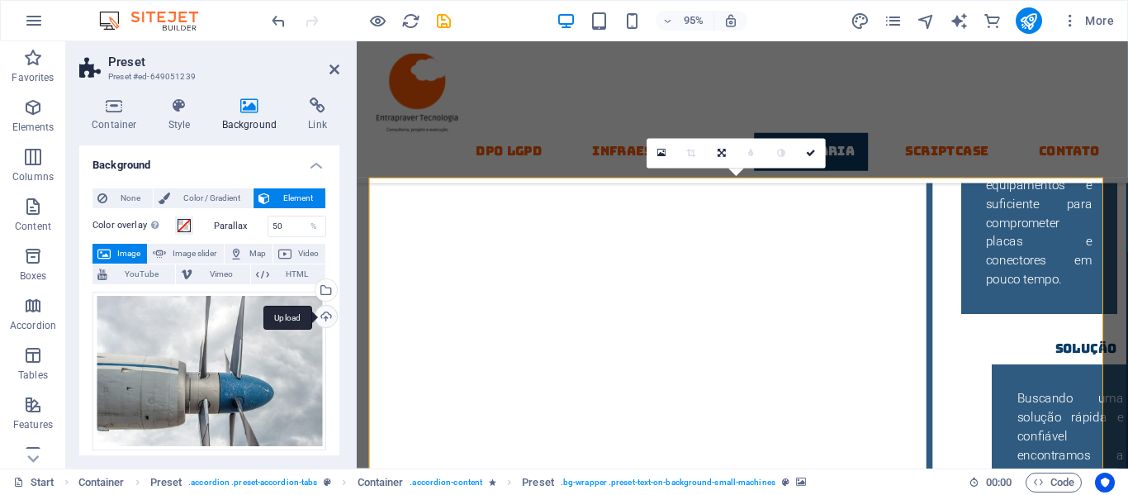
click at [321, 315] on div "Upload" at bounding box center [324, 318] width 25 height 25
